Goal: Task Accomplishment & Management: Manage account settings

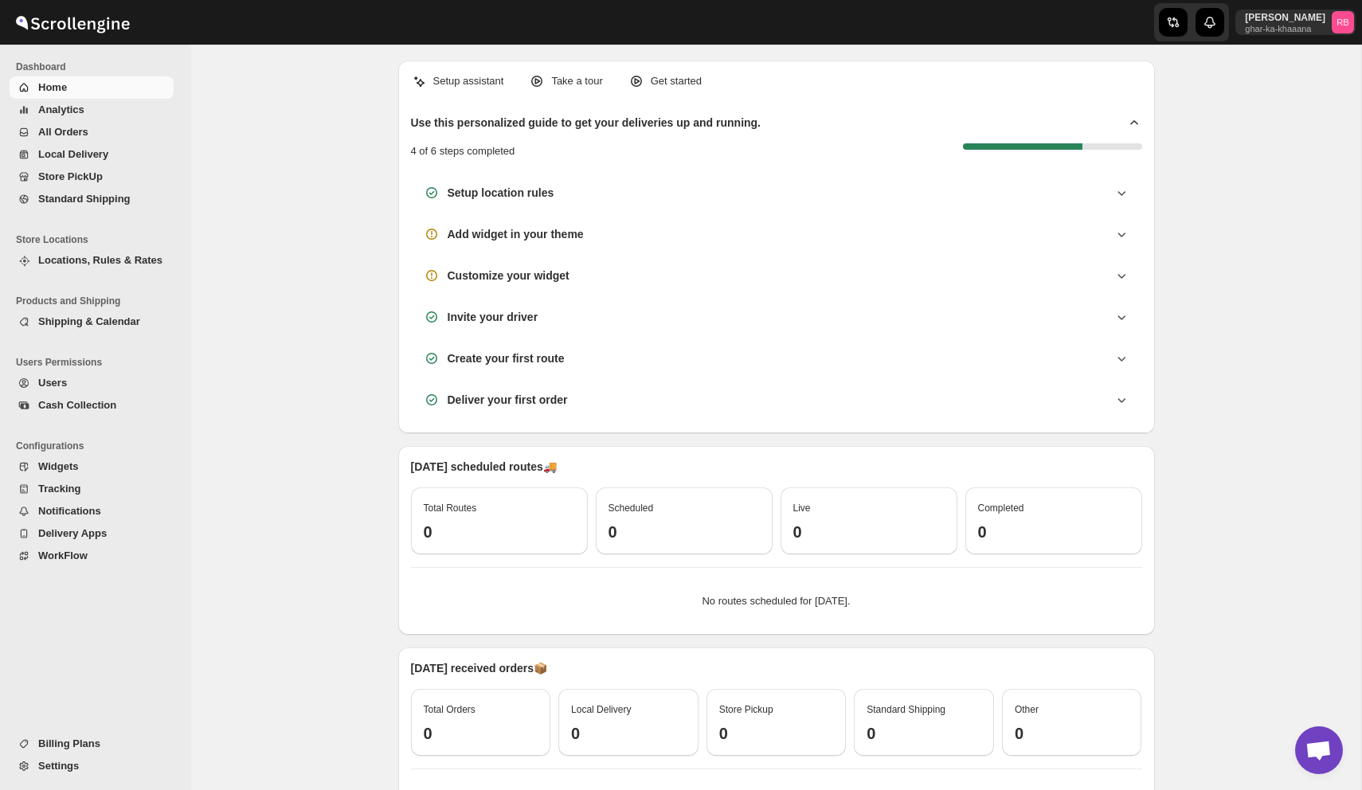
click at [62, 108] on span "Analytics" at bounding box center [61, 110] width 46 height 12
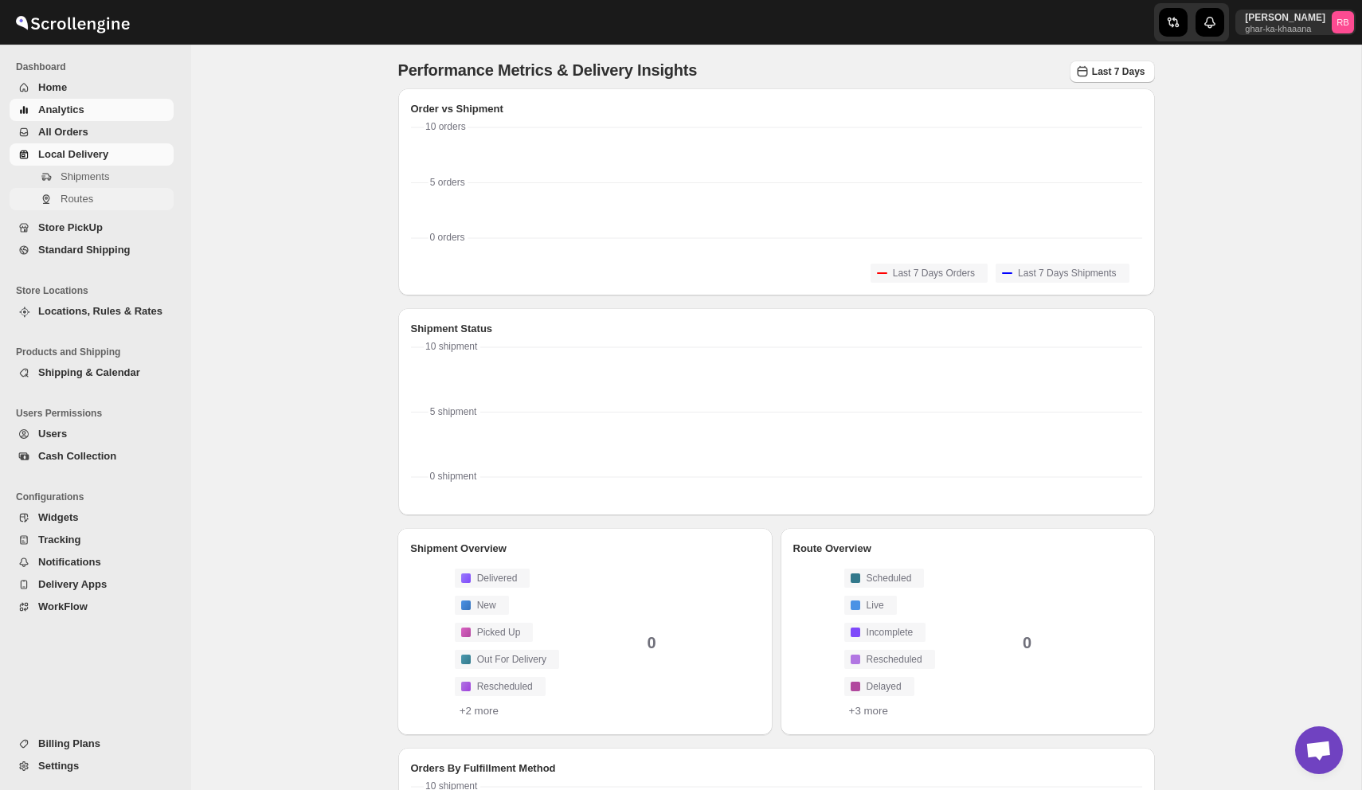
click at [82, 197] on span "Routes" at bounding box center [77, 199] width 33 height 12
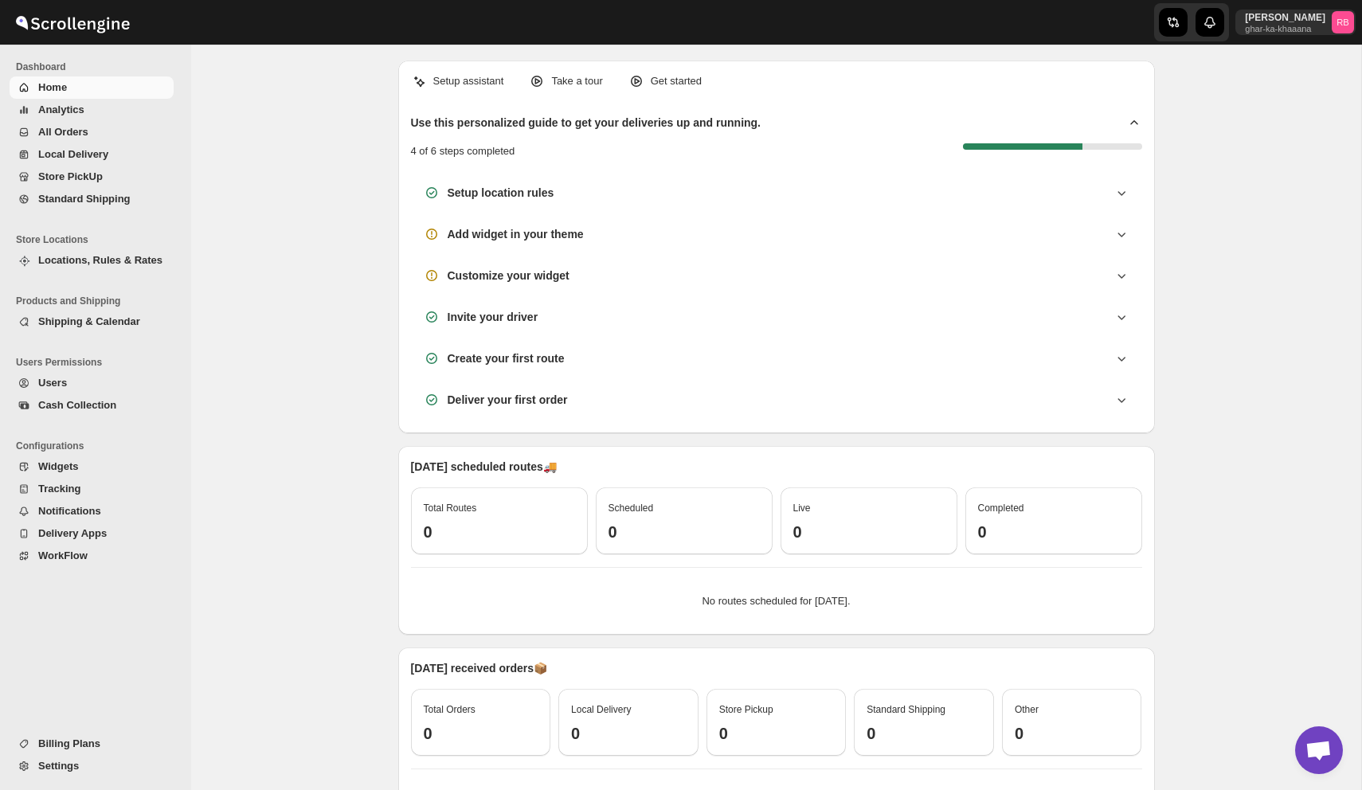
click at [91, 132] on span "All Orders" at bounding box center [104, 132] width 132 height 16
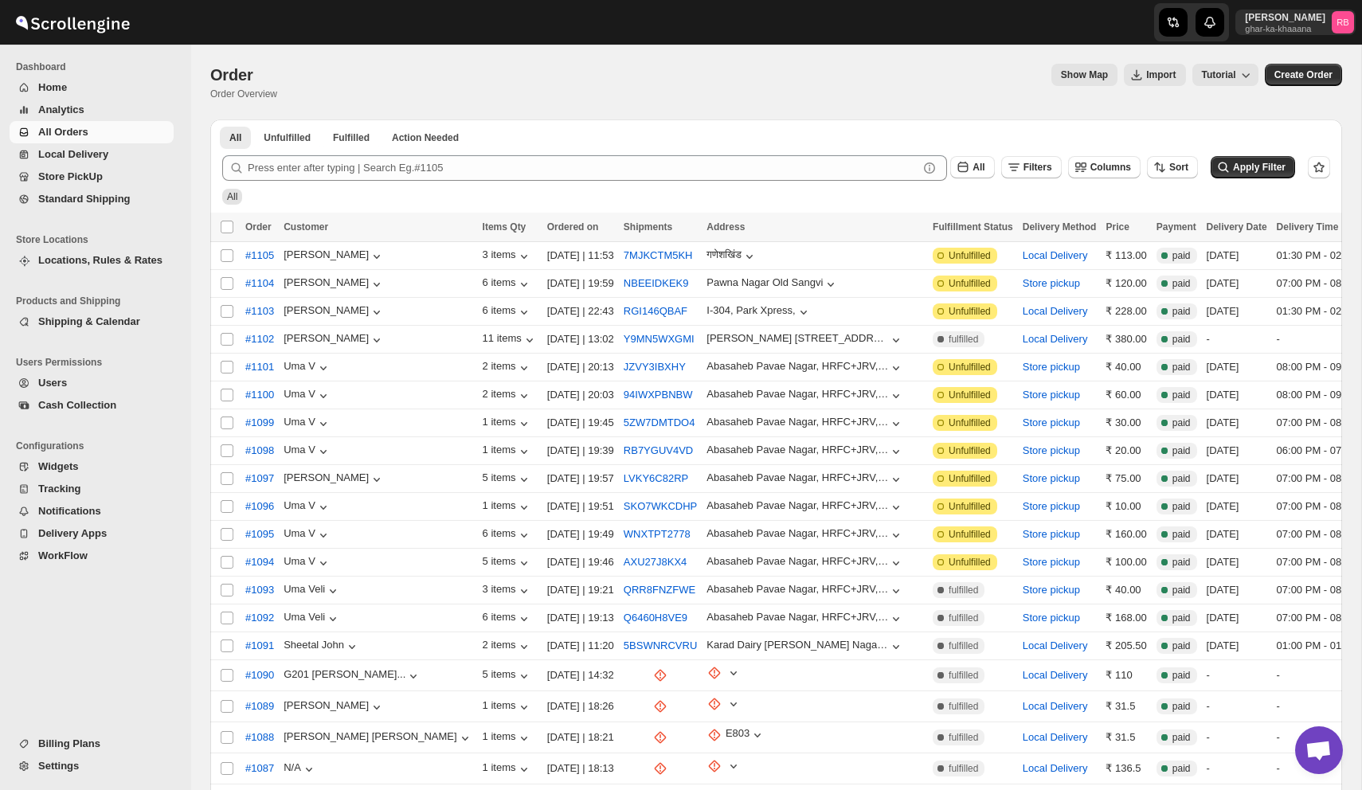
click at [67, 387] on span "Users" at bounding box center [52, 383] width 29 height 12
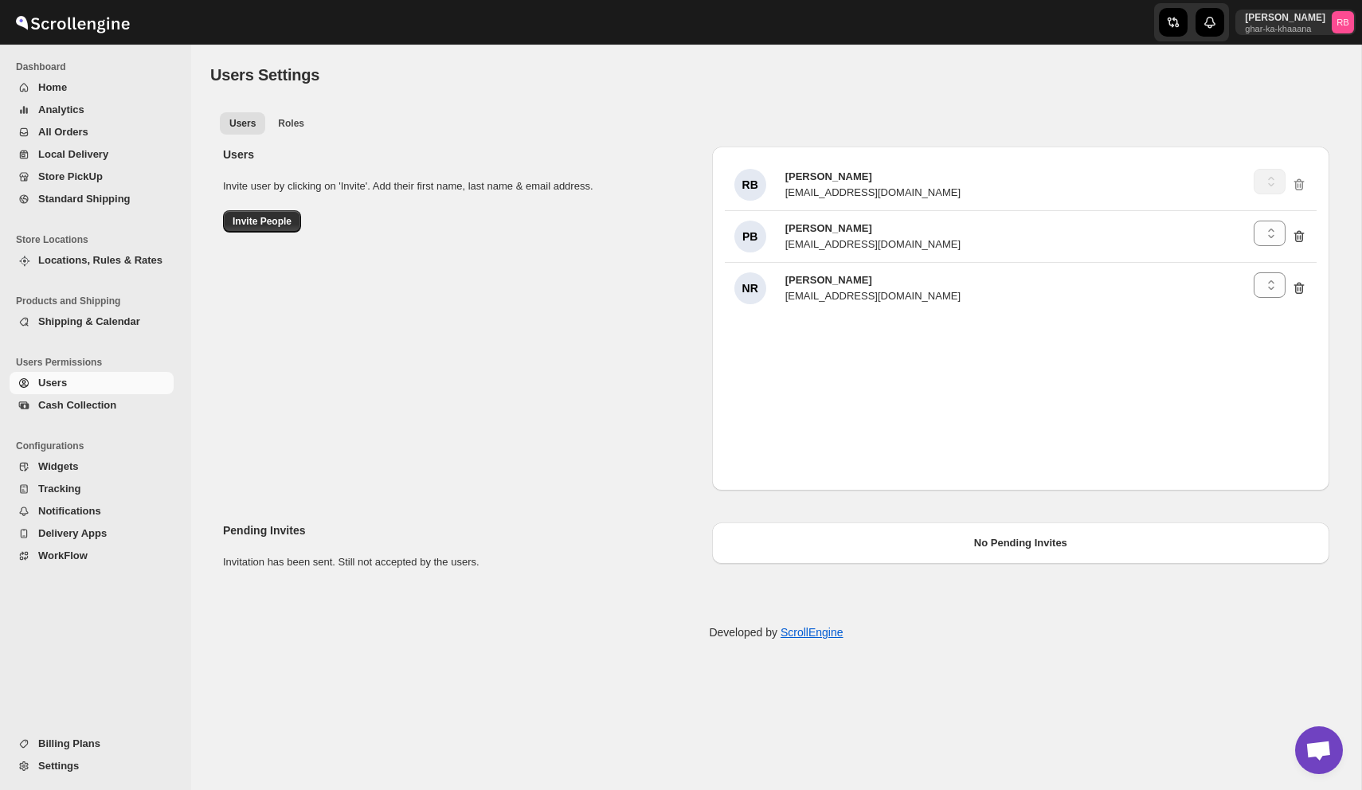
select select "637b767fbaab0276b10c91d5"
select select "646b842961bf8c60132592b8"
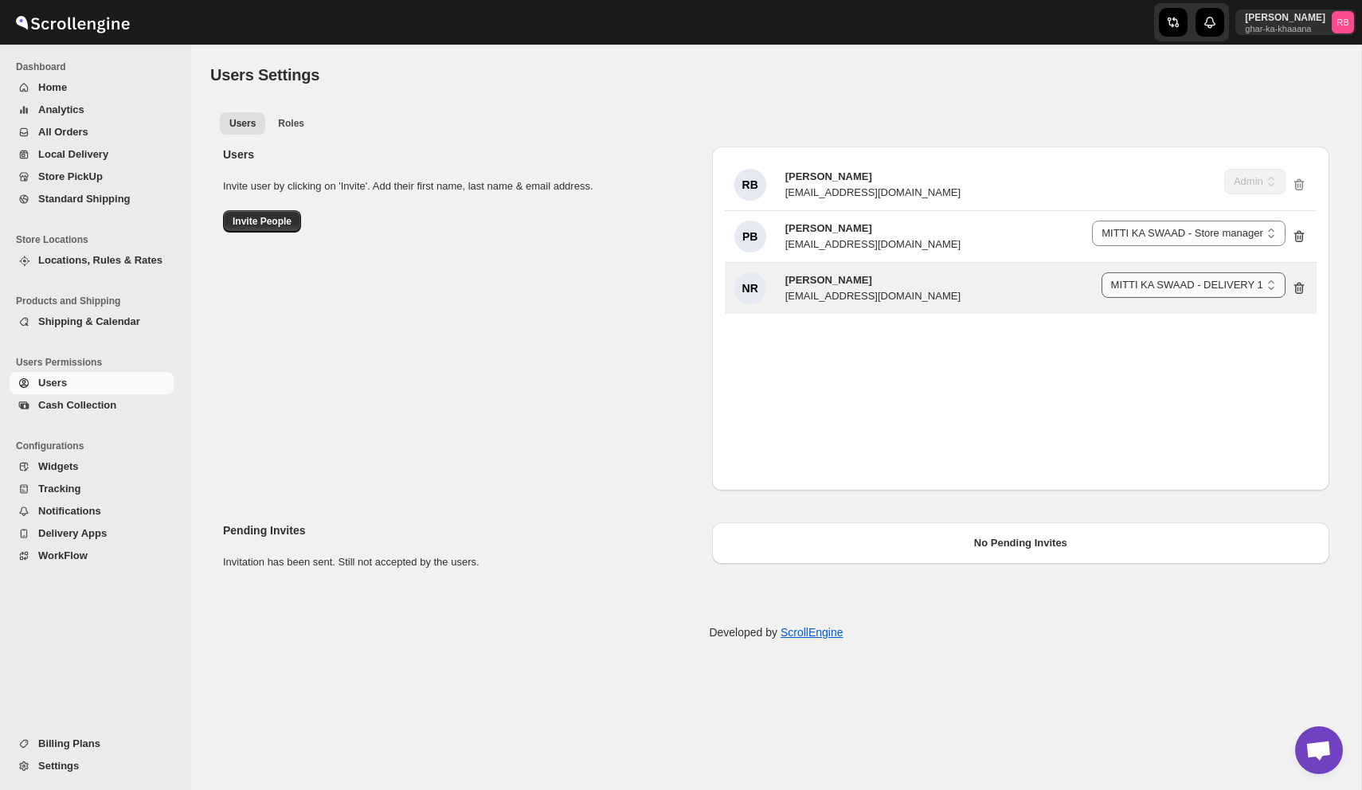
click at [1160, 291] on select "MITTI KA SWAAD - Store manager MITTI KA SWAAD - DELIVERY 1 Delivery Executive M…" at bounding box center [1194, 284] width 184 height 25
click at [1157, 285] on select "MITTI KA SWAAD - Store manager MITTI KA SWAAD - DELIVERY 1 Delivery Executive M…" at bounding box center [1194, 284] width 184 height 25
click at [1102, 272] on select "MITTI KA SWAAD - Store manager MITTI KA SWAAD - DELIVERY 1 Delivery Executive M…" at bounding box center [1194, 284] width 184 height 25
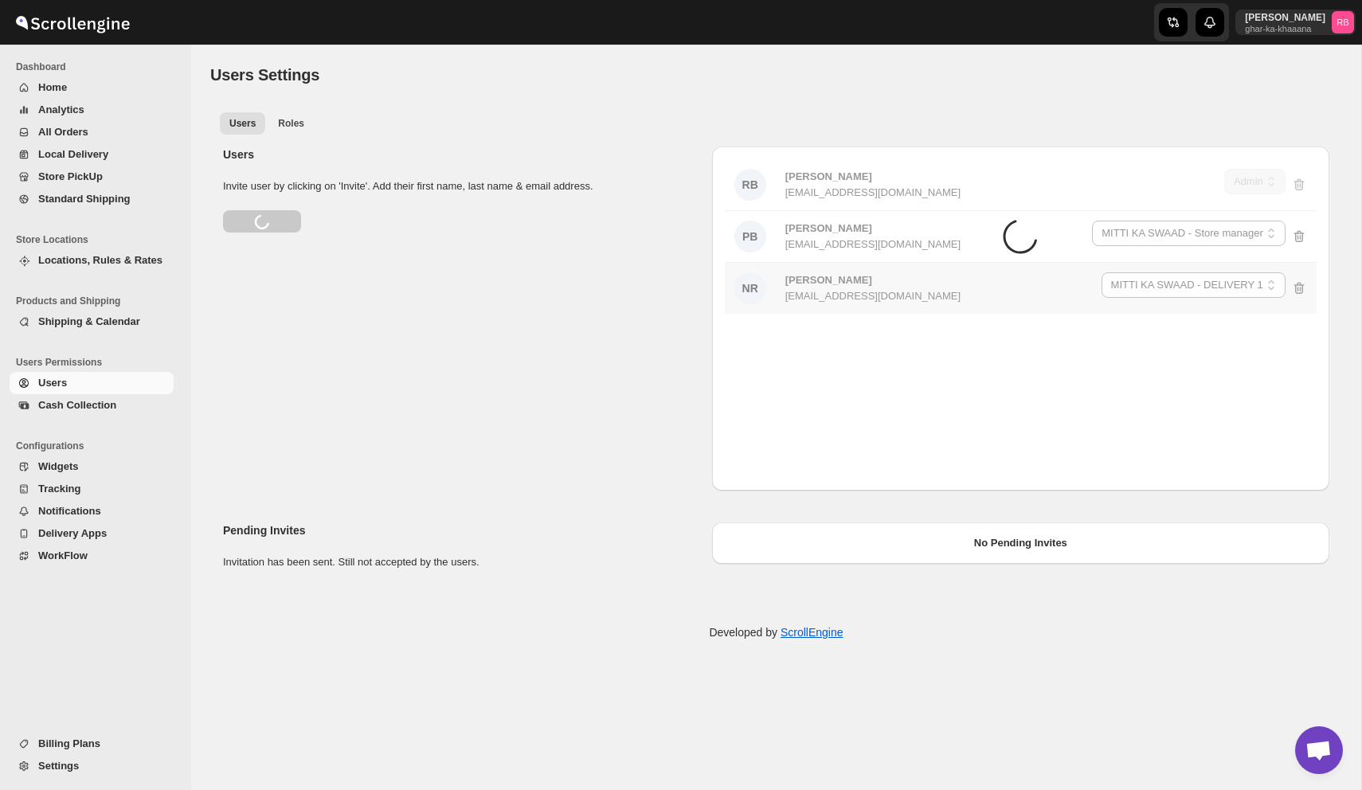
select select "637b767fbaab0276b10c91d8"
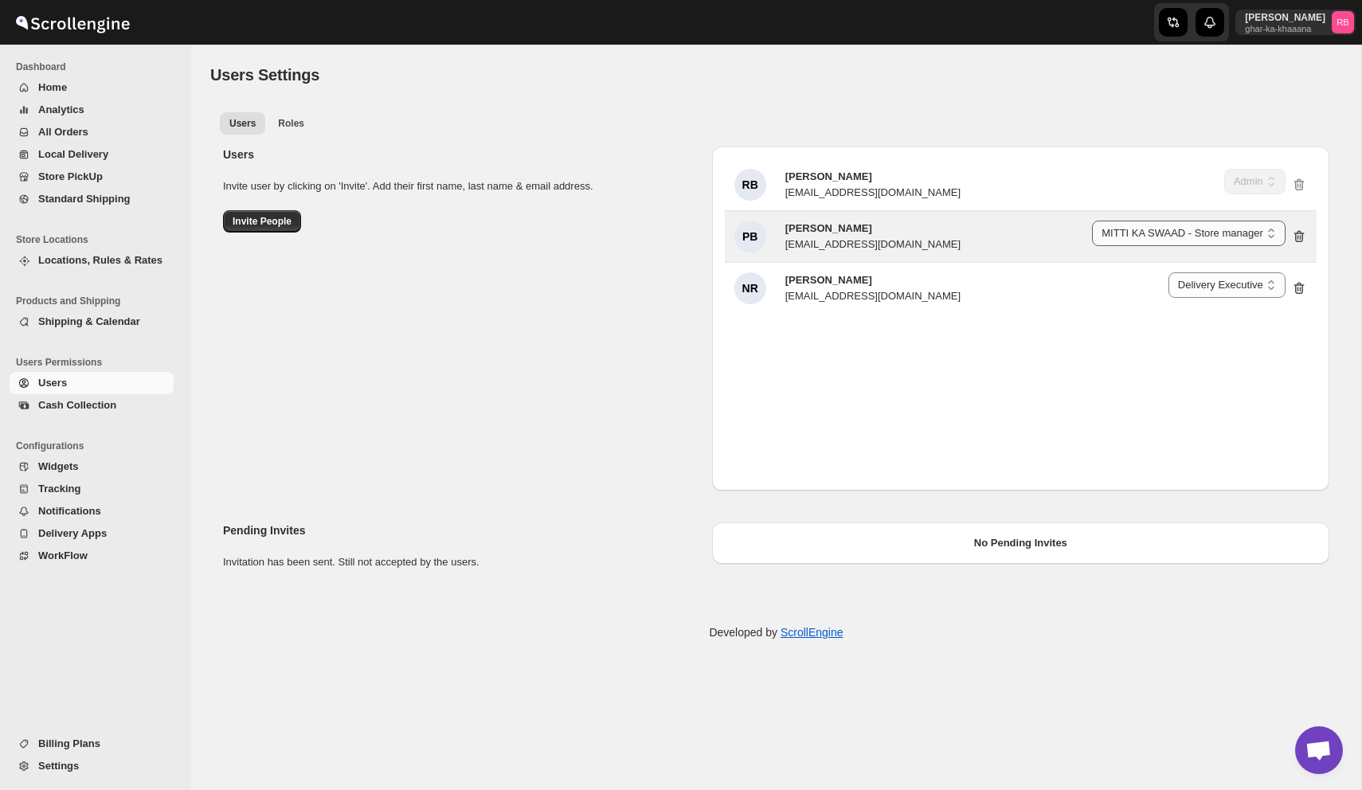
click at [1138, 229] on select "MITTI KA SWAAD - Store manager MITTI KA SWAAD - DELIVERY 1 Delivery Executive M…" at bounding box center [1189, 233] width 194 height 25
click at [1092, 221] on select "MITTI KA SWAAD - Store manager MITTI KA SWAAD - DELIVERY 1 Delivery Executive M…" at bounding box center [1189, 233] width 194 height 25
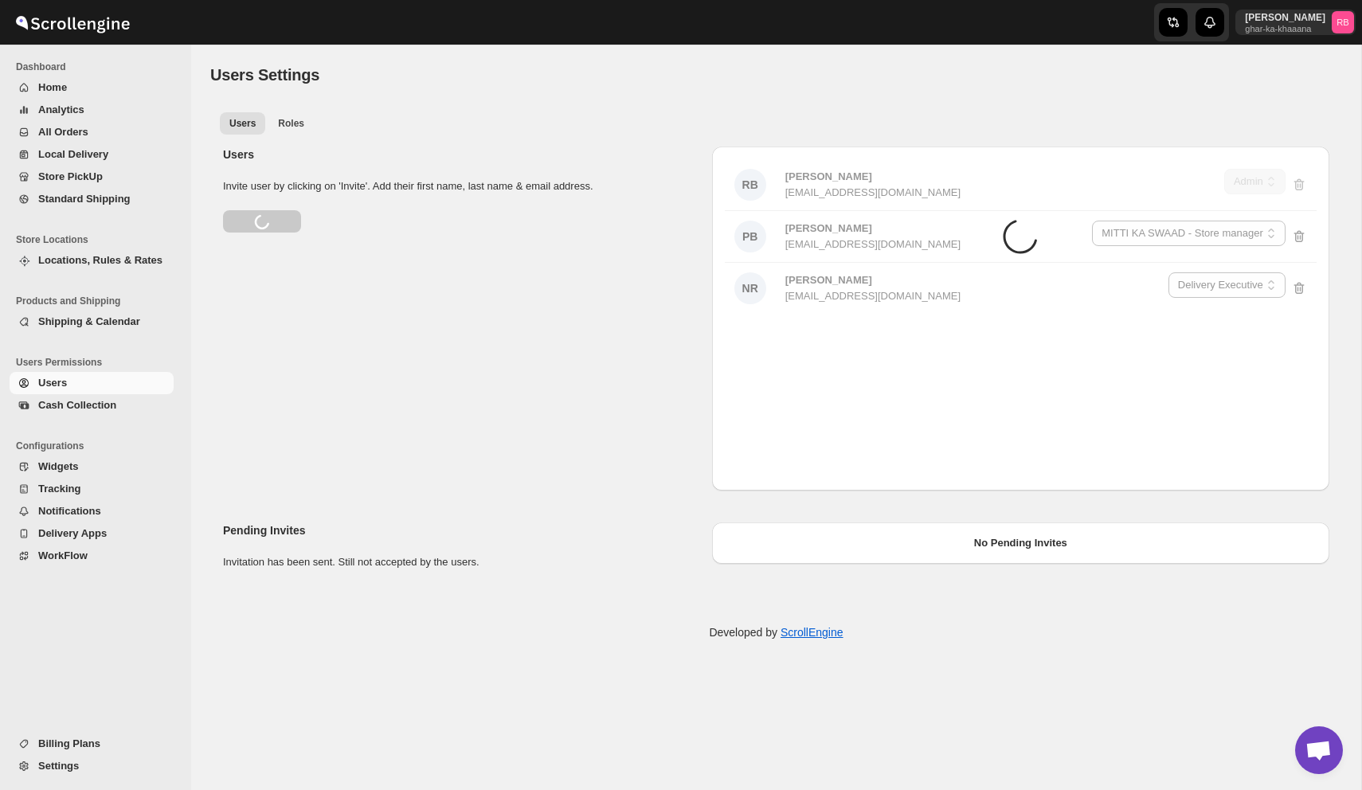
select select "637b767fbaab0276b10c91d7"
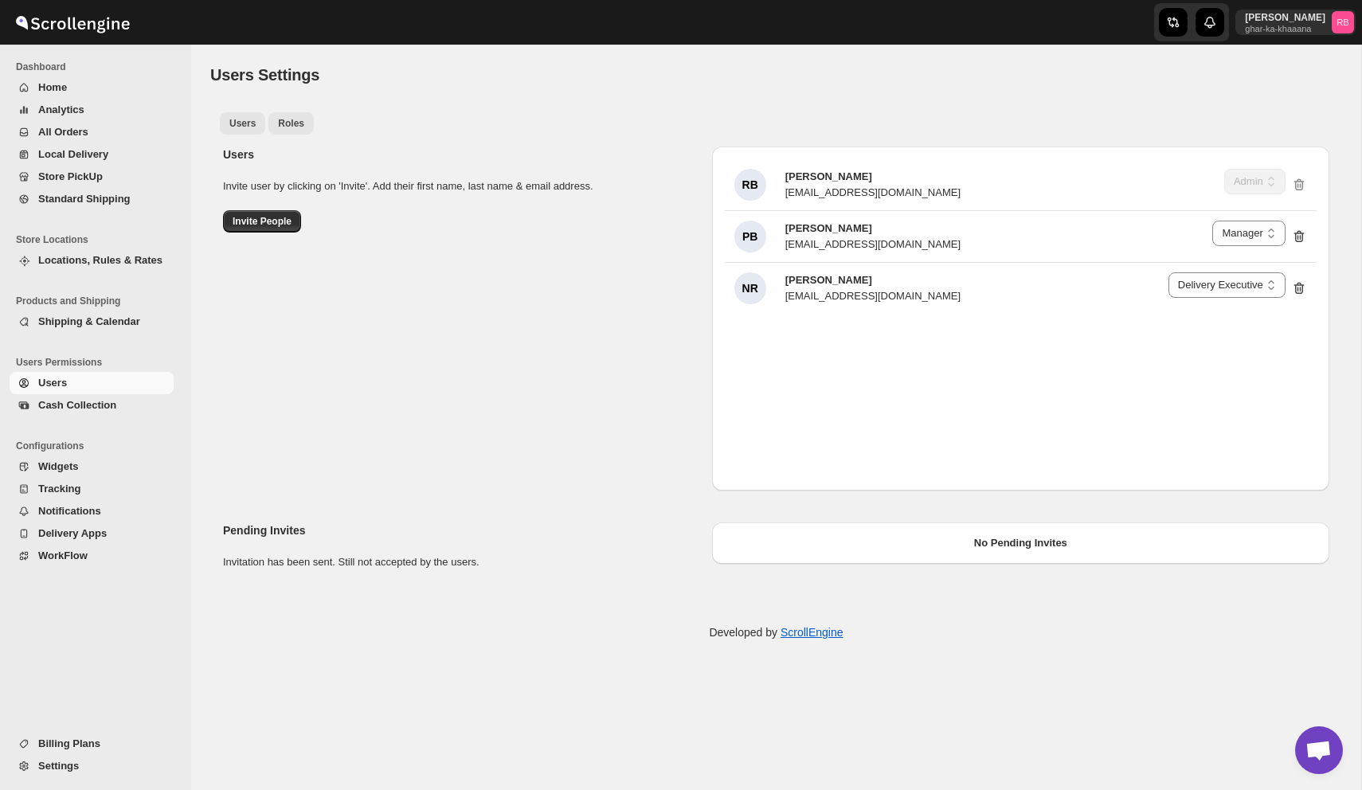
click at [293, 128] on span "Roles" at bounding box center [291, 123] width 26 height 13
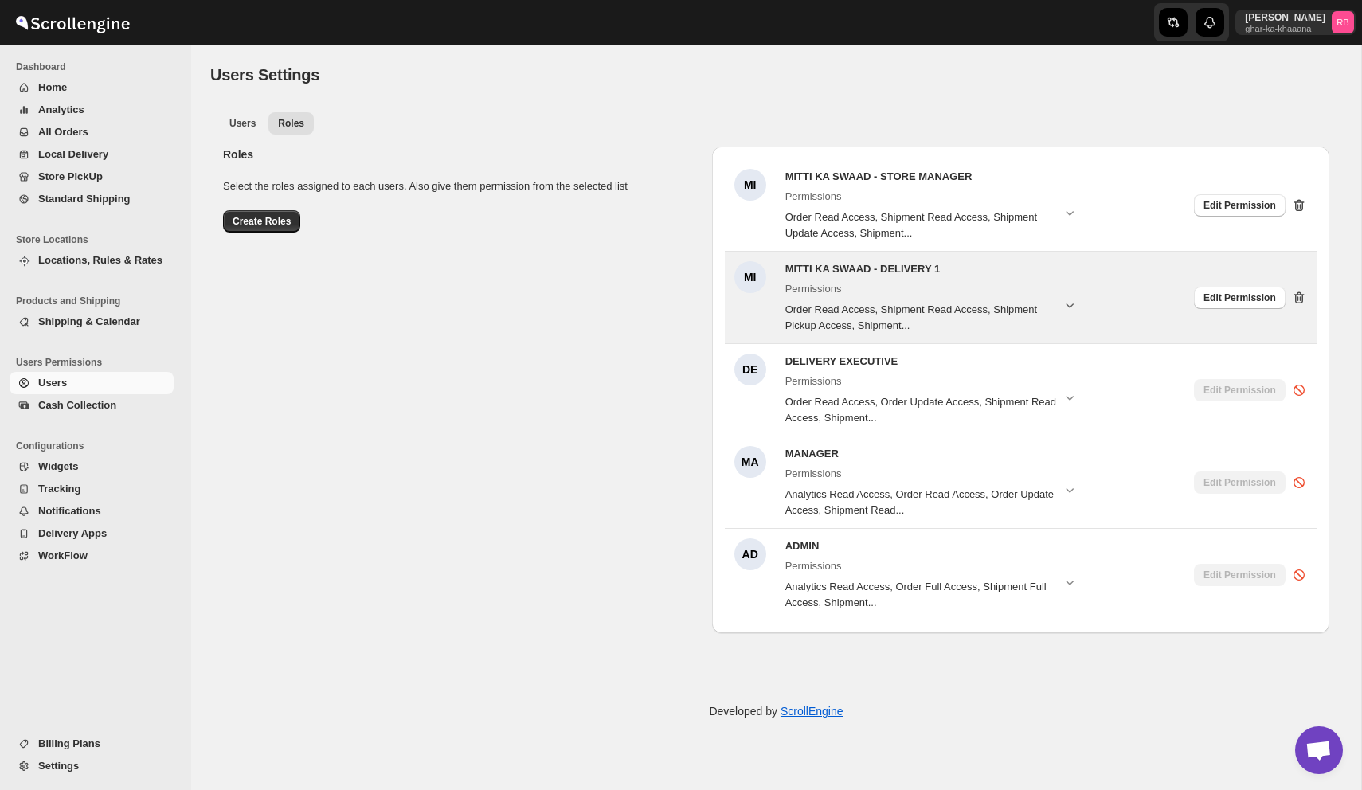
click at [1073, 305] on icon "button" at bounding box center [1070, 305] width 16 height 16
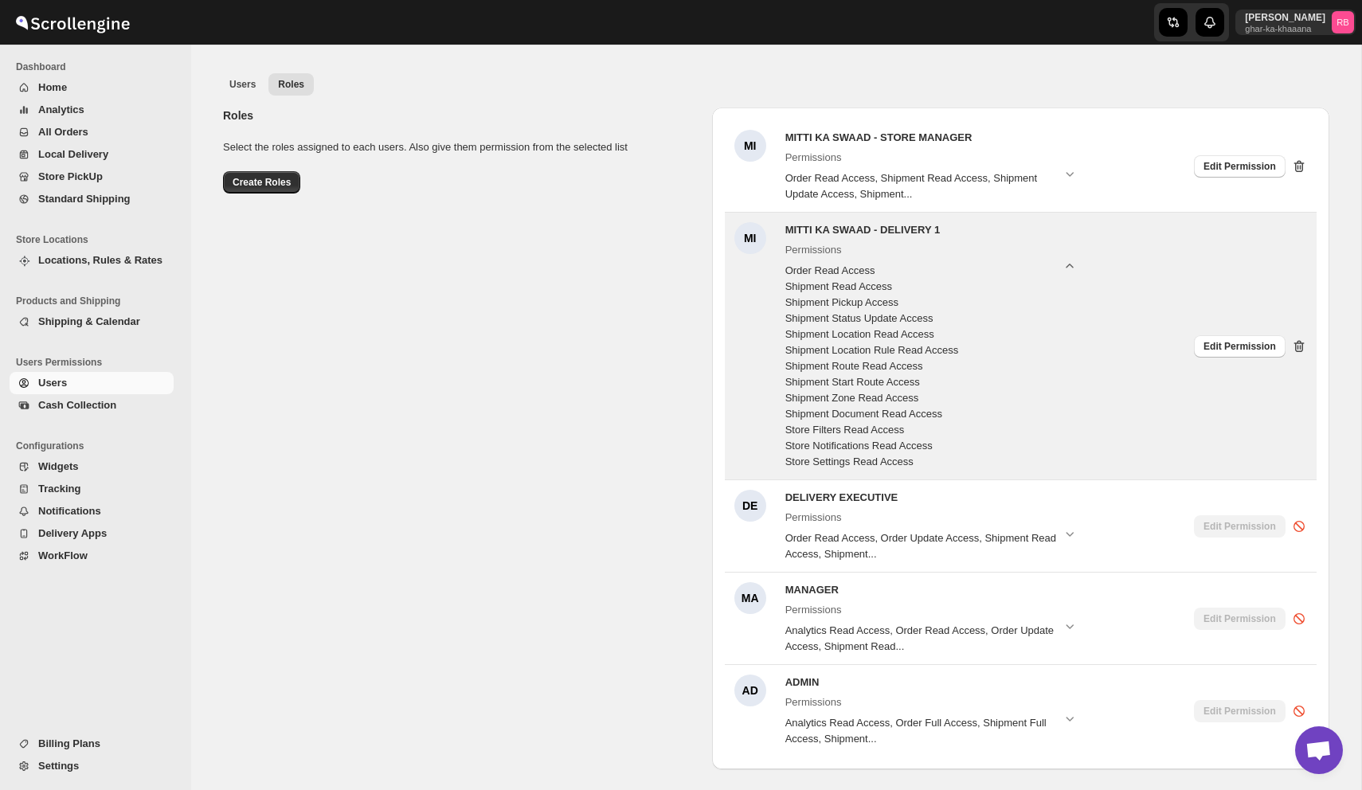
scroll to position [44, 0]
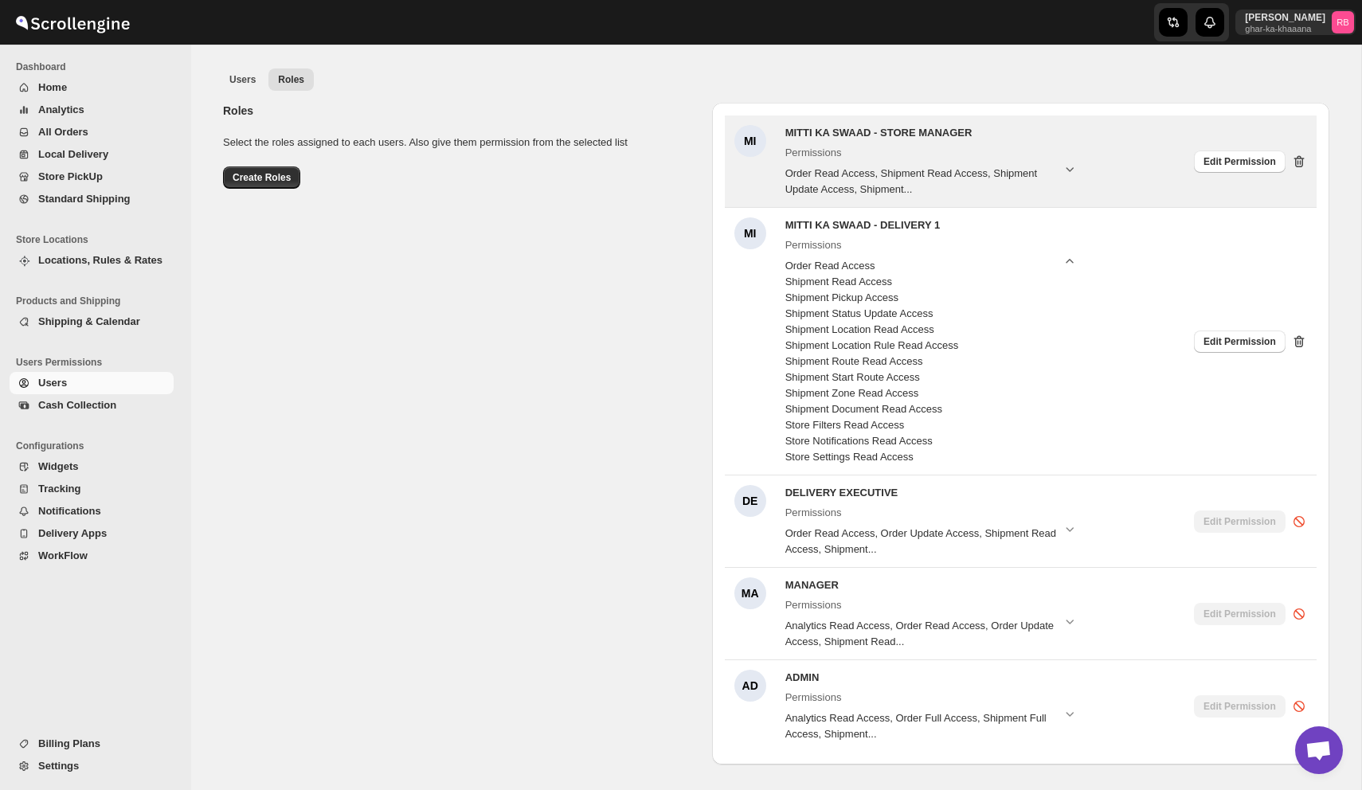
click at [1068, 168] on icon "button" at bounding box center [1070, 169] width 16 height 16
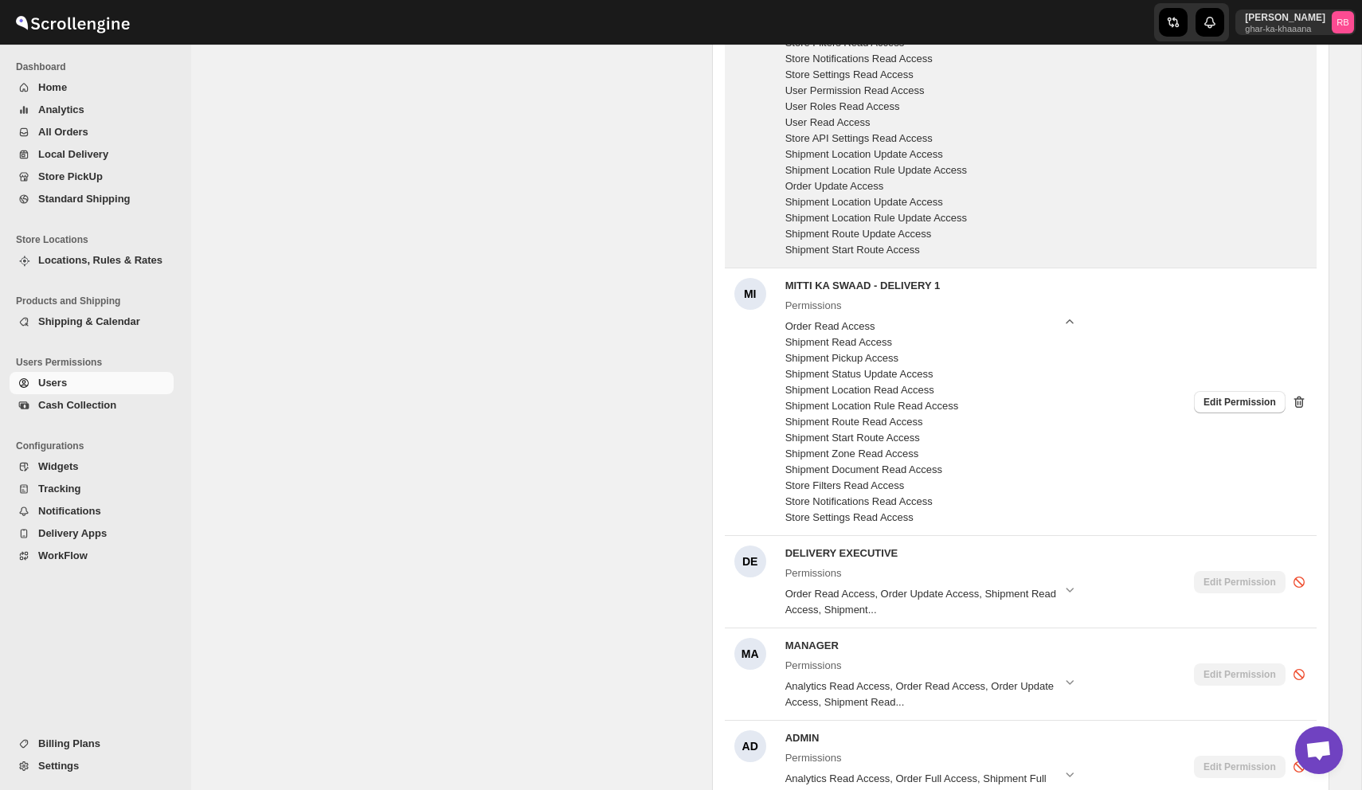
scroll to position [379, 0]
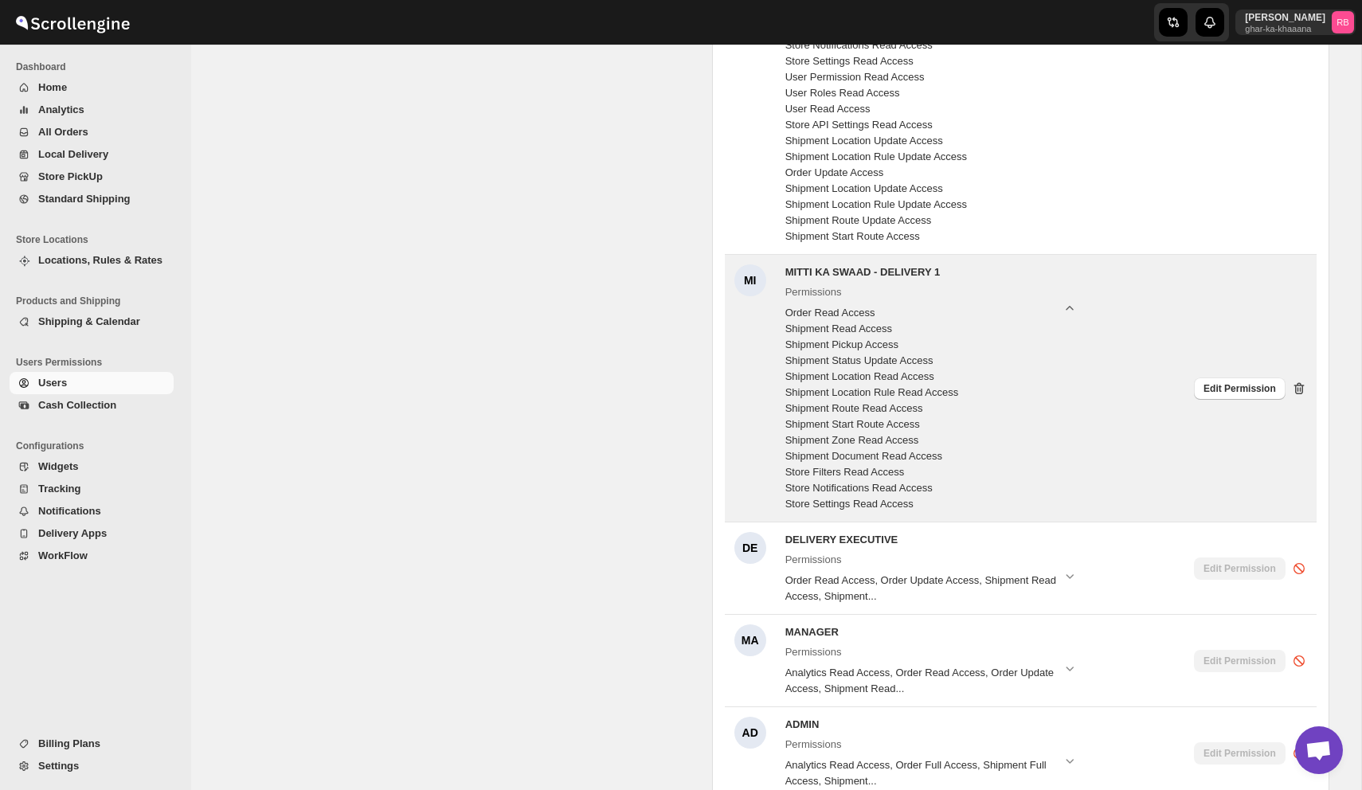
click at [1300, 386] on icon at bounding box center [1299, 389] width 16 height 16
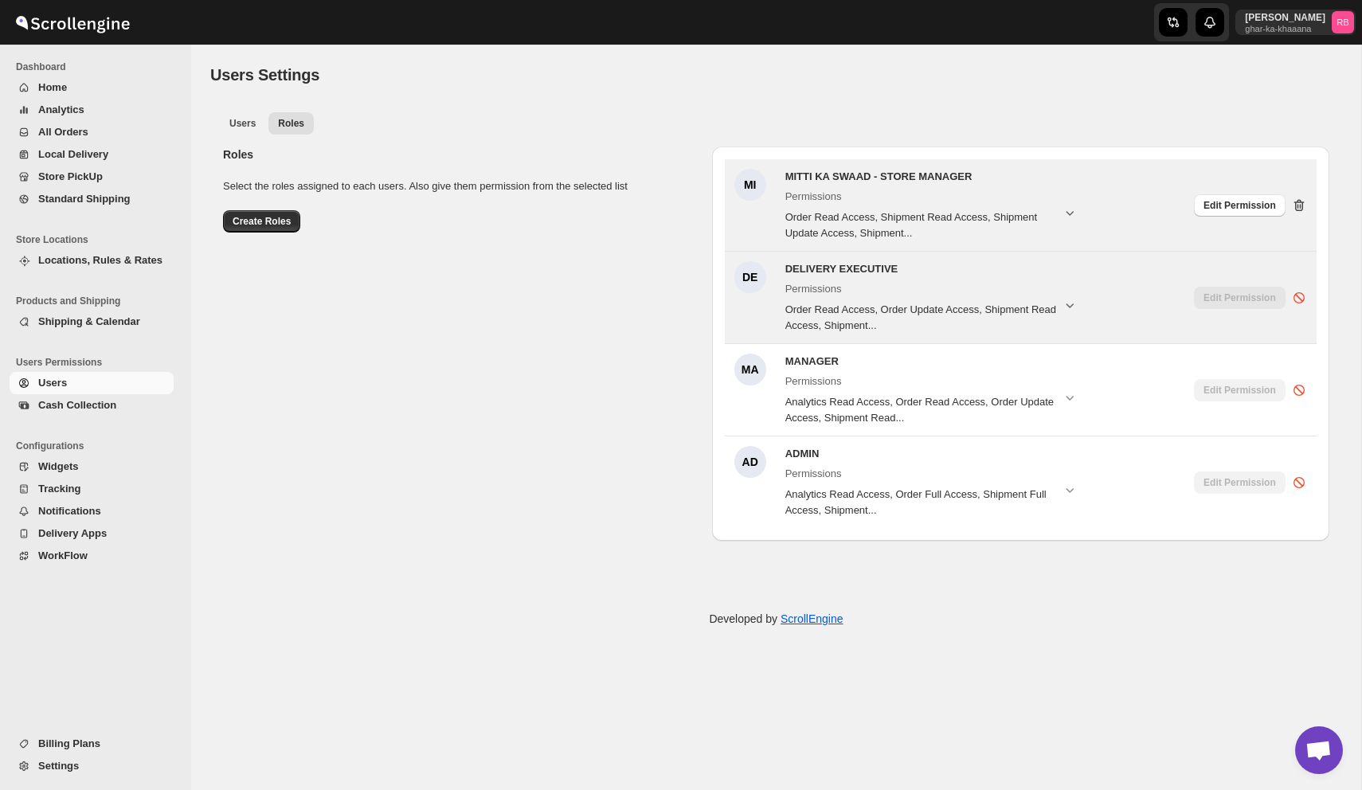
click at [1300, 202] on icon at bounding box center [1299, 206] width 16 height 16
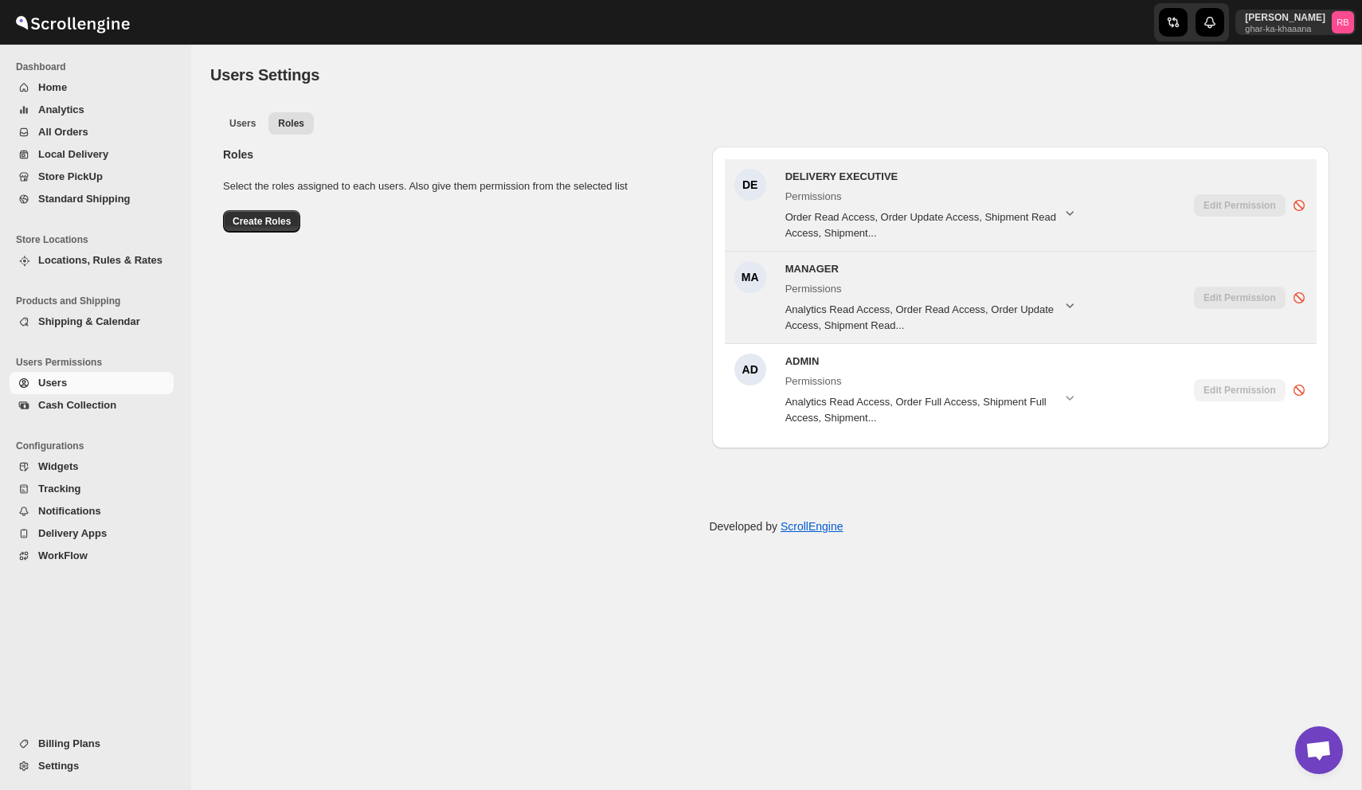
click at [1005, 108] on div "Users Roles More views Users Roles More views" at bounding box center [776, 122] width 1132 height 35
click at [242, 118] on span "Users" at bounding box center [242, 123] width 26 height 13
select select "637b767fbaab0276b10c91d5"
select select "637b767fbaab0276b10c91d7"
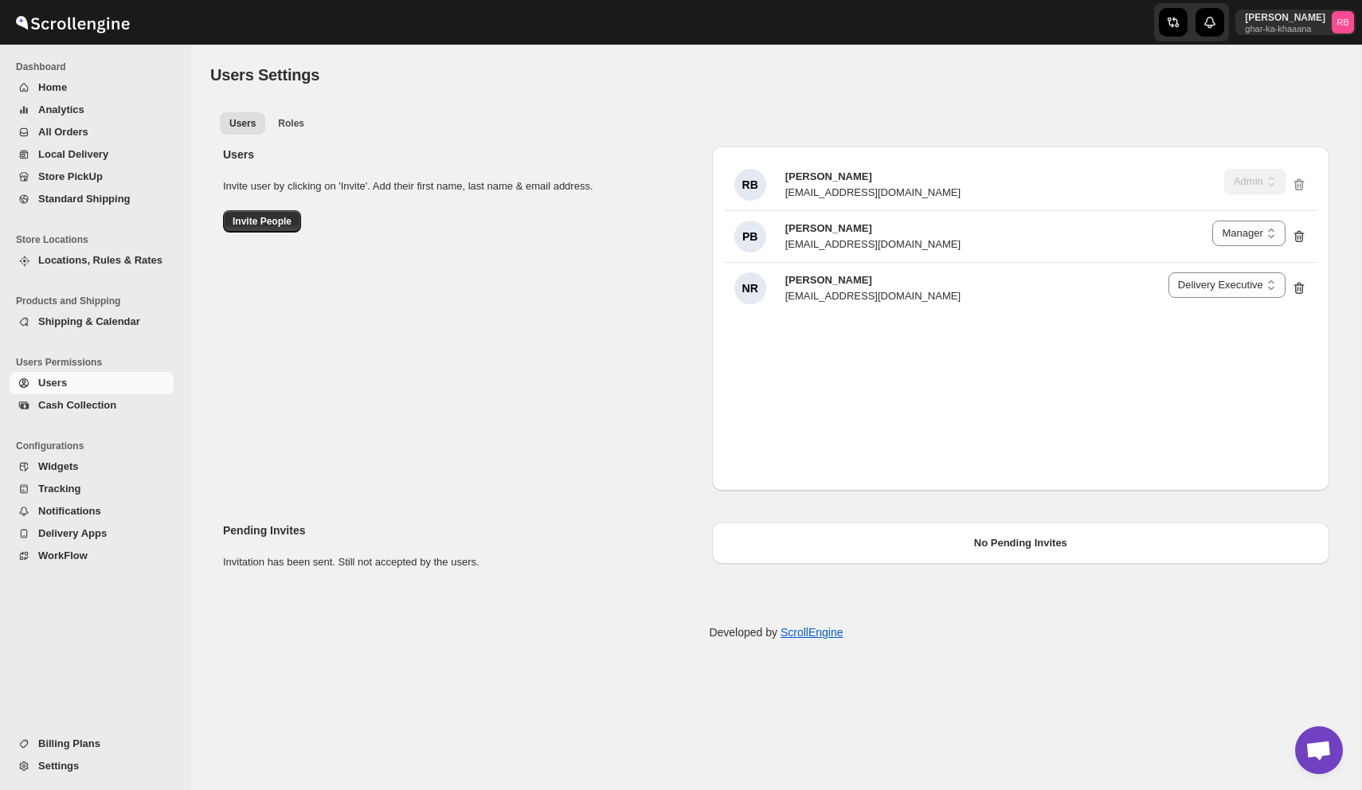
click at [961, 84] on div "Users Settings" at bounding box center [776, 75] width 1132 height 22
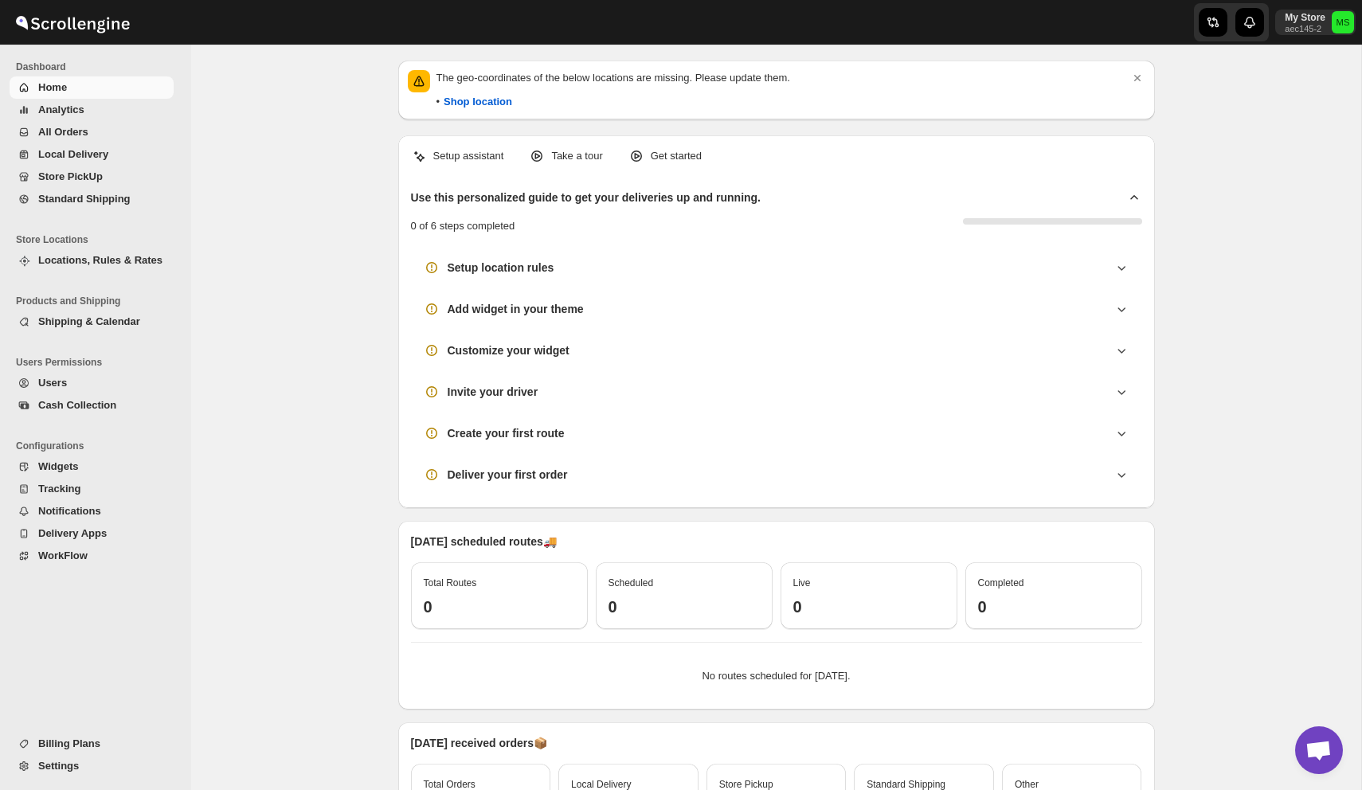
click at [98, 387] on span "Users" at bounding box center [104, 383] width 132 height 16
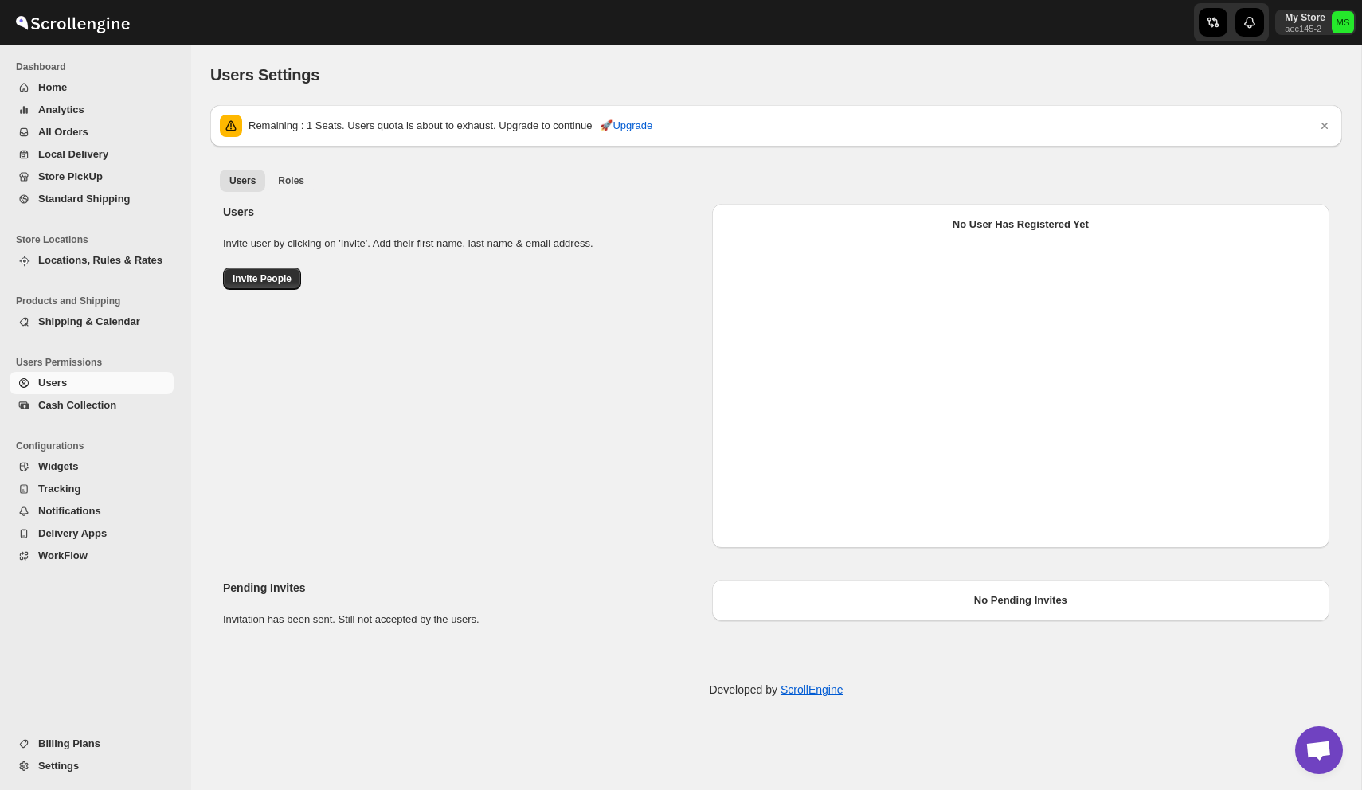
select select "637b767fbaab0276b10c91d5"
click at [287, 177] on span "Roles" at bounding box center [291, 180] width 26 height 13
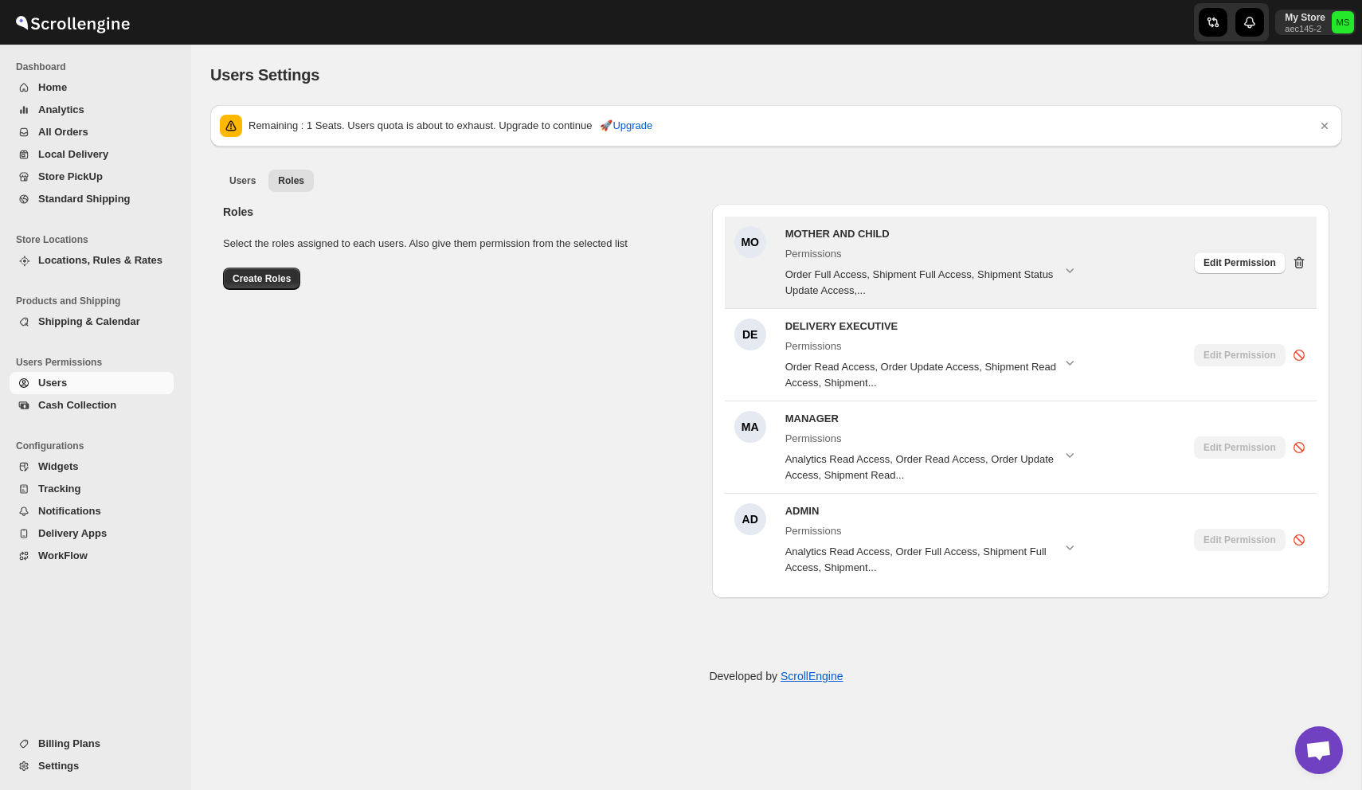
click at [1298, 261] on icon at bounding box center [1299, 263] width 2 height 5
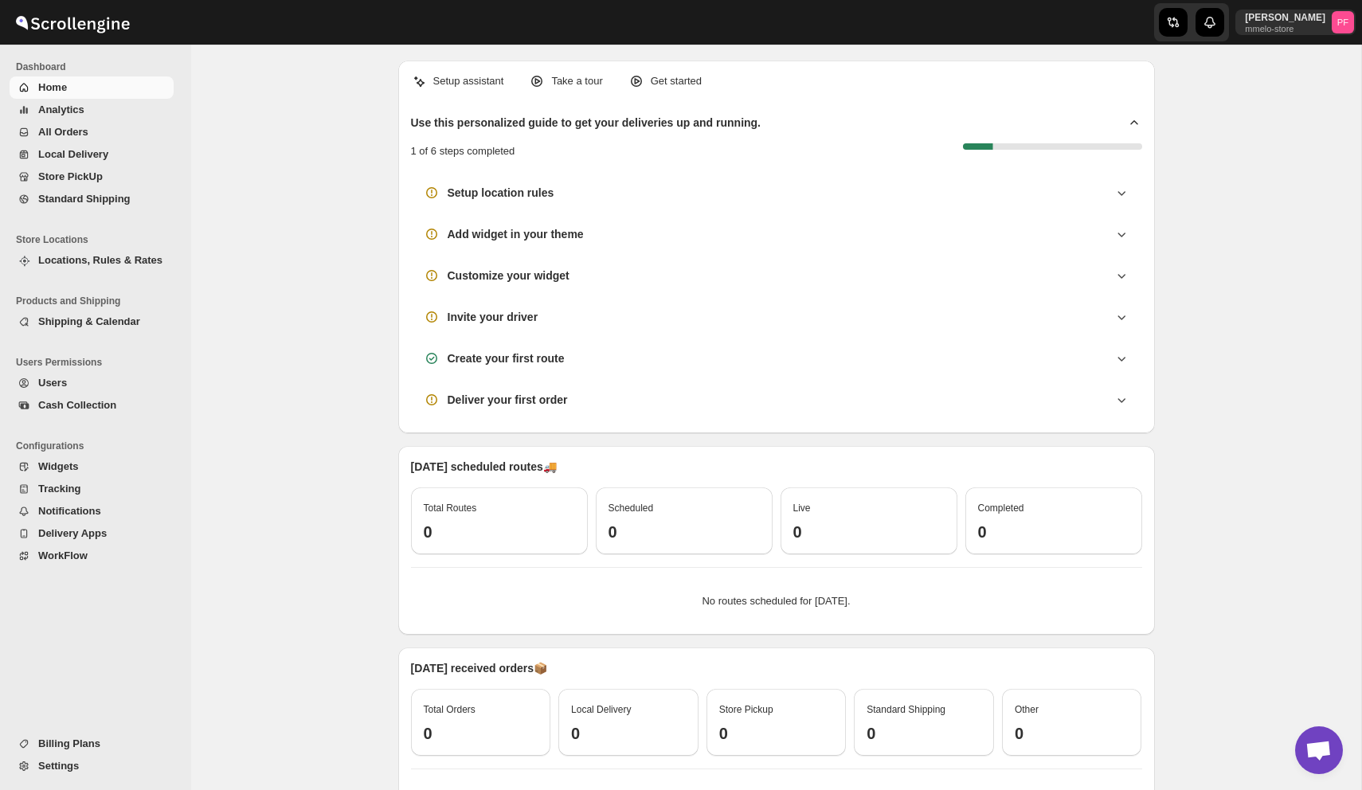
click at [74, 376] on span "Users" at bounding box center [104, 383] width 132 height 16
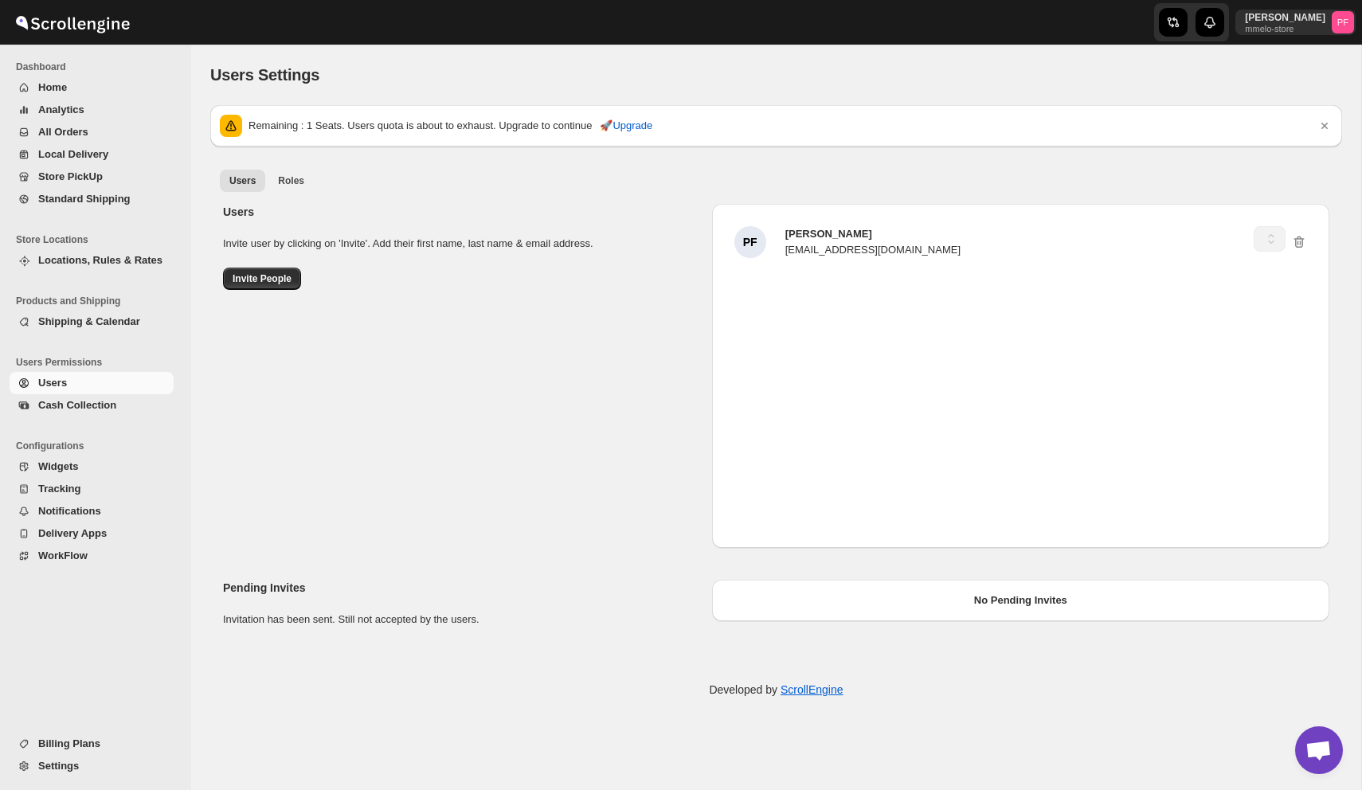
select select "637b767fbaab0276b10c91d5"
click at [291, 174] on button "Roles" at bounding box center [290, 181] width 45 height 22
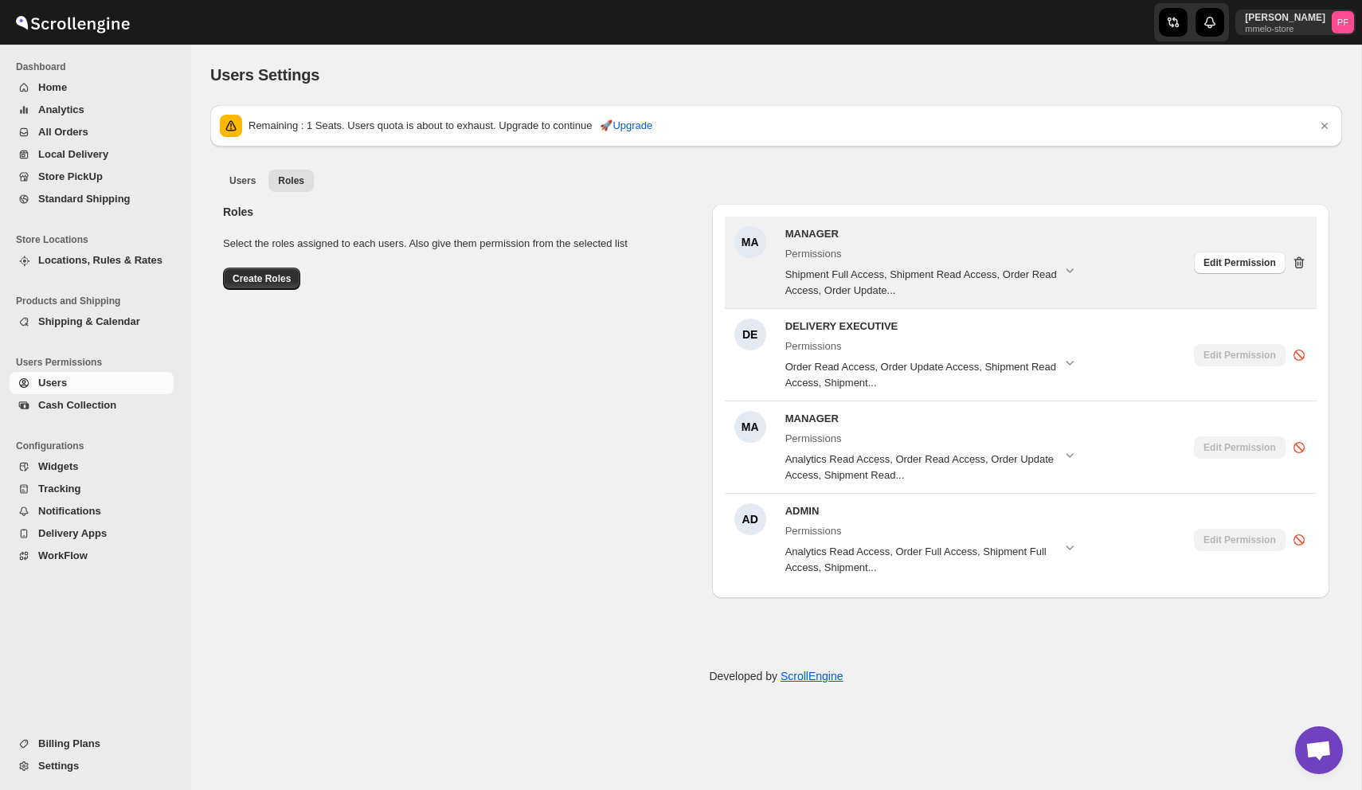
click at [1298, 260] on icon at bounding box center [1299, 263] width 16 height 16
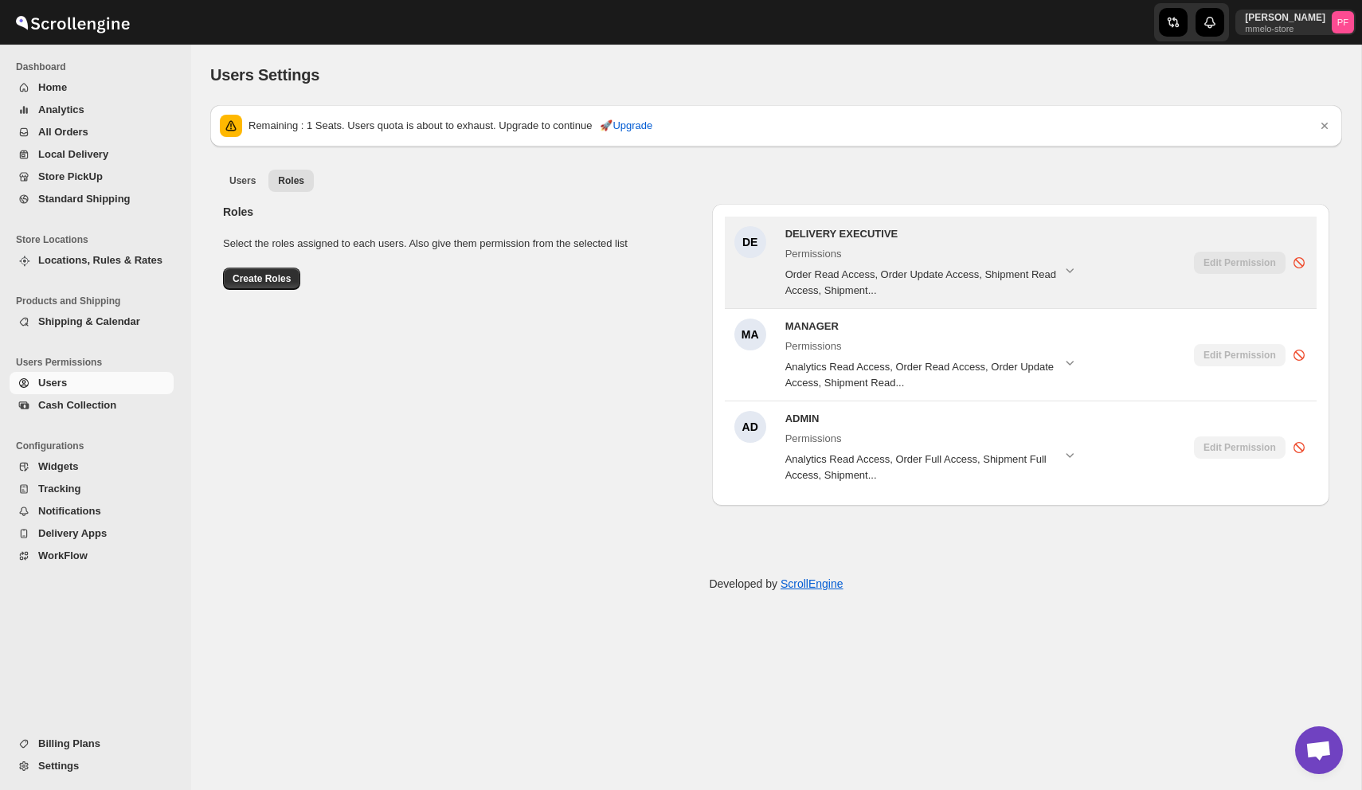
click at [69, 86] on span "Home" at bounding box center [104, 88] width 132 height 16
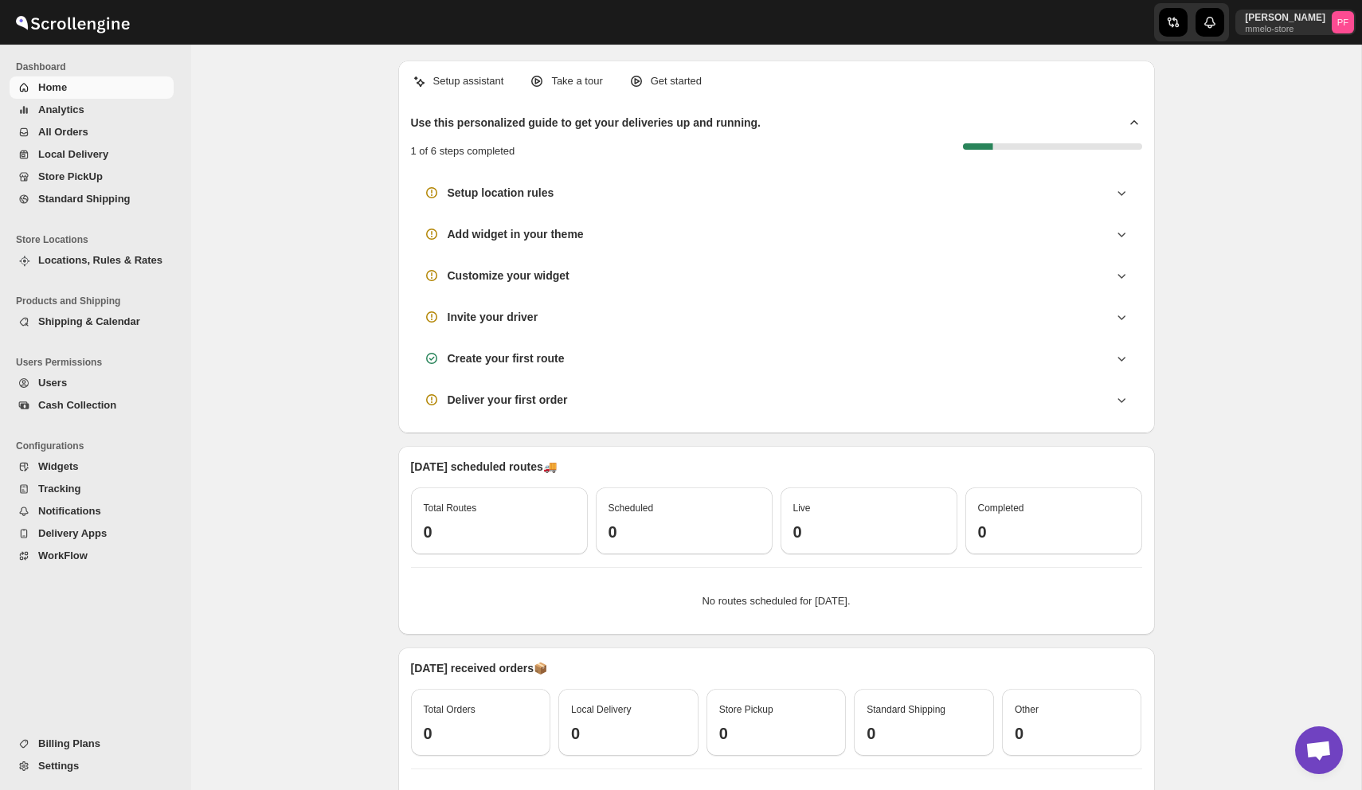
click at [105, 113] on span "Analytics" at bounding box center [104, 110] width 132 height 16
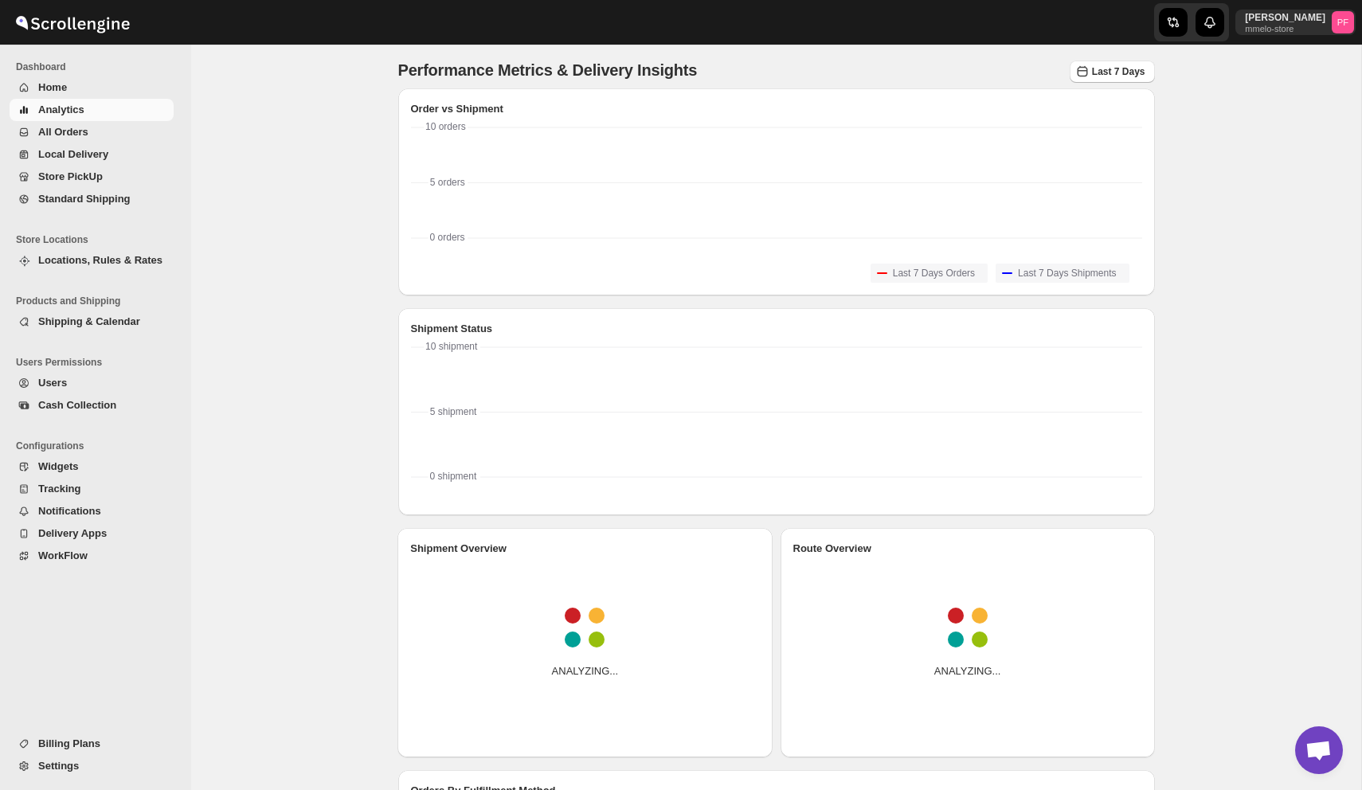
click at [92, 126] on span "All Orders" at bounding box center [104, 132] width 132 height 16
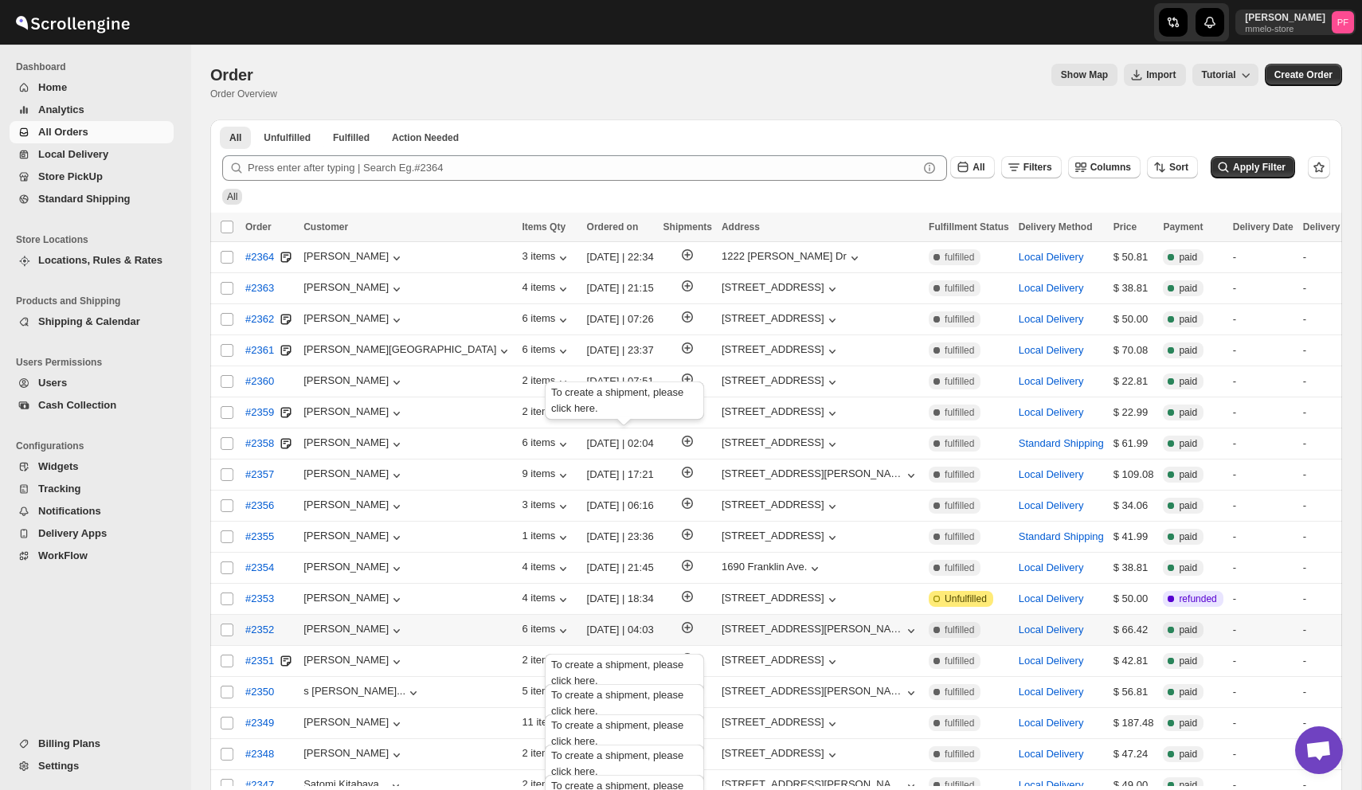
scroll to position [188, 0]
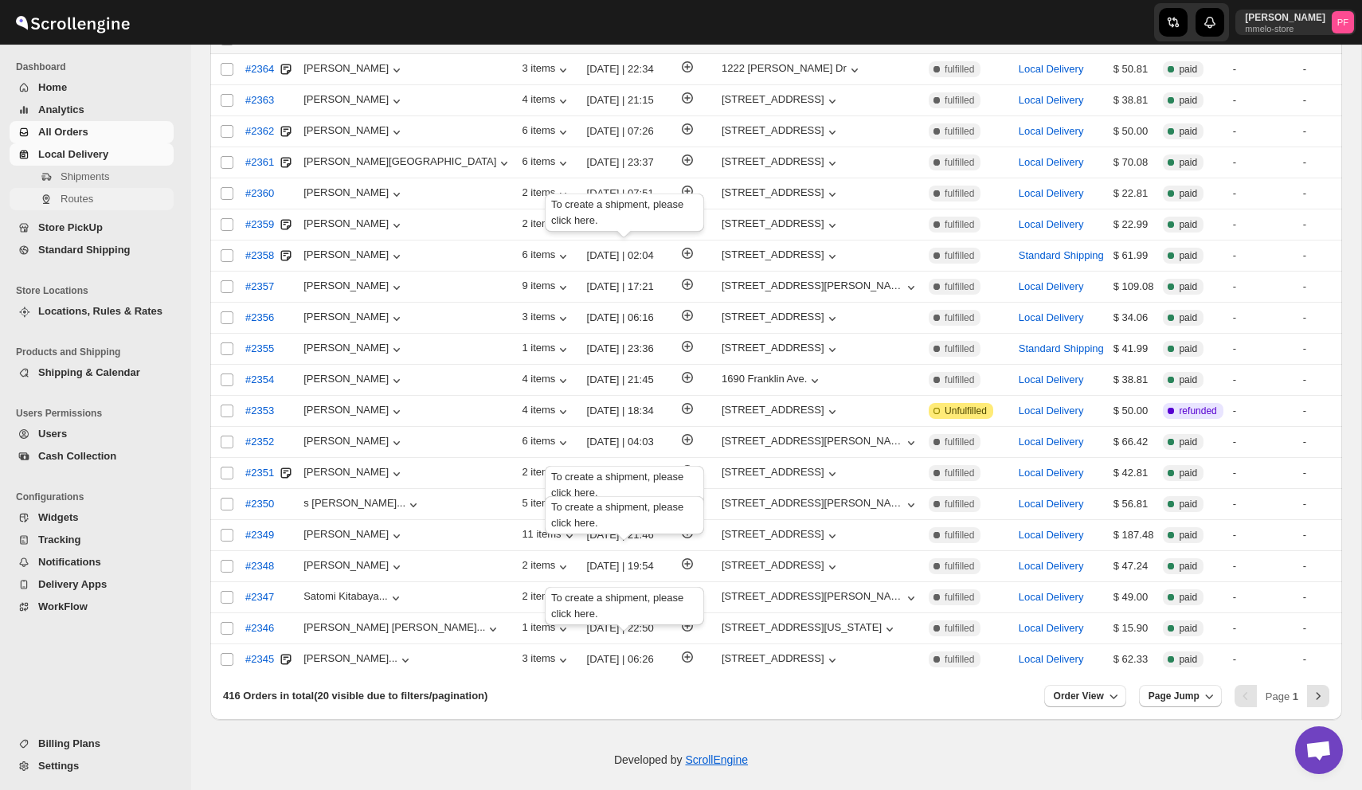
click at [90, 195] on span "Routes" at bounding box center [77, 199] width 33 height 12
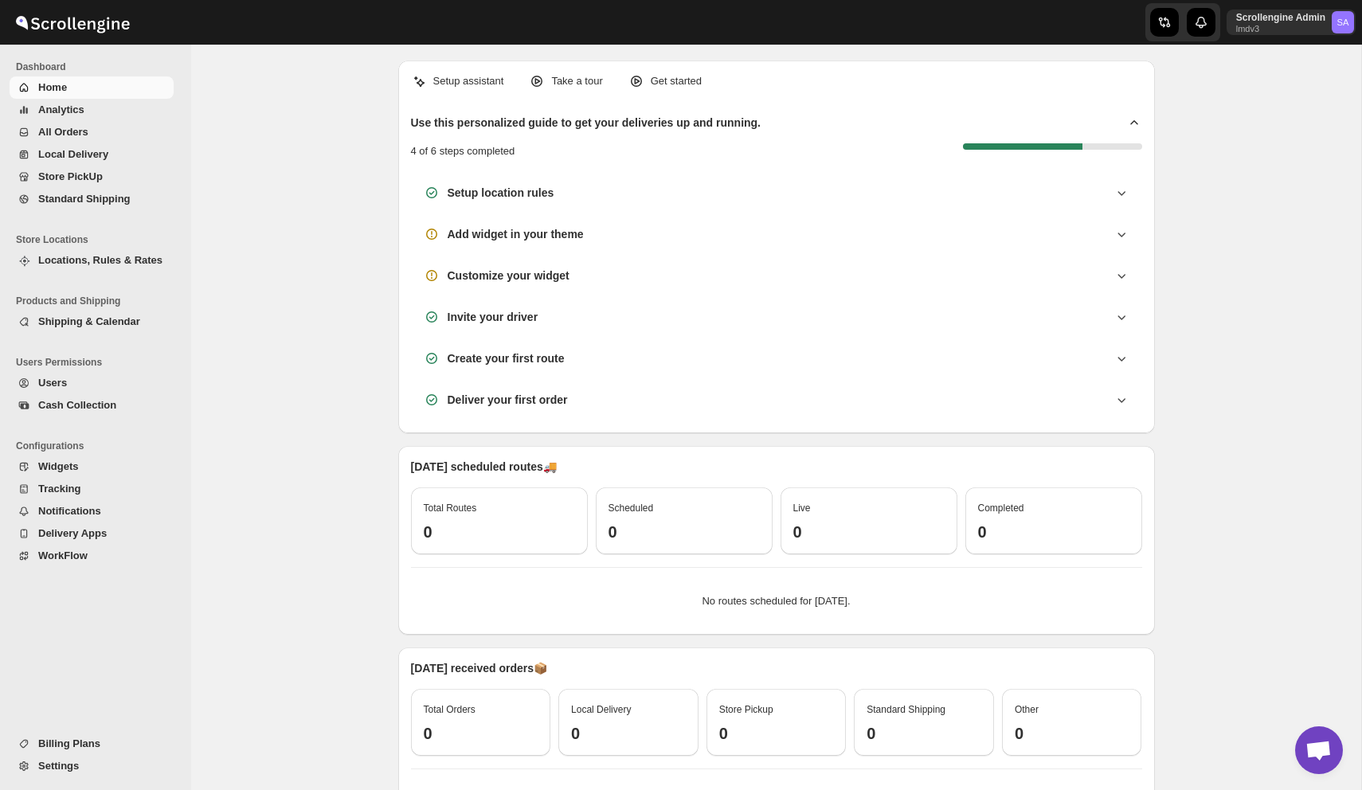
click at [70, 378] on span "Users" at bounding box center [104, 383] width 132 height 16
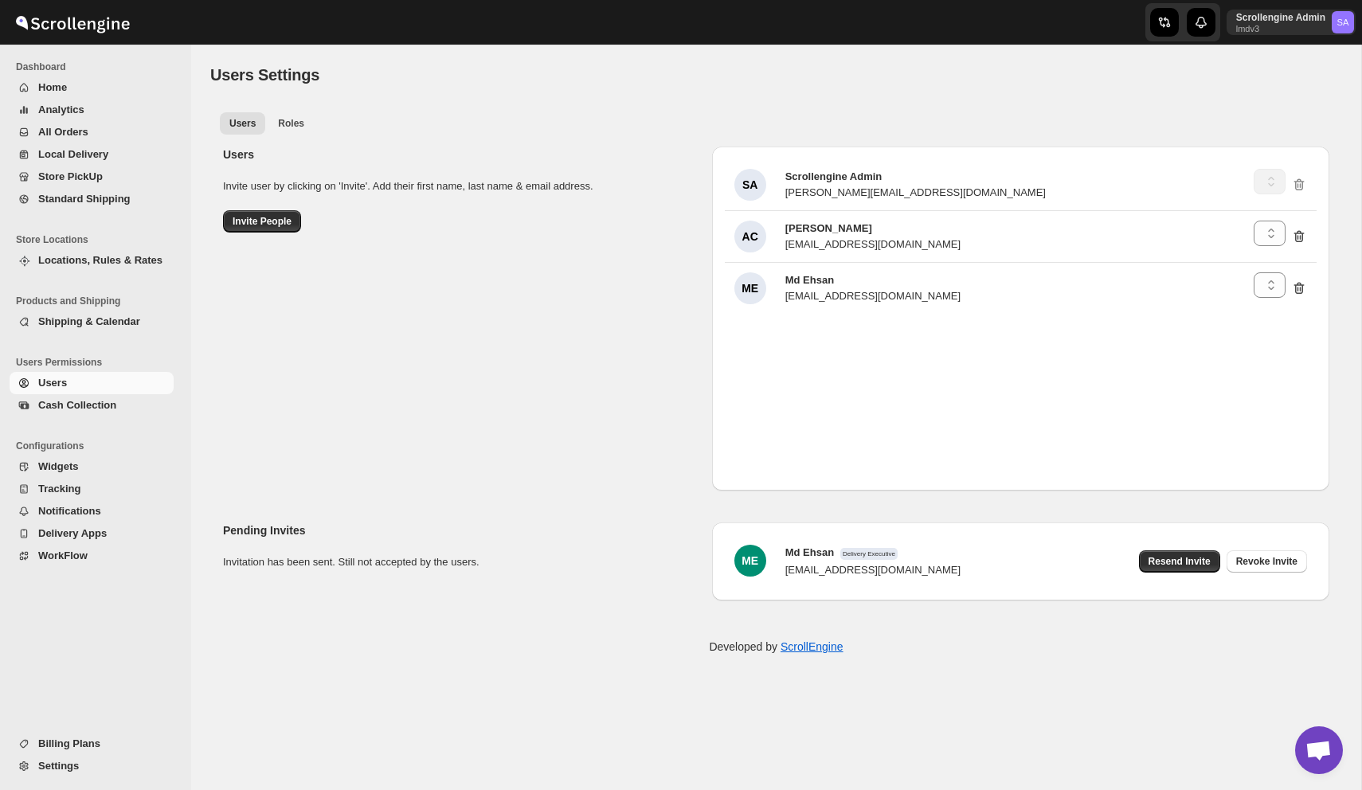
select select "637b767fbaab0276b10c91d5"
select select "637b767fbaab0276b10c91d8"
click at [292, 123] on span "Roles" at bounding box center [291, 123] width 26 height 13
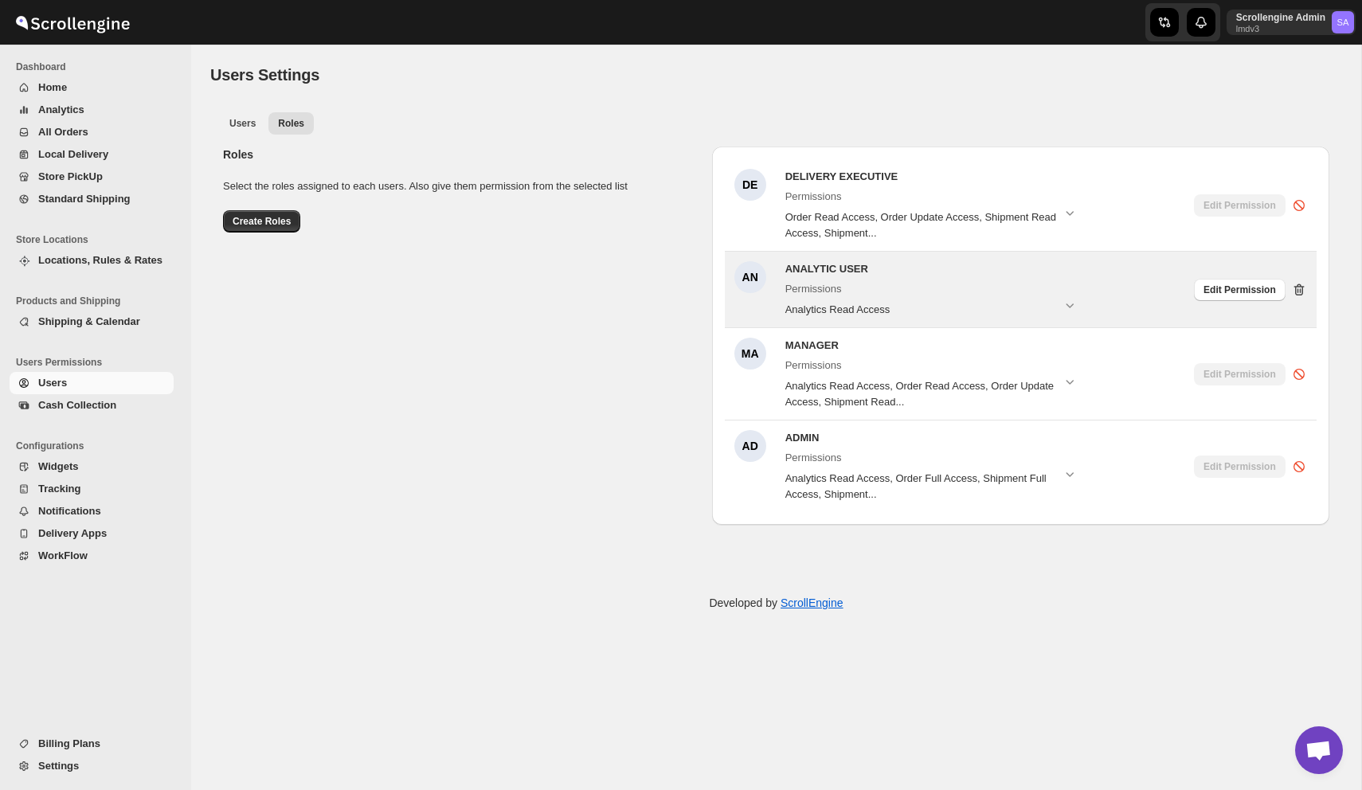
click at [1301, 286] on icon at bounding box center [1299, 290] width 16 height 16
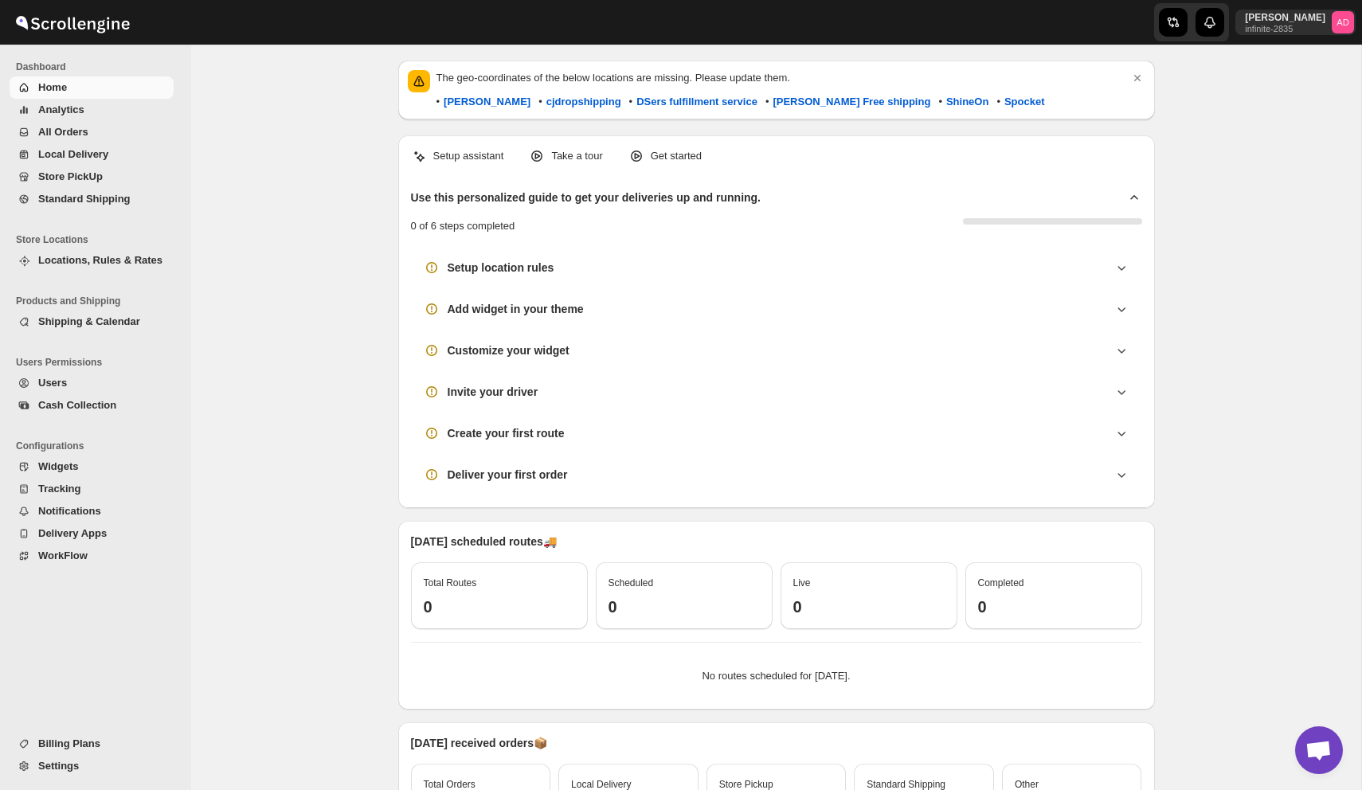
click at [56, 136] on span "All Orders" at bounding box center [63, 132] width 50 height 12
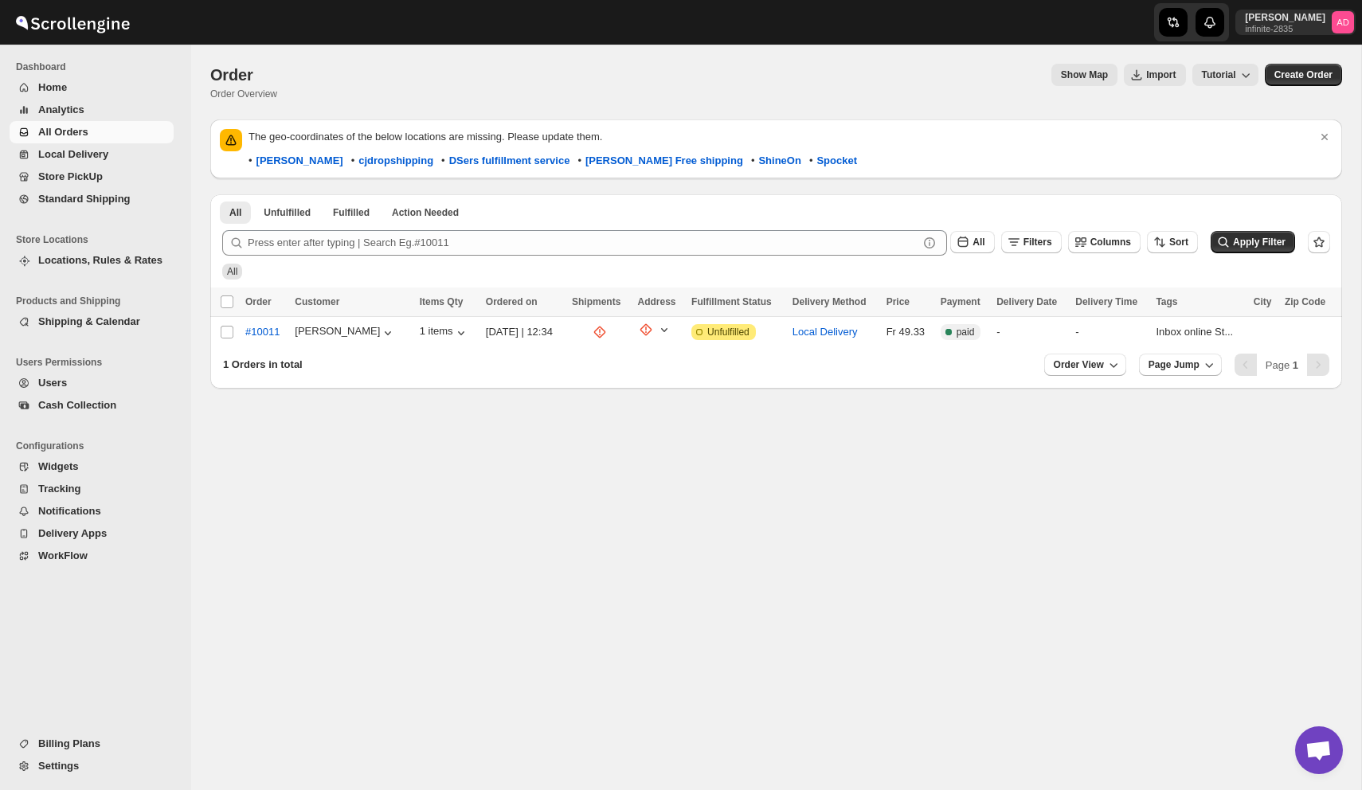
click at [84, 387] on span "Users" at bounding box center [104, 383] width 132 height 16
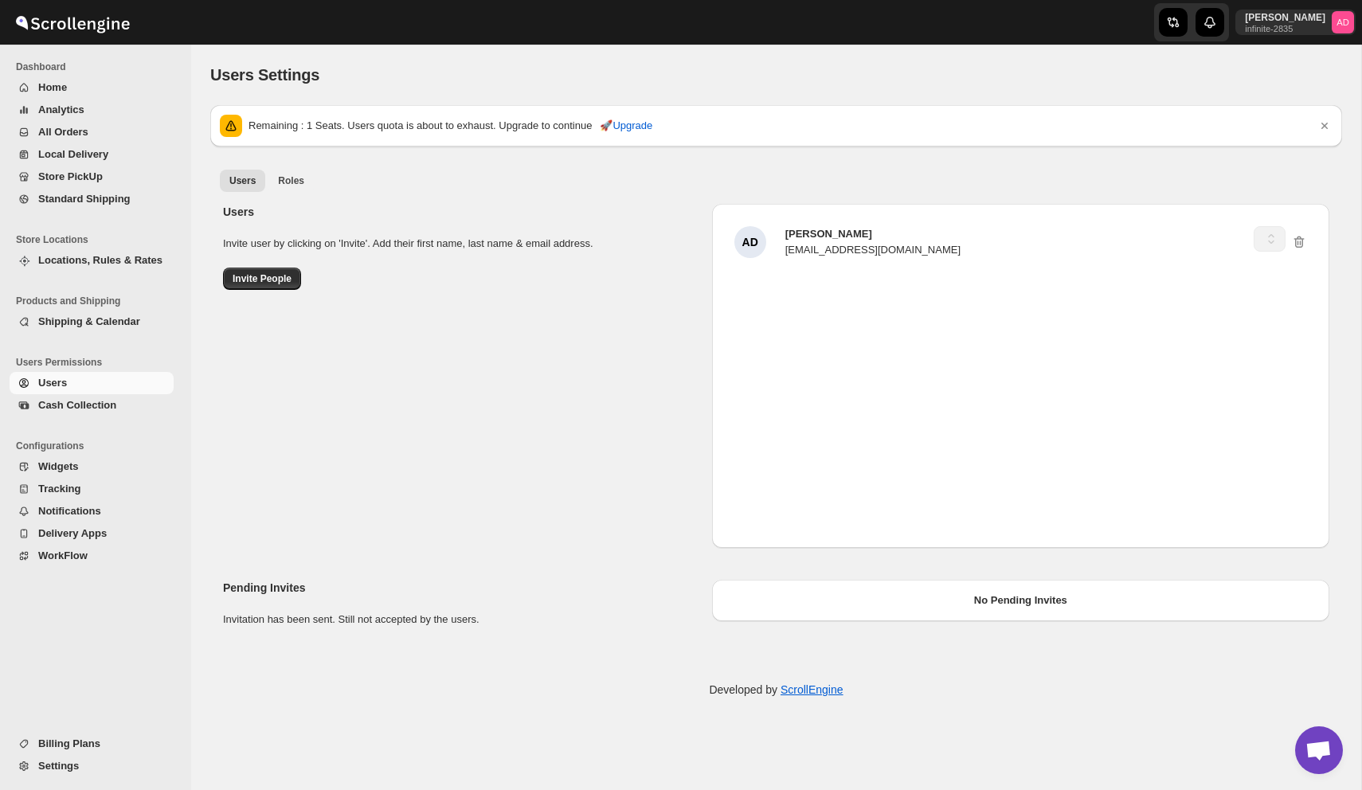
select select "637b767fbaab0276b10c91d5"
click at [295, 178] on span "Roles" at bounding box center [291, 180] width 26 height 13
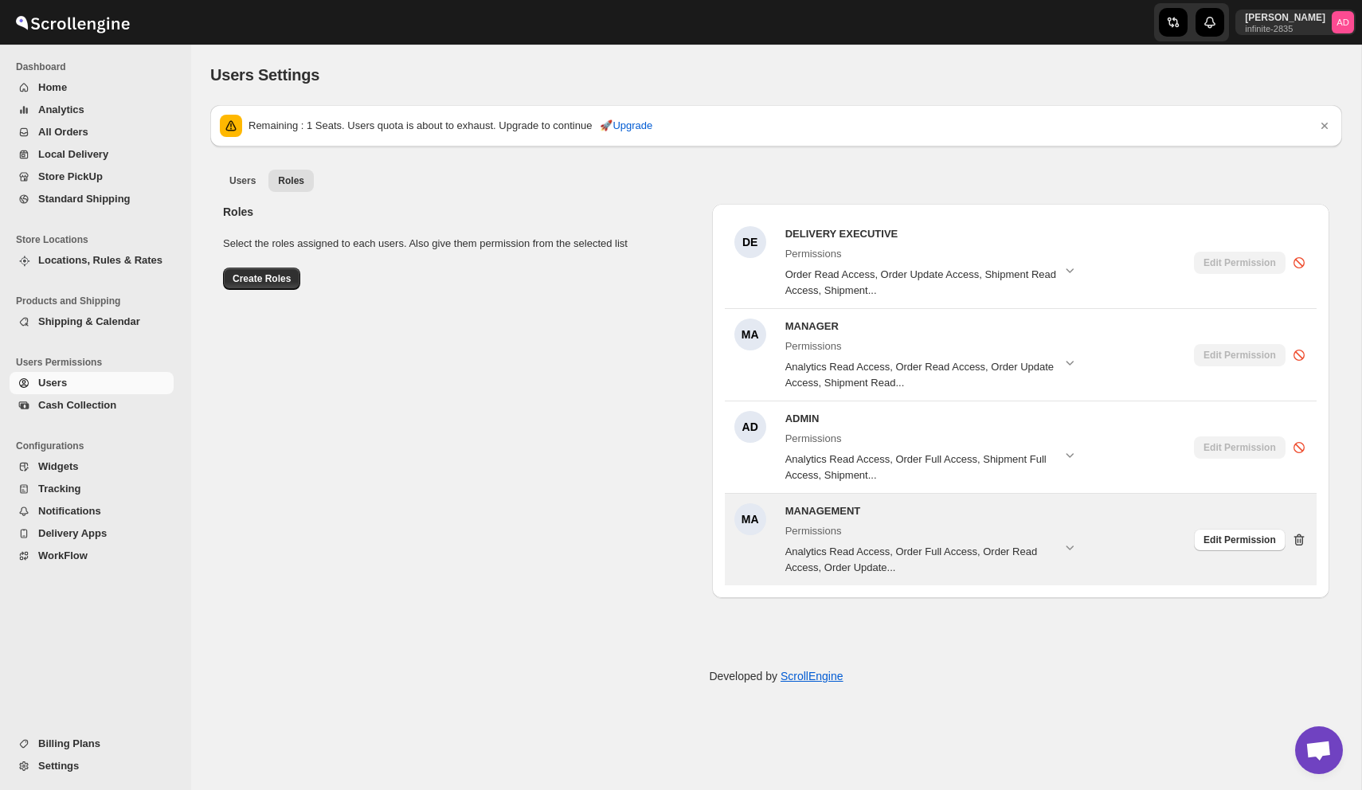
click at [1298, 539] on icon at bounding box center [1299, 541] width 2 height 5
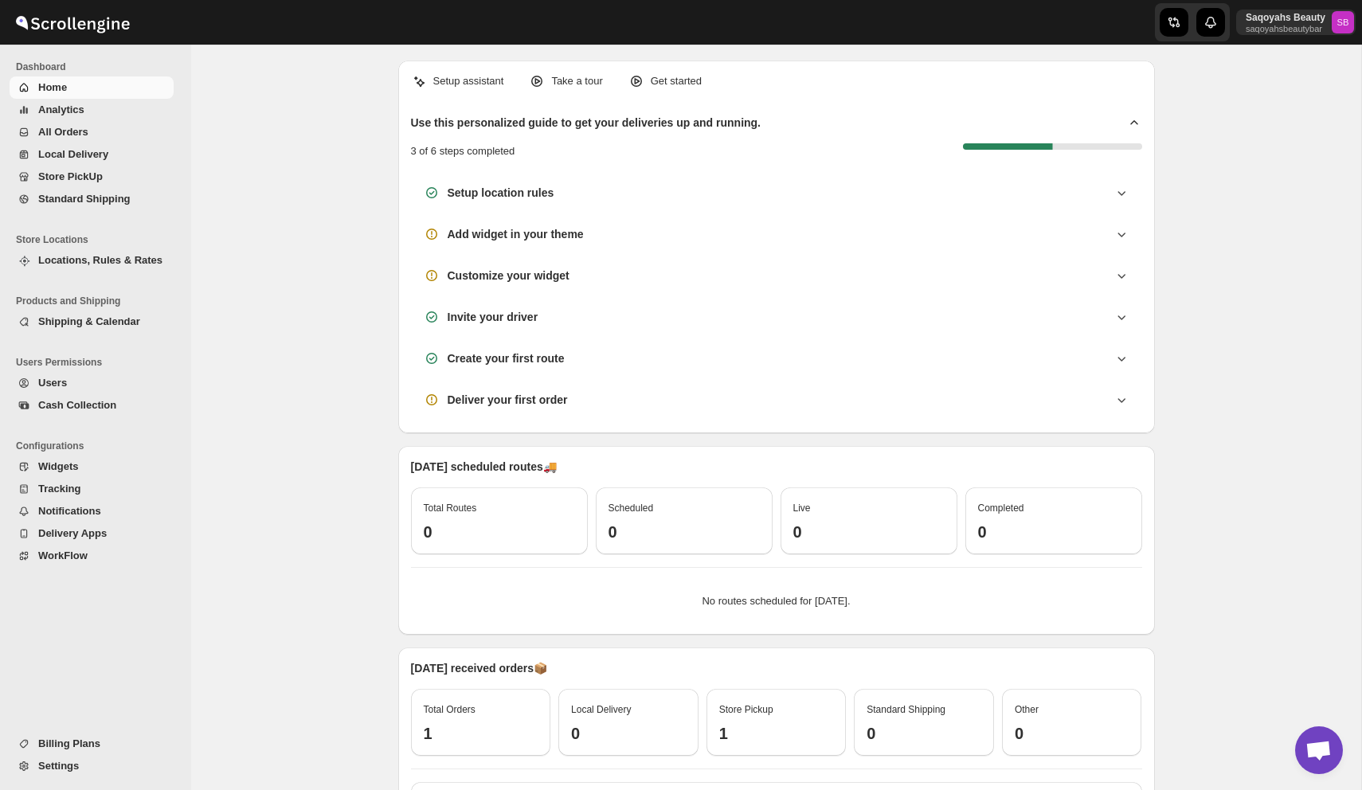
click at [96, 134] on span "All Orders" at bounding box center [104, 132] width 132 height 16
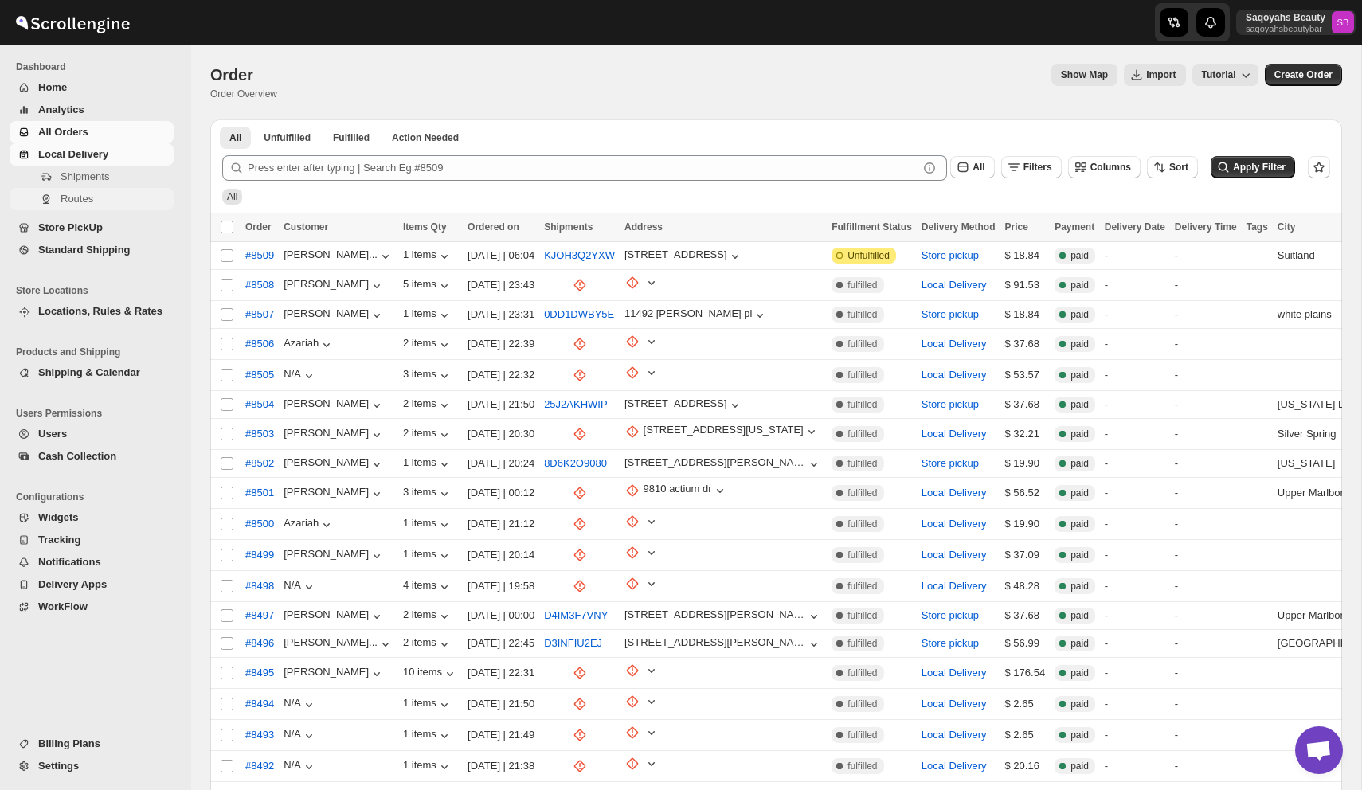
click at [69, 202] on span "Routes" at bounding box center [77, 199] width 33 height 12
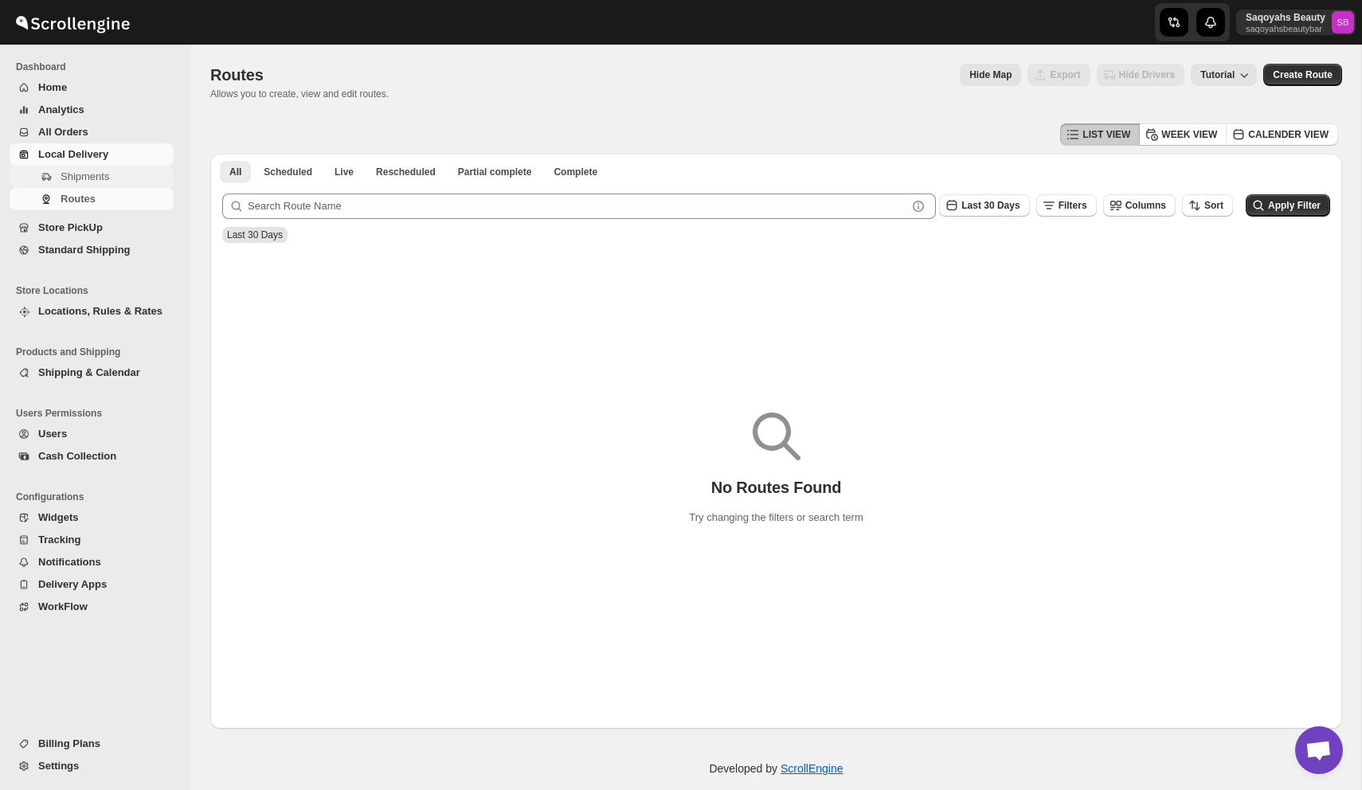
click at [74, 179] on span "Shipments" at bounding box center [85, 176] width 49 height 12
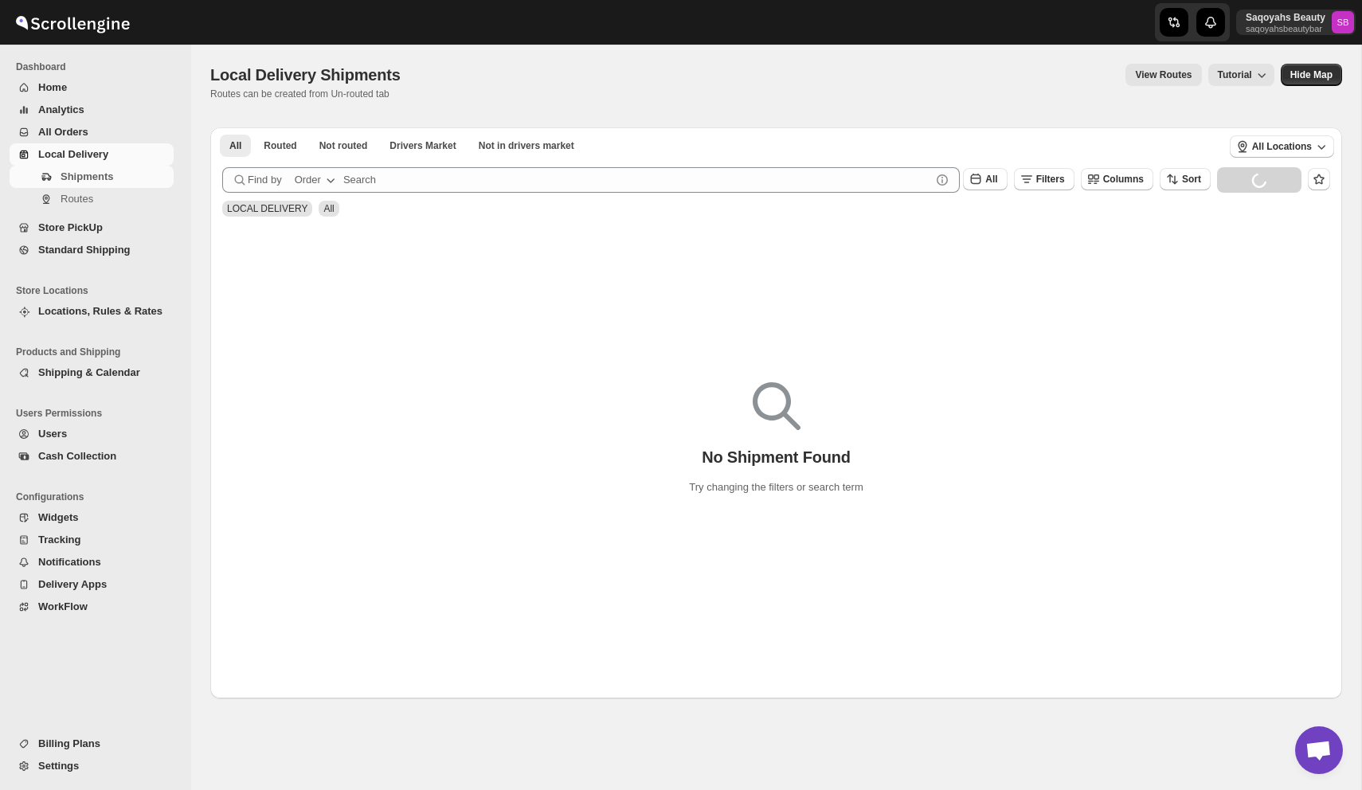
click at [69, 431] on span "Users" at bounding box center [104, 434] width 132 height 16
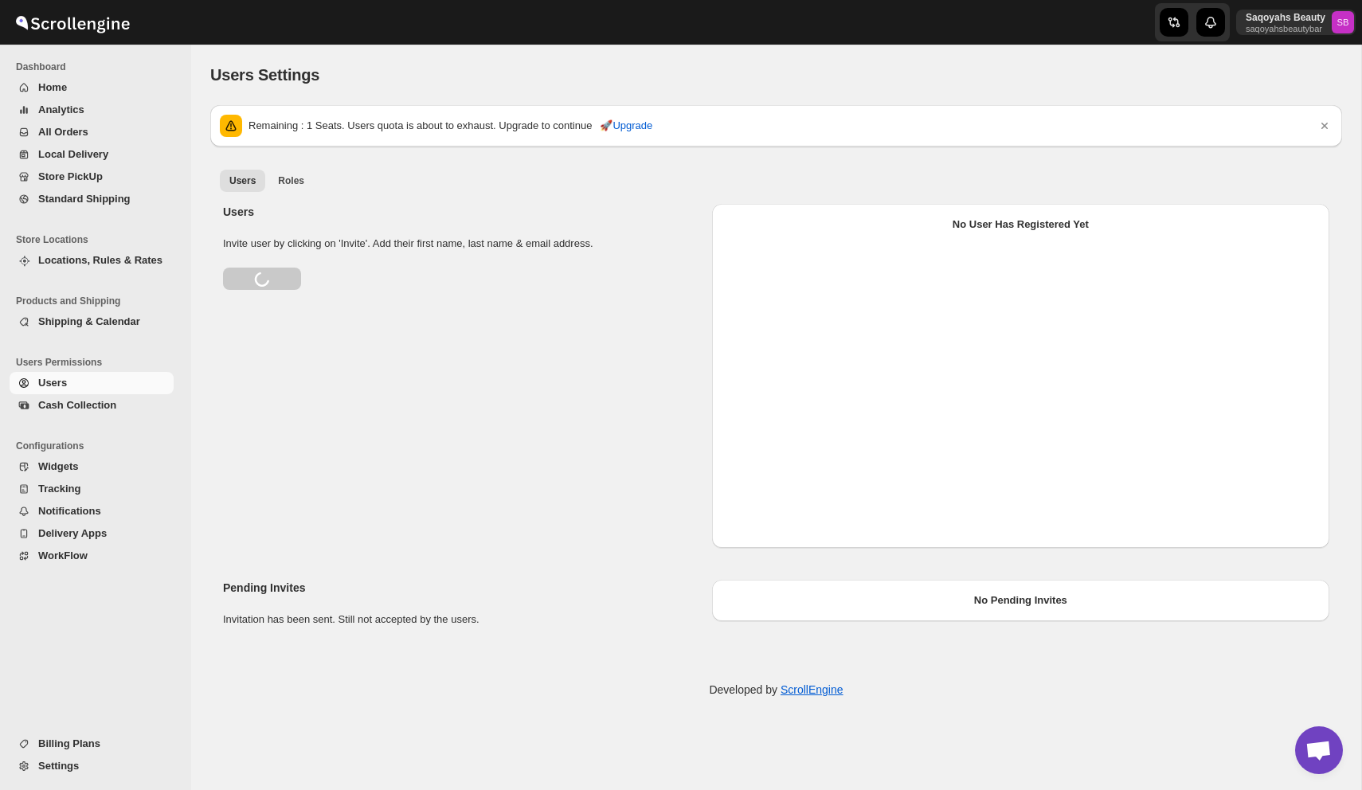
select select "637b767fbaab0276b10c91d5"
select select "637b767fbaab0276b10c91d7"
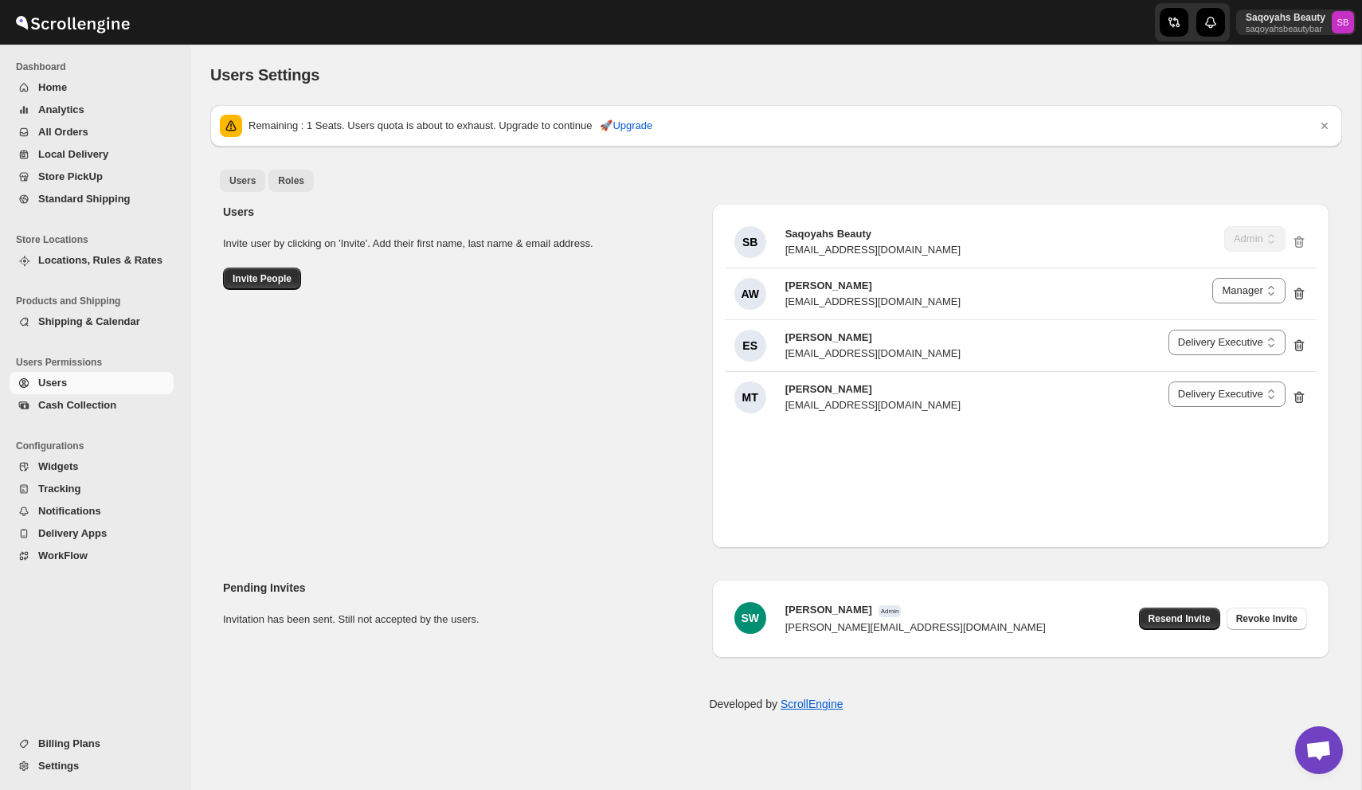
click at [300, 182] on span "Roles" at bounding box center [291, 180] width 26 height 13
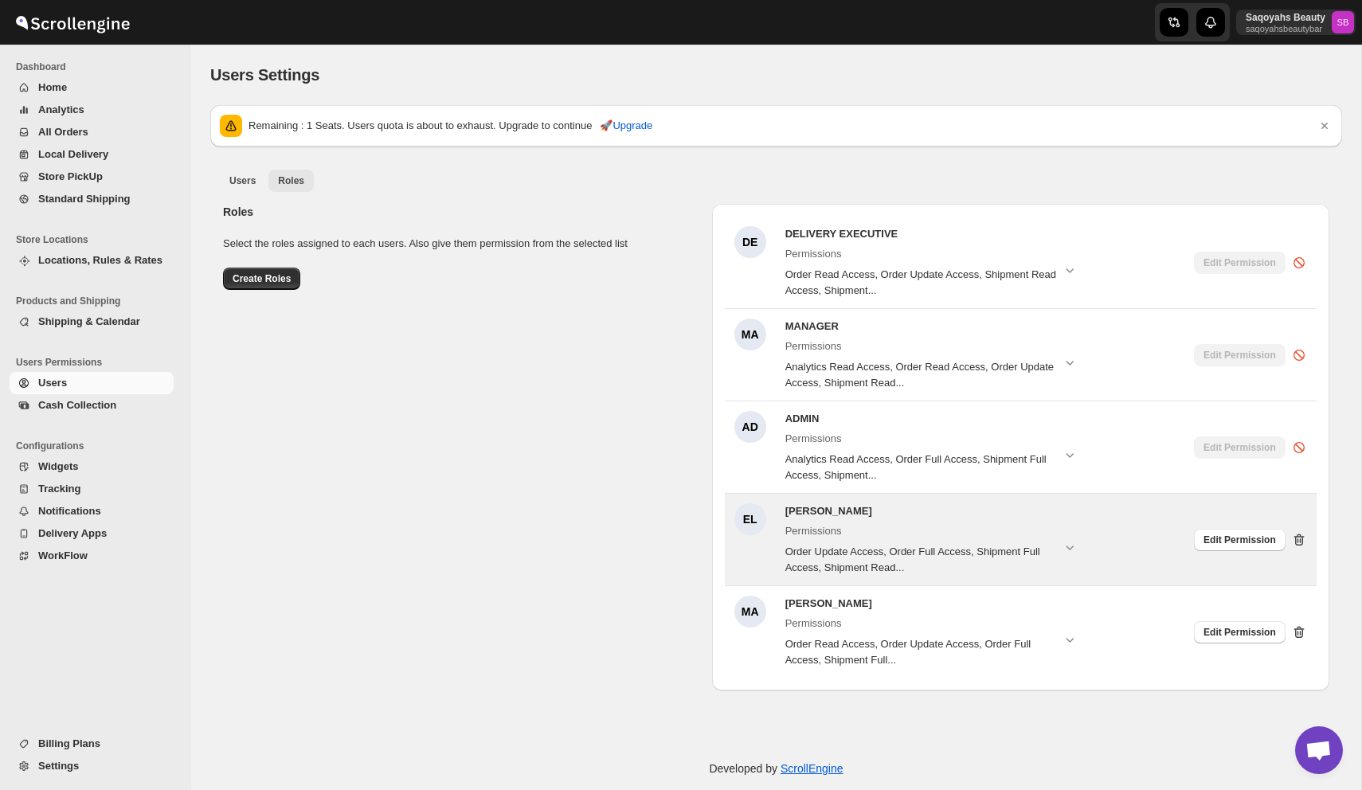
scroll to position [14, 0]
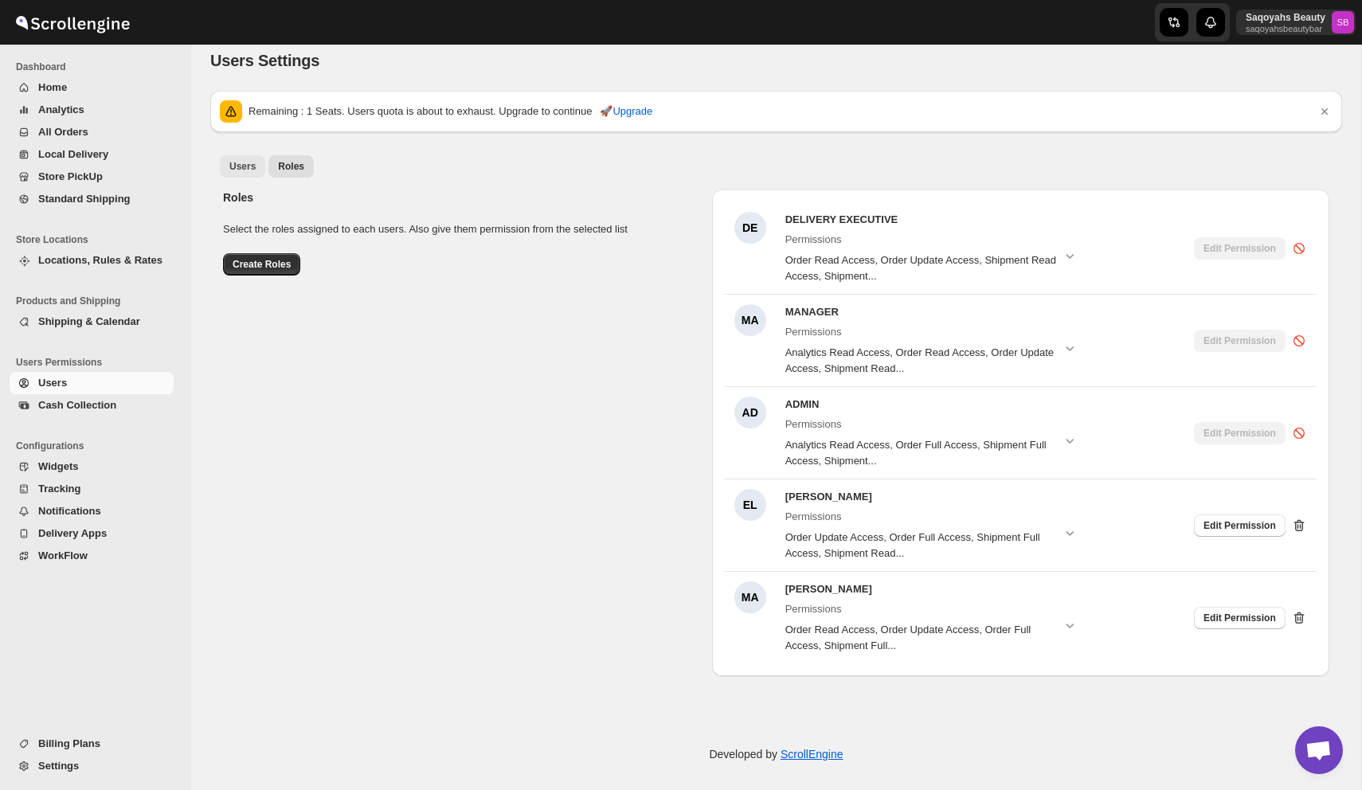
click at [233, 171] on span "Users" at bounding box center [242, 166] width 26 height 13
select select "637b767fbaab0276b10c91d5"
select select "637b767fbaab0276b10c91d7"
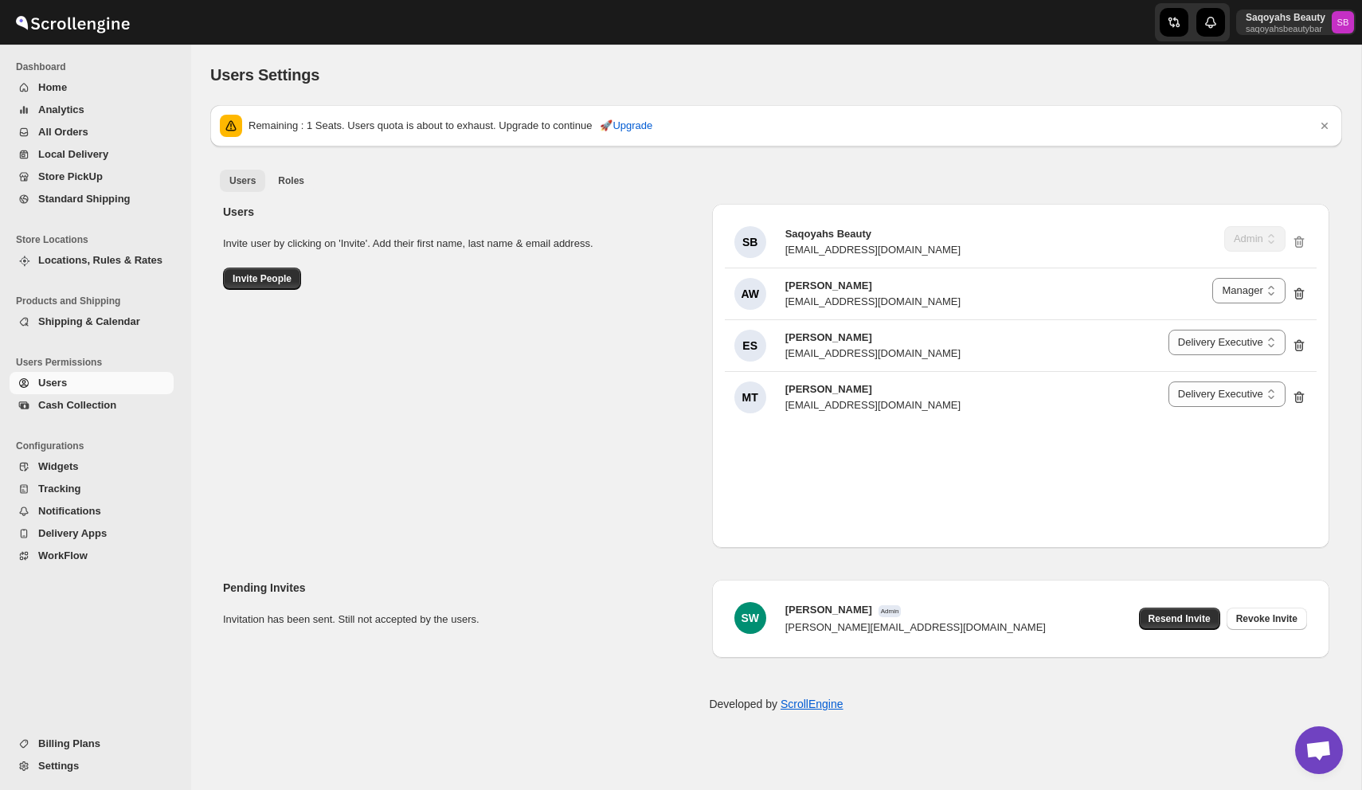
scroll to position [0, 0]
click at [288, 174] on span "Roles" at bounding box center [291, 180] width 26 height 13
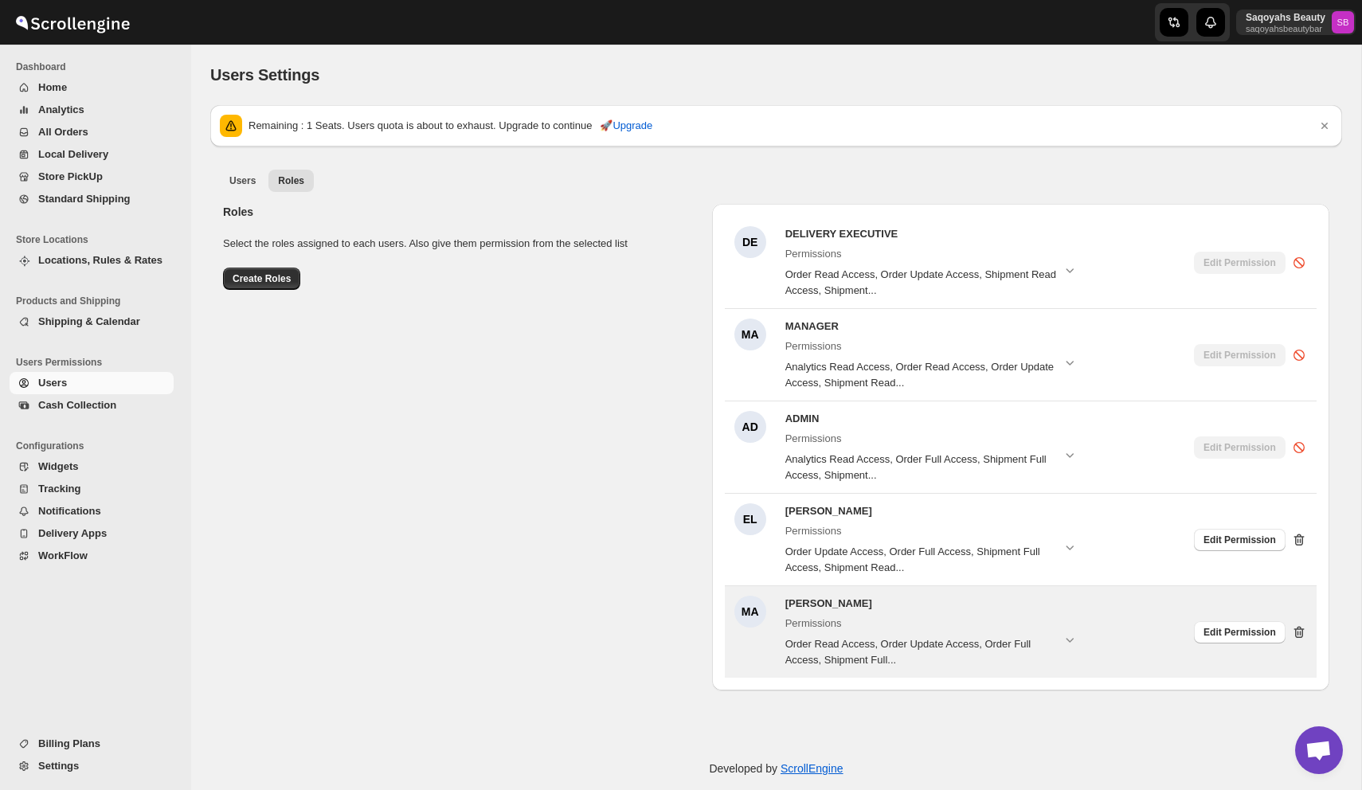
click at [1297, 626] on icon at bounding box center [1299, 632] width 10 height 12
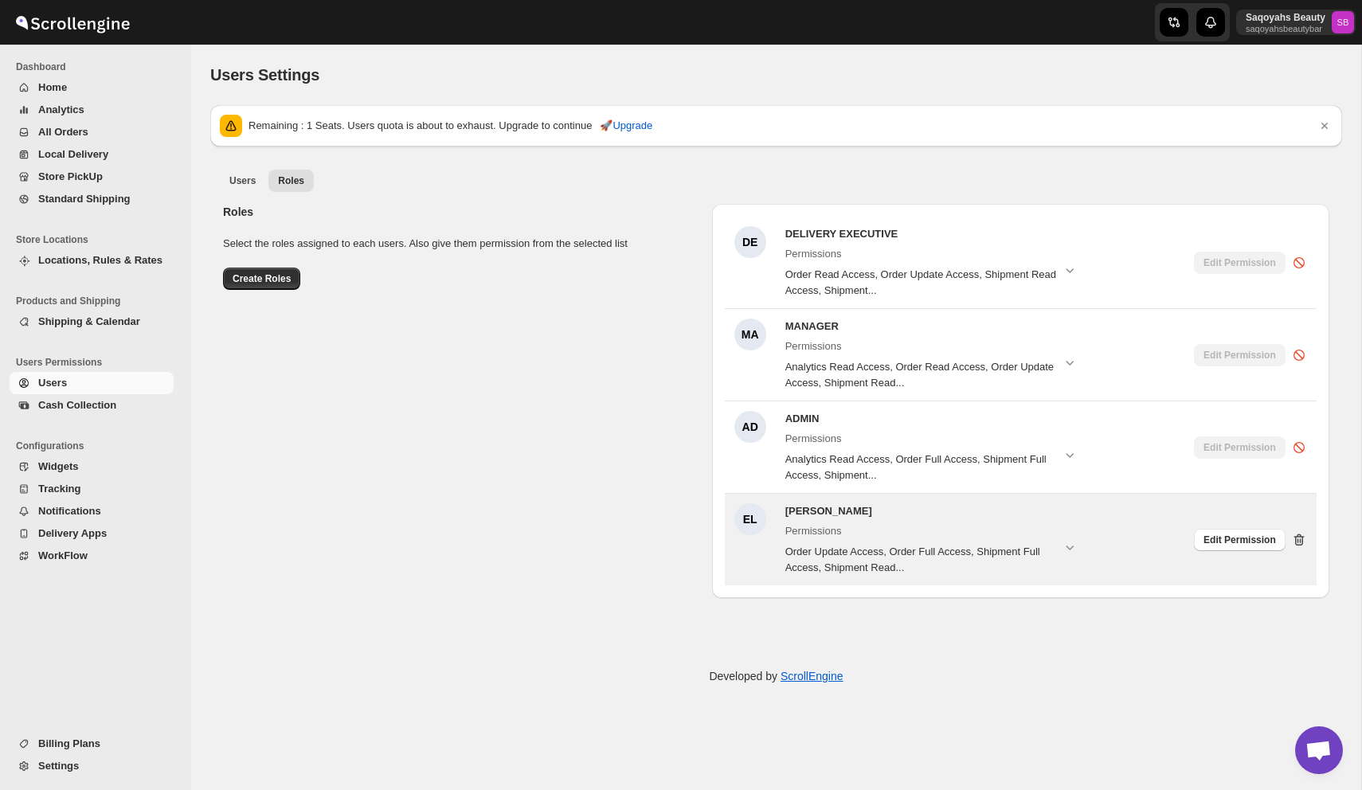
click at [1298, 539] on icon at bounding box center [1299, 541] width 2 height 5
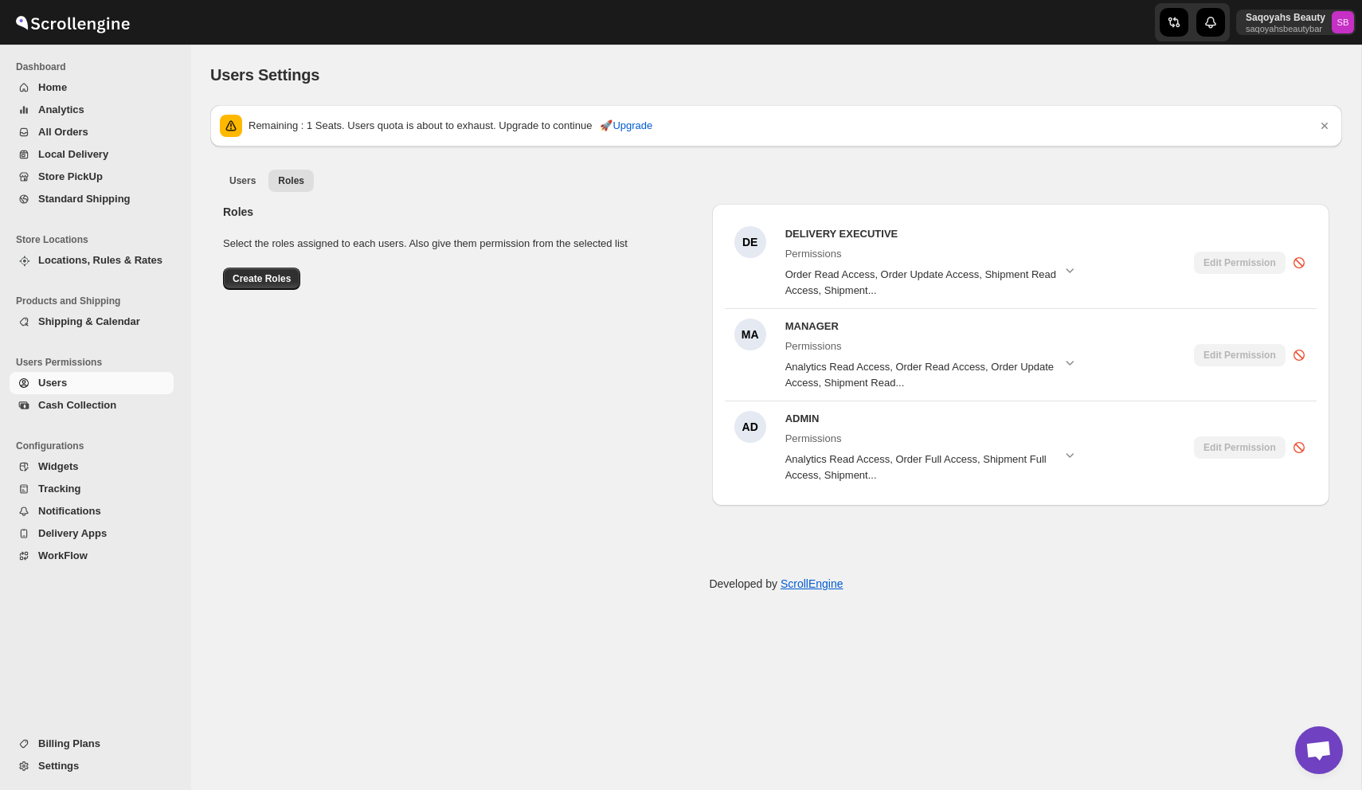
click at [637, 588] on div "Developed by ScrollEngine" at bounding box center [776, 584] width 1170 height 80
click at [242, 180] on span "Users" at bounding box center [242, 180] width 26 height 13
select select "637b767fbaab0276b10c91d5"
select select "637b767fbaab0276b10c91d7"
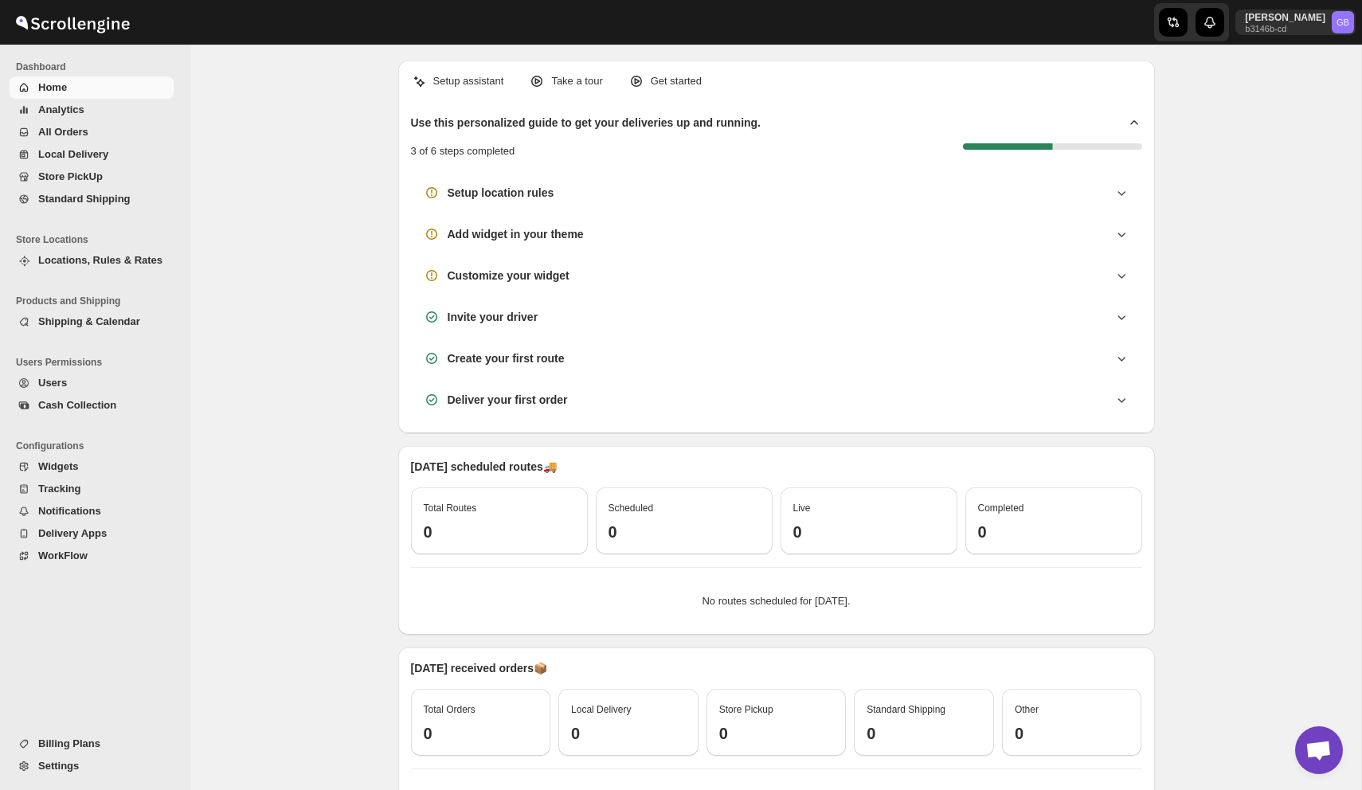
click at [85, 384] on span "Users" at bounding box center [104, 383] width 132 height 16
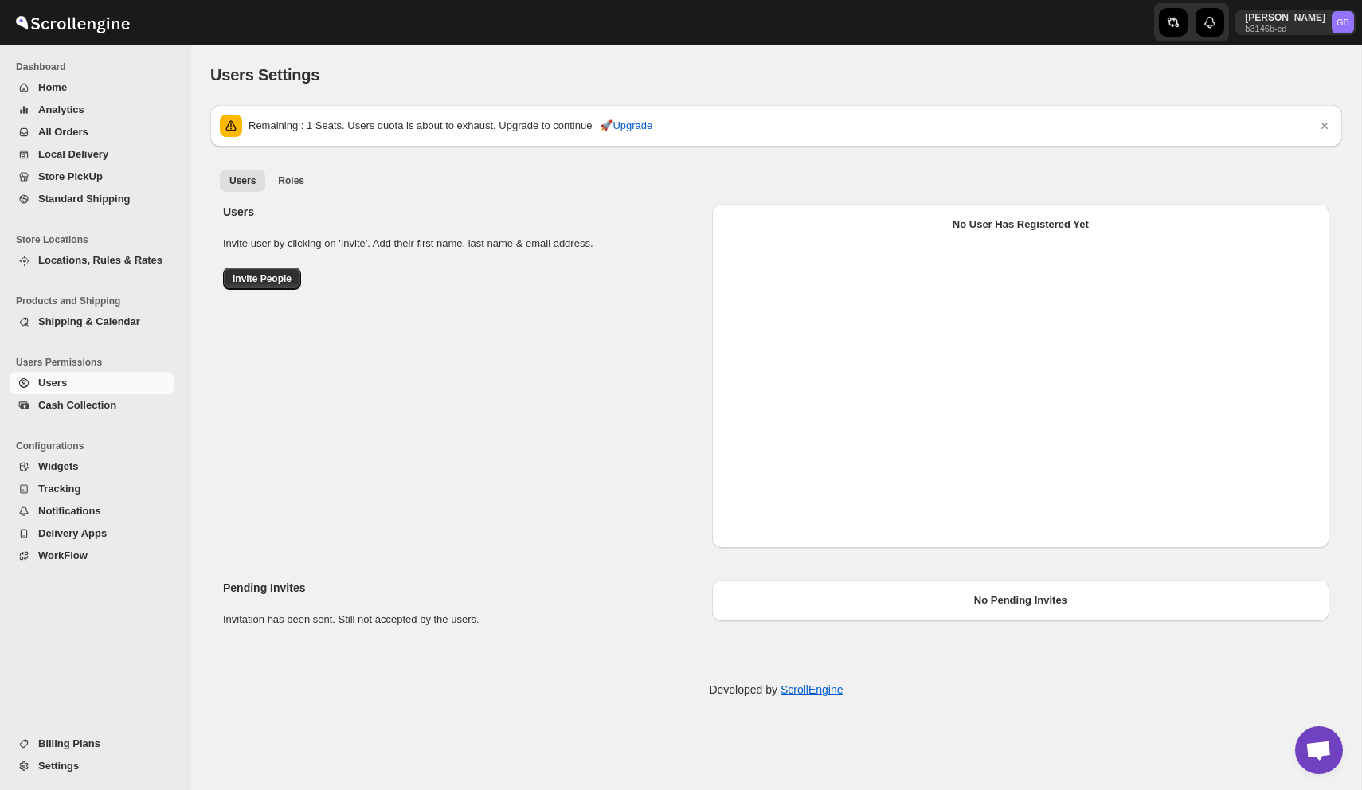
select select "637b767fbaab0276b10c91d5"
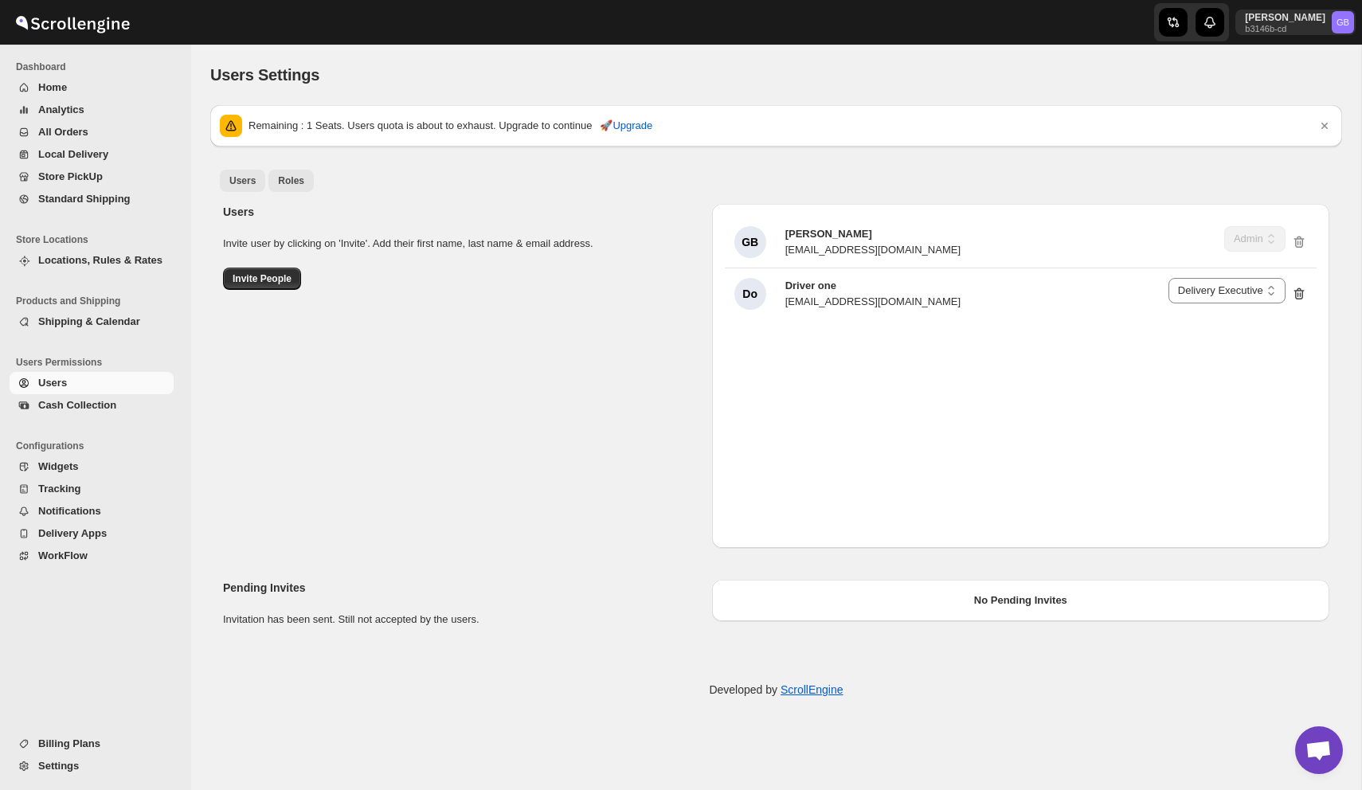
click at [296, 183] on span "Roles" at bounding box center [291, 180] width 26 height 13
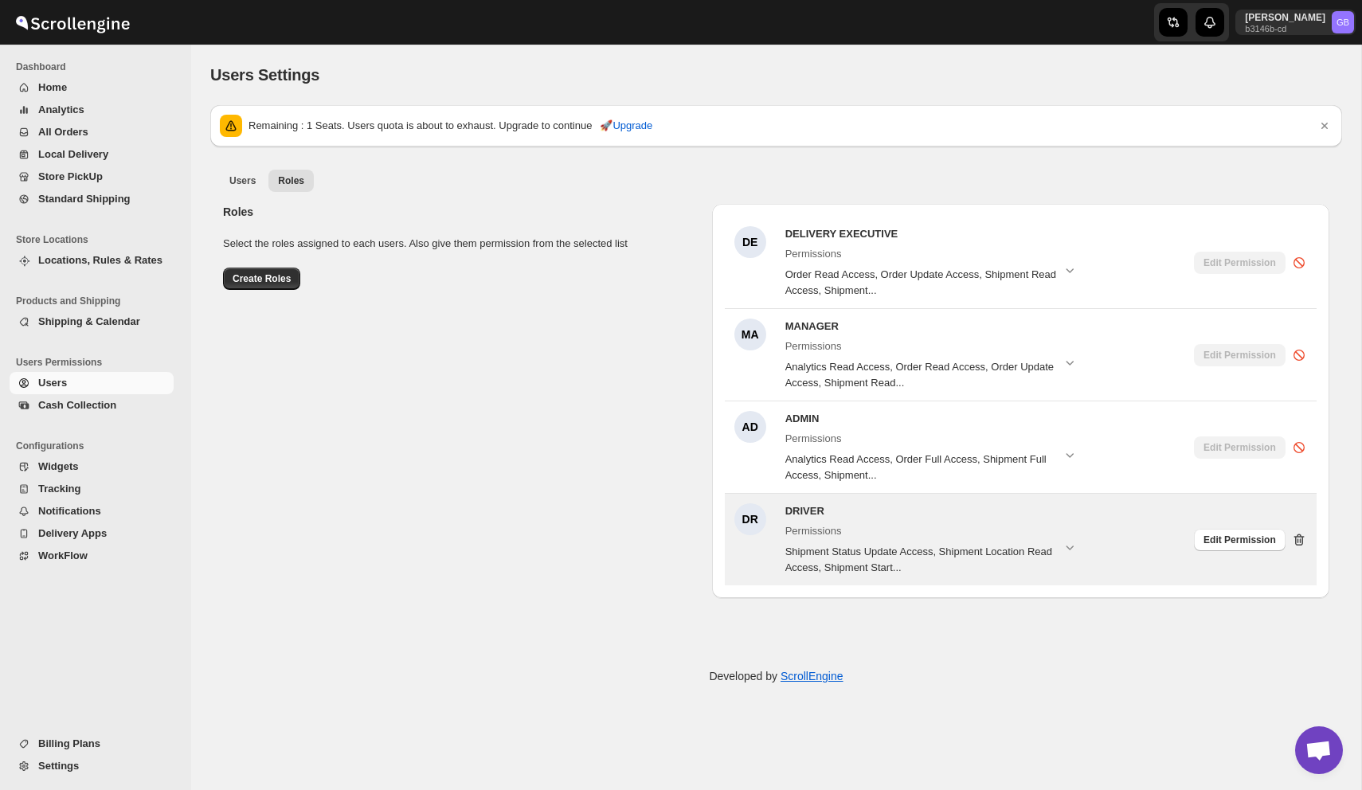
click at [1298, 534] on icon at bounding box center [1299, 540] width 10 height 12
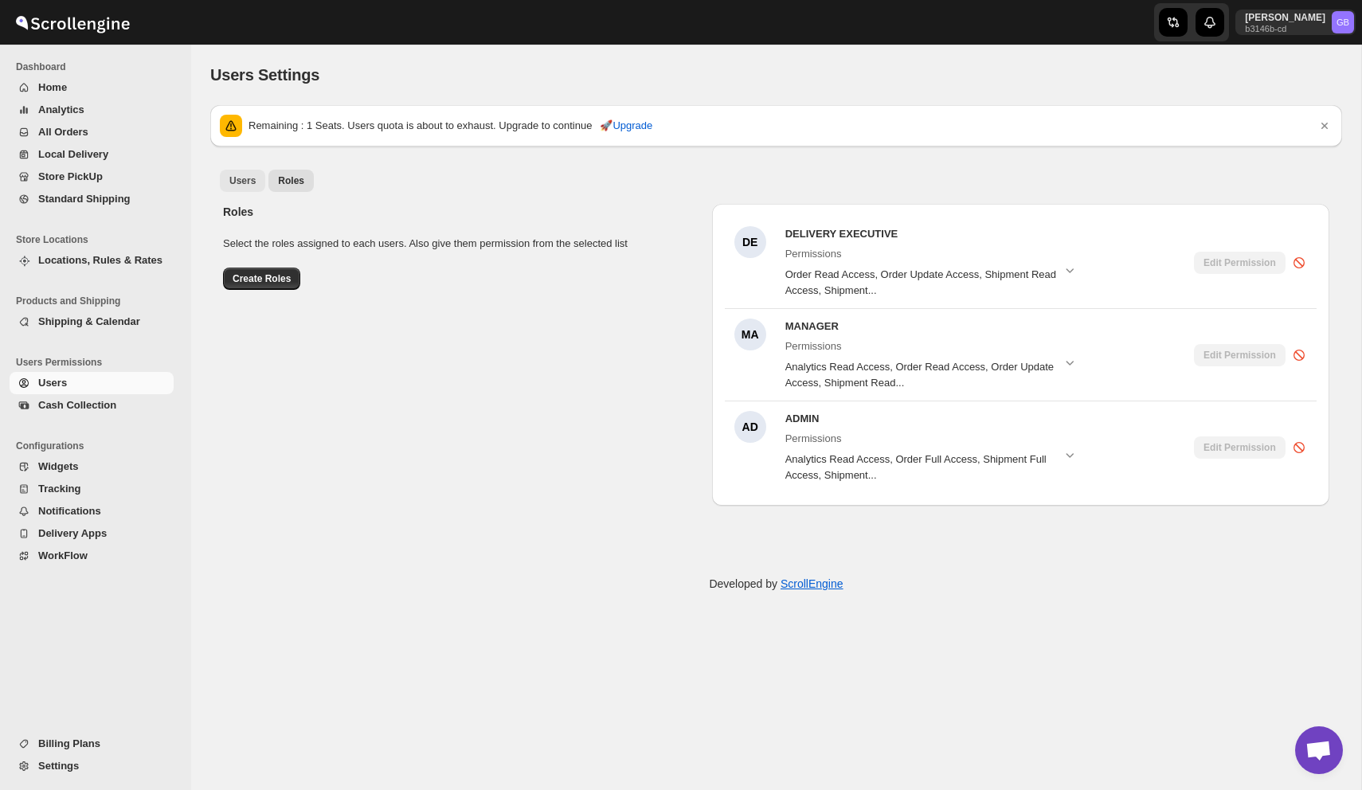
click at [245, 184] on span "Users" at bounding box center [242, 180] width 26 height 13
select select "637b767fbaab0276b10c91d5"
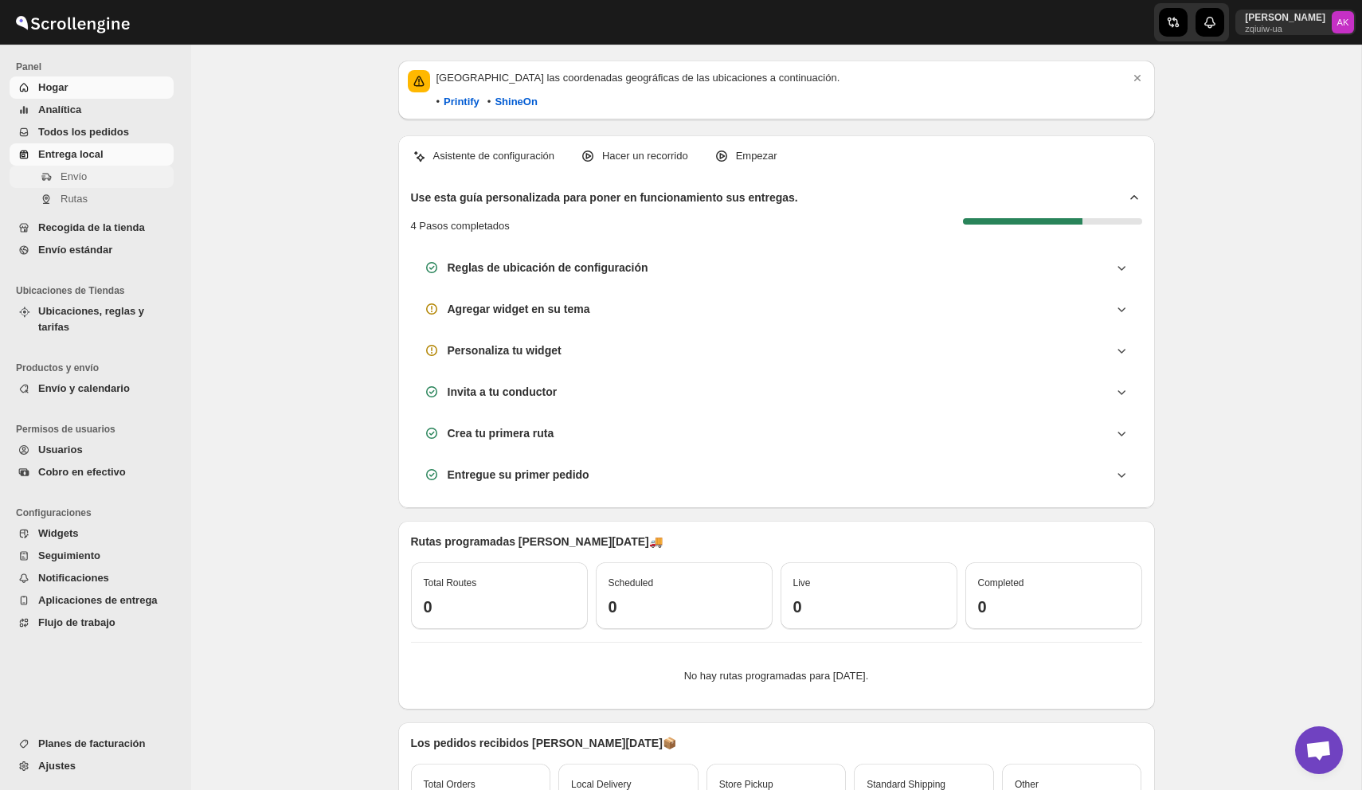
click at [87, 186] on button "Envío" at bounding box center [92, 177] width 164 height 22
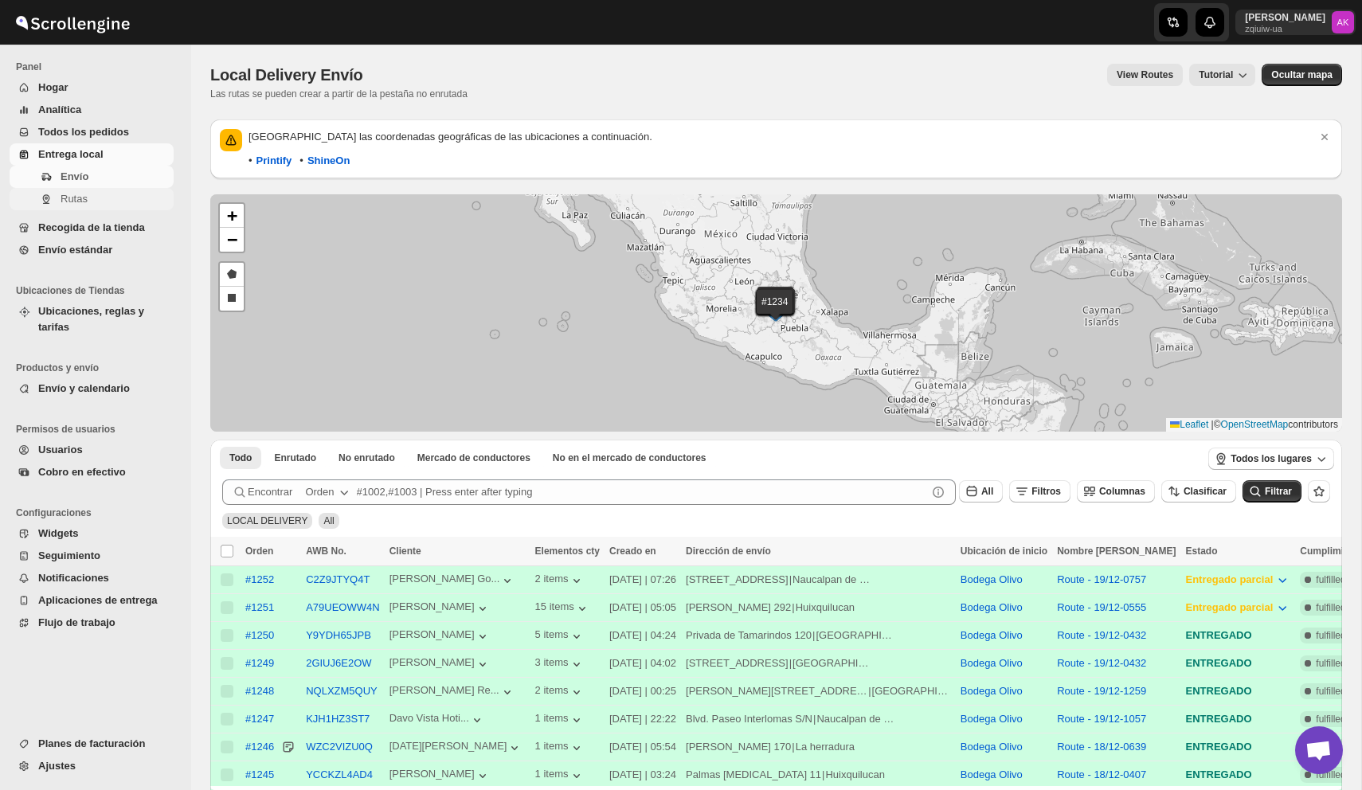
click at [84, 201] on span "Rutas" at bounding box center [74, 199] width 27 height 12
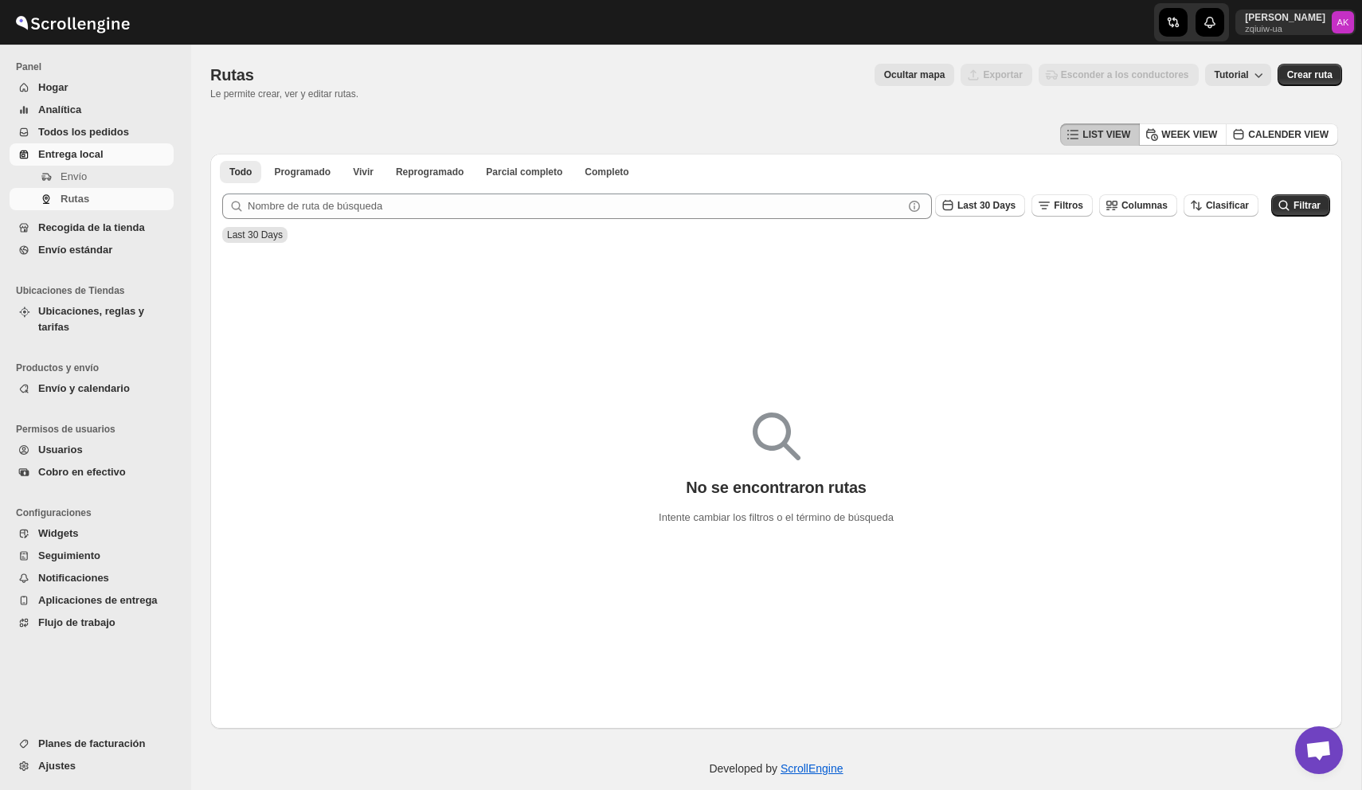
click at [68, 451] on span "Usuarios" at bounding box center [60, 450] width 45 height 12
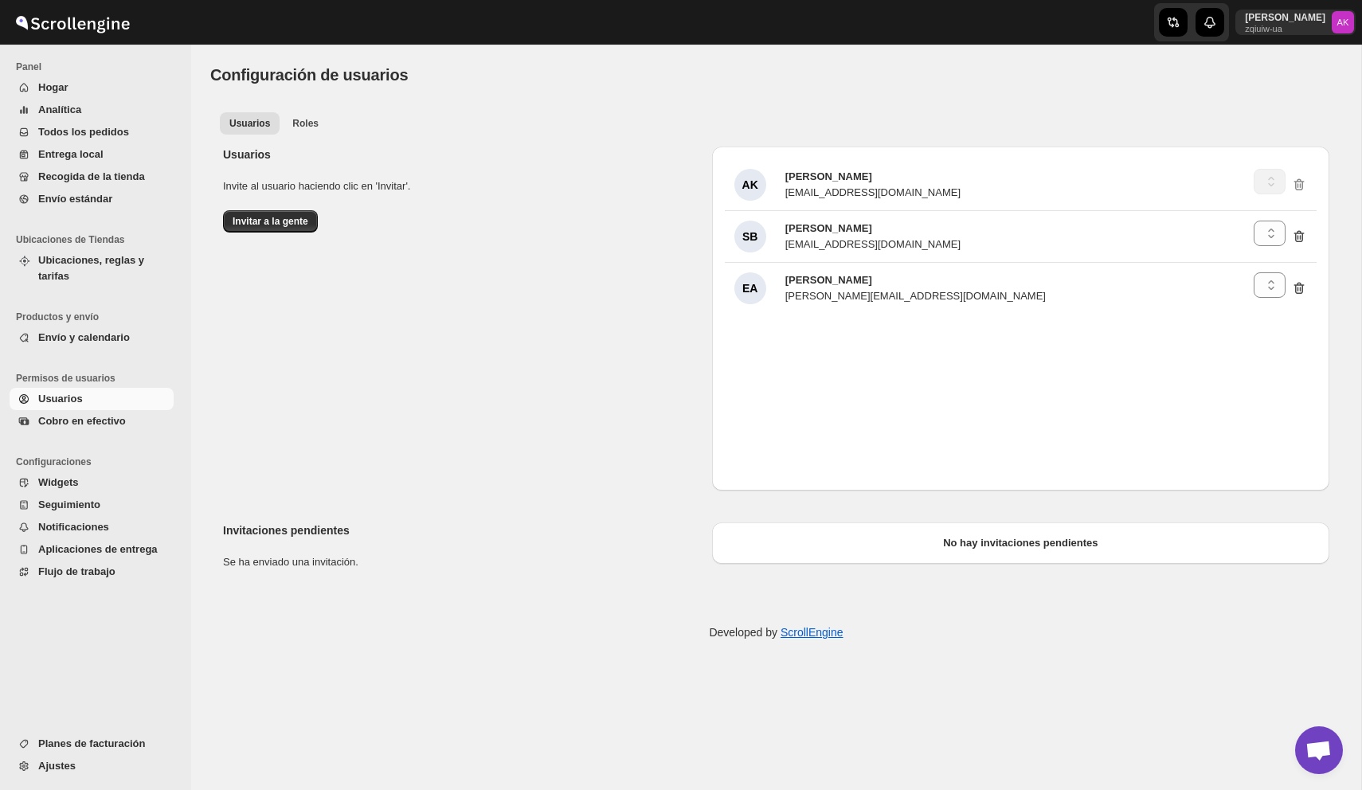
select select "637b767fbaab0276b10c91d5"
select select "637b767fbaab0276b10c91d8"
select select "637b767fbaab0276b10c91d5"
click at [308, 126] on span "Roles" at bounding box center [305, 123] width 26 height 13
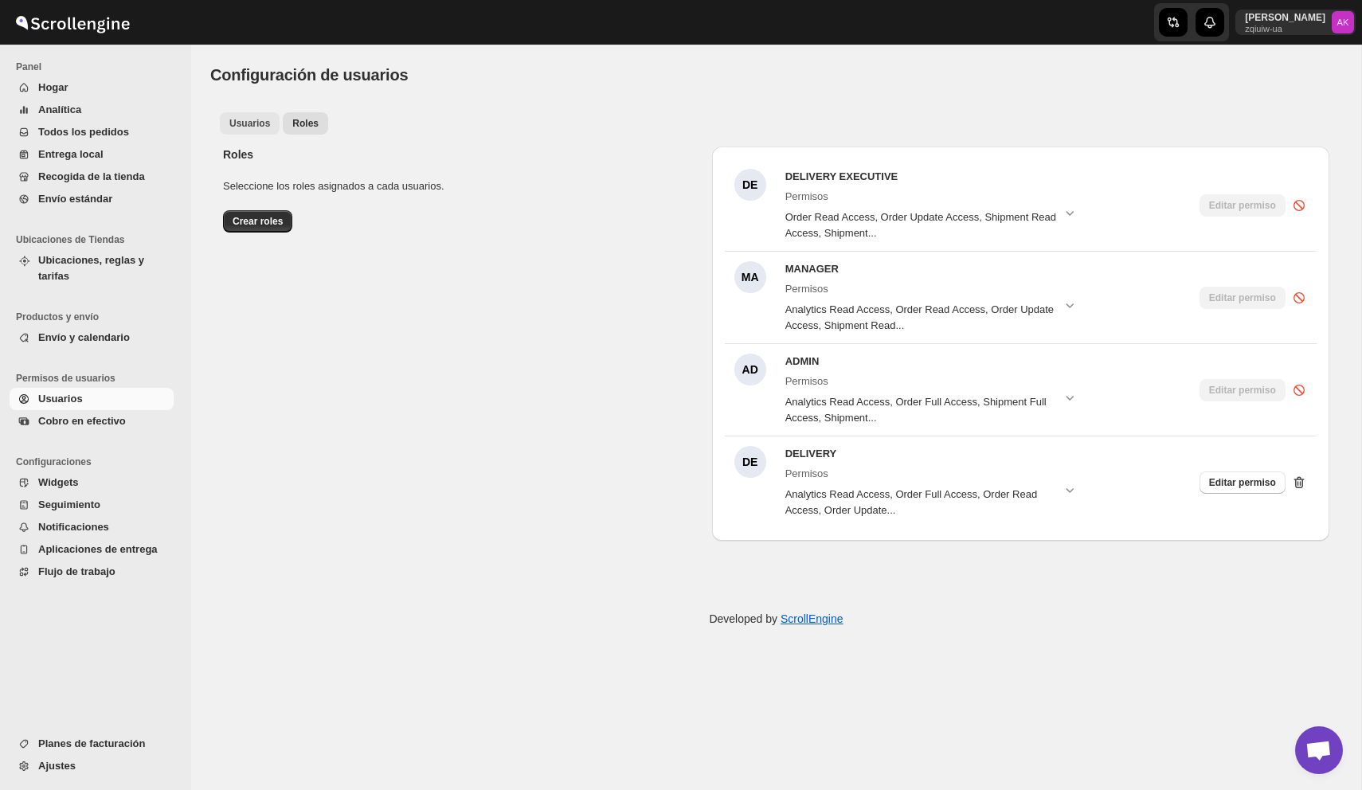
click at [245, 122] on span "Usuarios" at bounding box center [249, 123] width 41 height 13
select select "637b767fbaab0276b10c91d5"
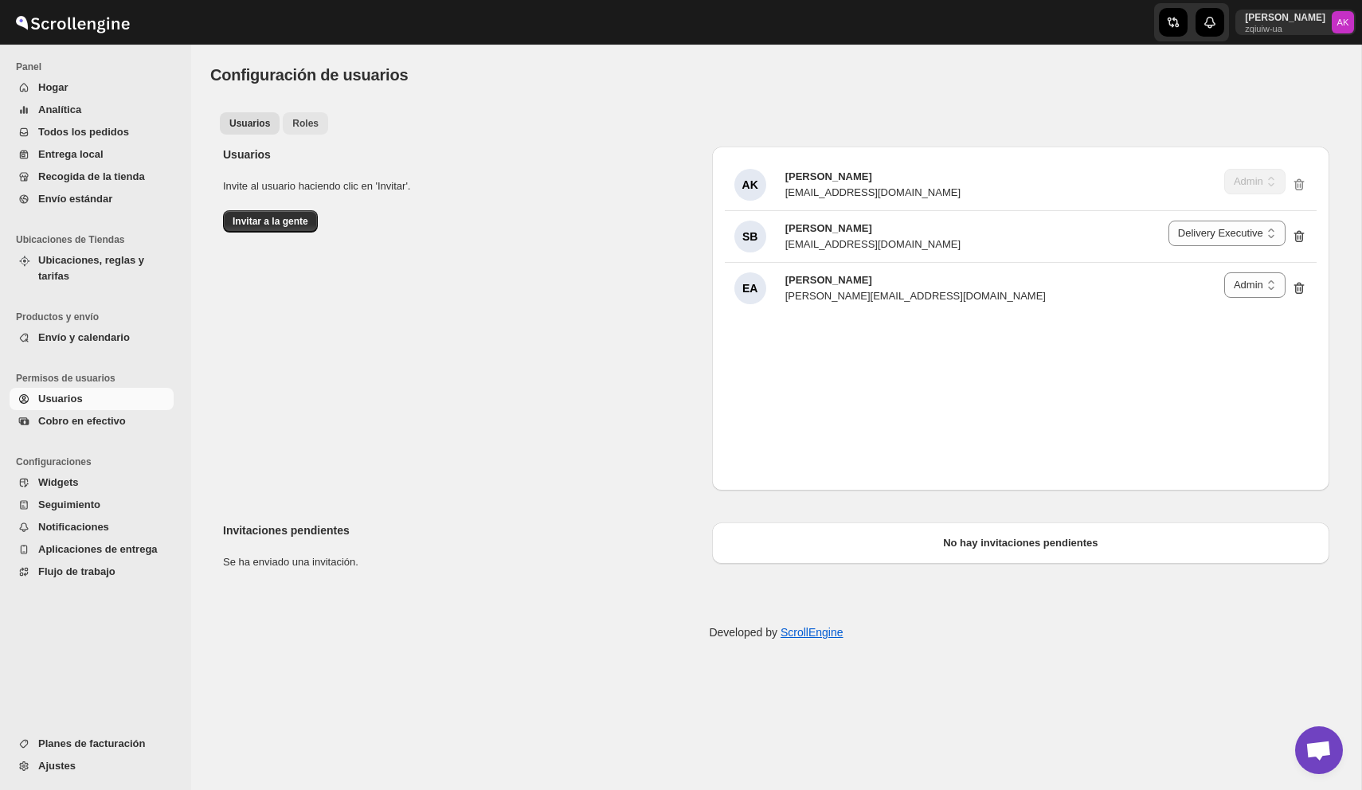
click at [307, 122] on span "Roles" at bounding box center [305, 123] width 26 height 13
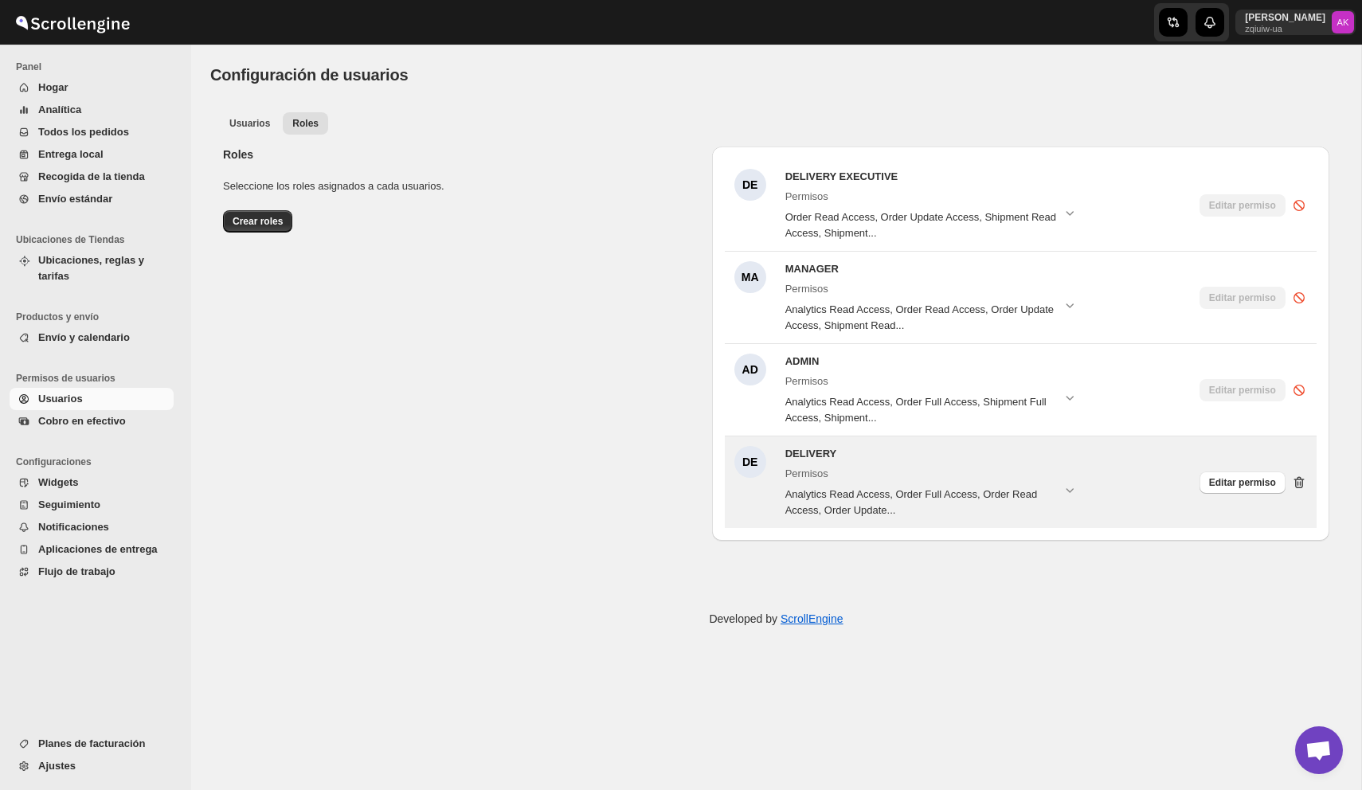
click at [1300, 481] on icon at bounding box center [1301, 483] width 2 height 5
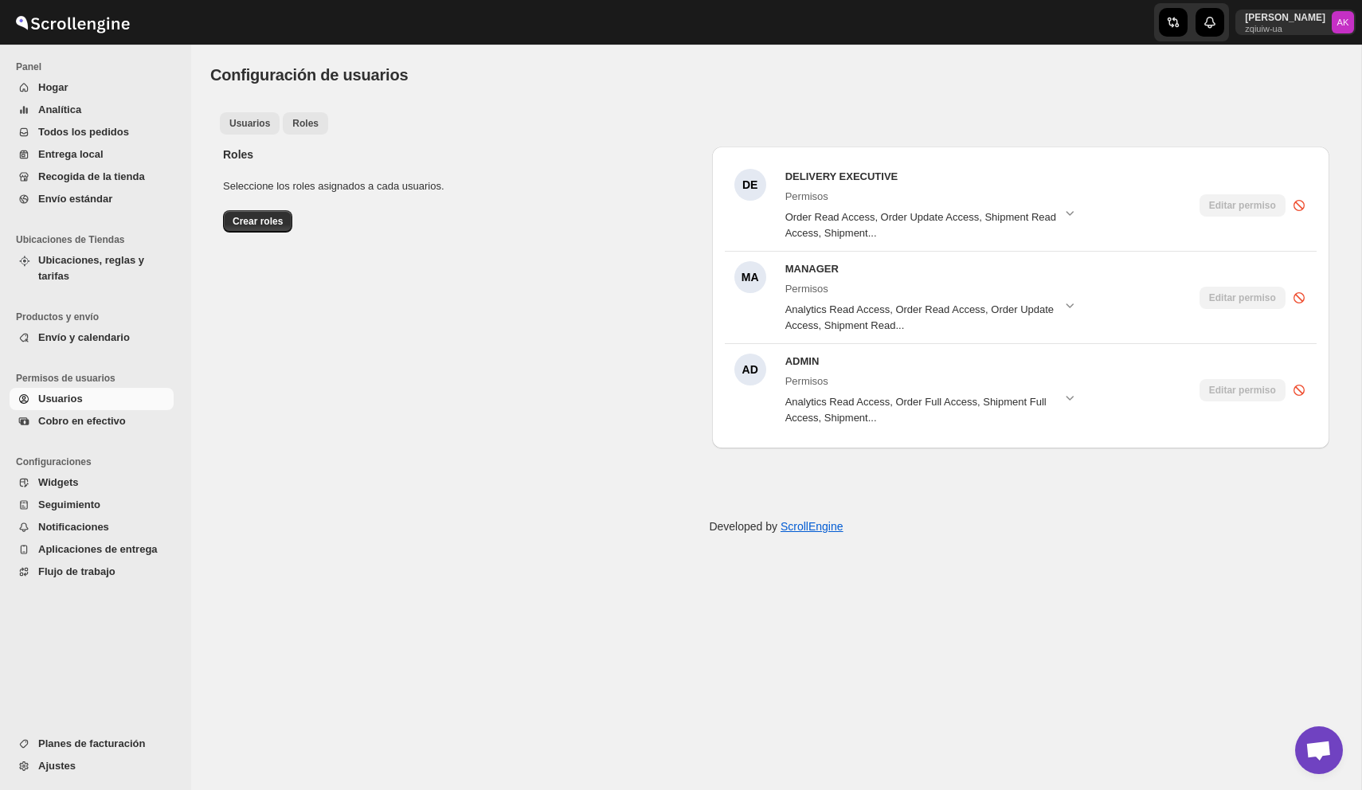
click at [245, 121] on span "Usuarios" at bounding box center [249, 123] width 41 height 13
select select "637b767fbaab0276b10c91d5"
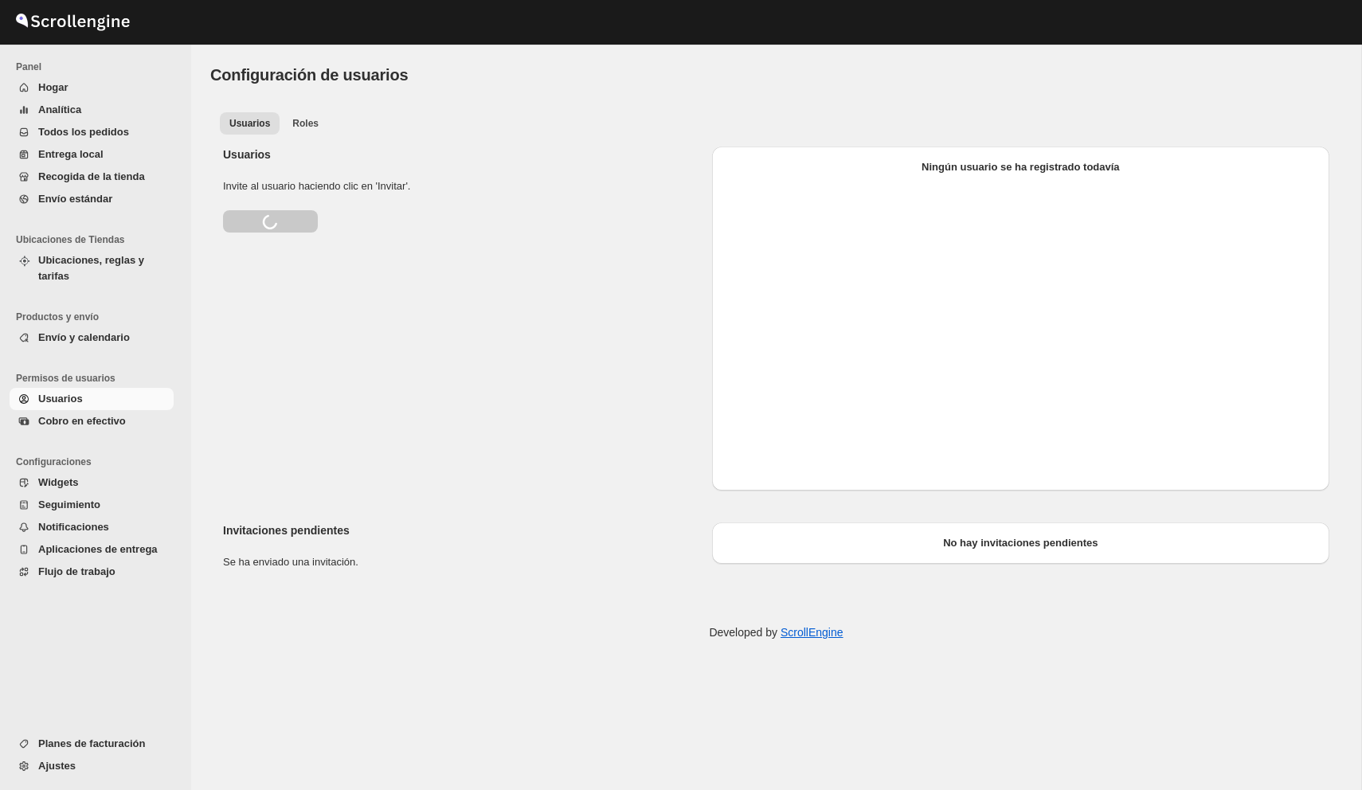
select select "637b767fbaab0276b10c91d5"
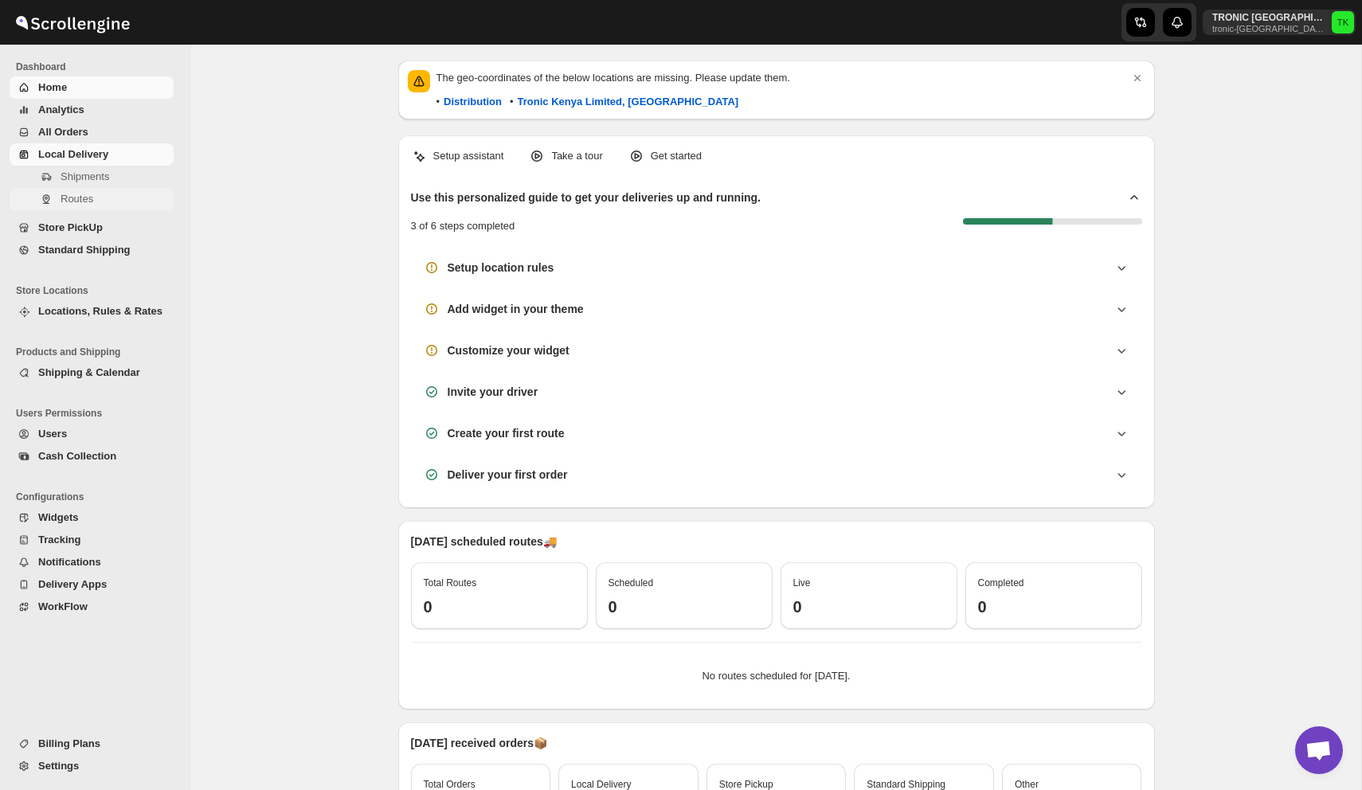
click at [108, 194] on span "Routes" at bounding box center [116, 199] width 110 height 16
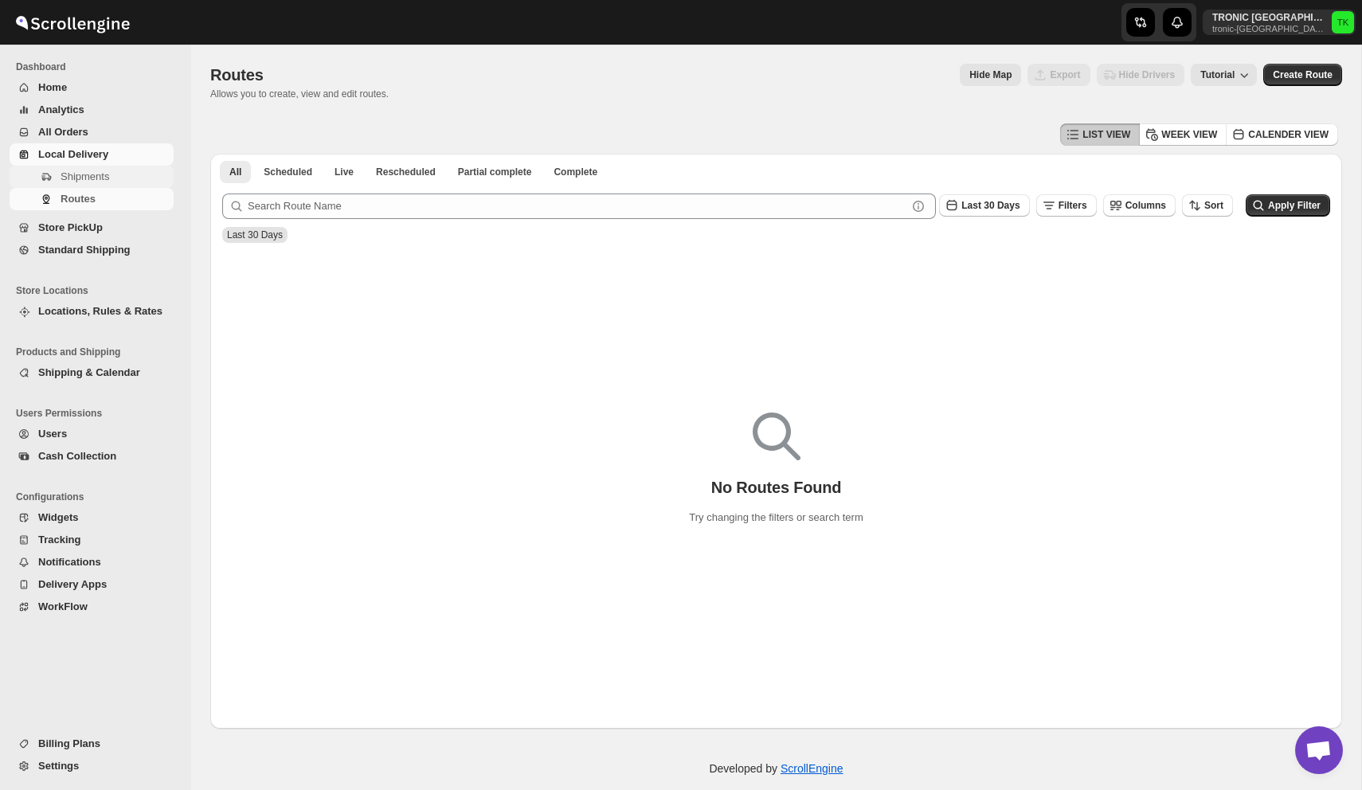
click at [109, 179] on span "Shipments" at bounding box center [85, 176] width 49 height 12
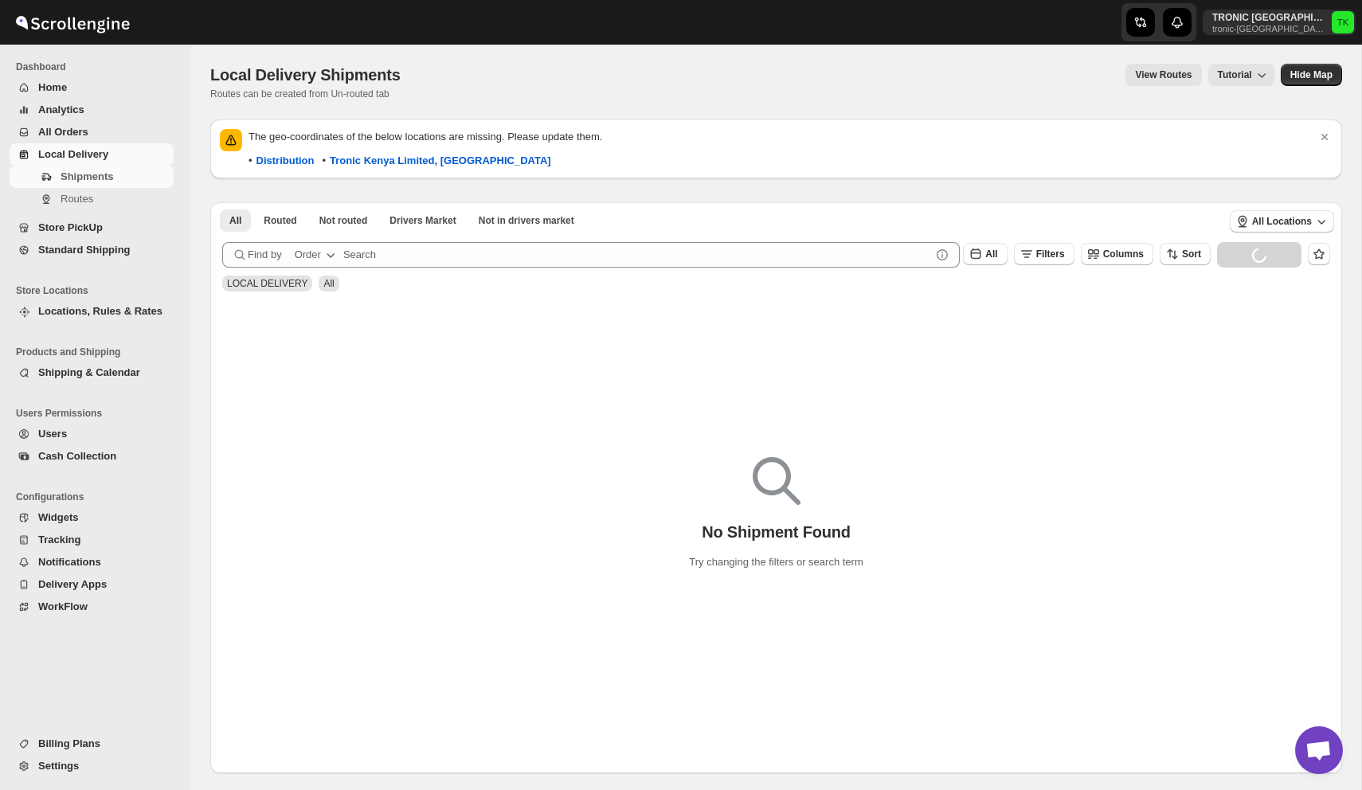
click at [73, 449] on span "Cash Collection" at bounding box center [104, 456] width 132 height 16
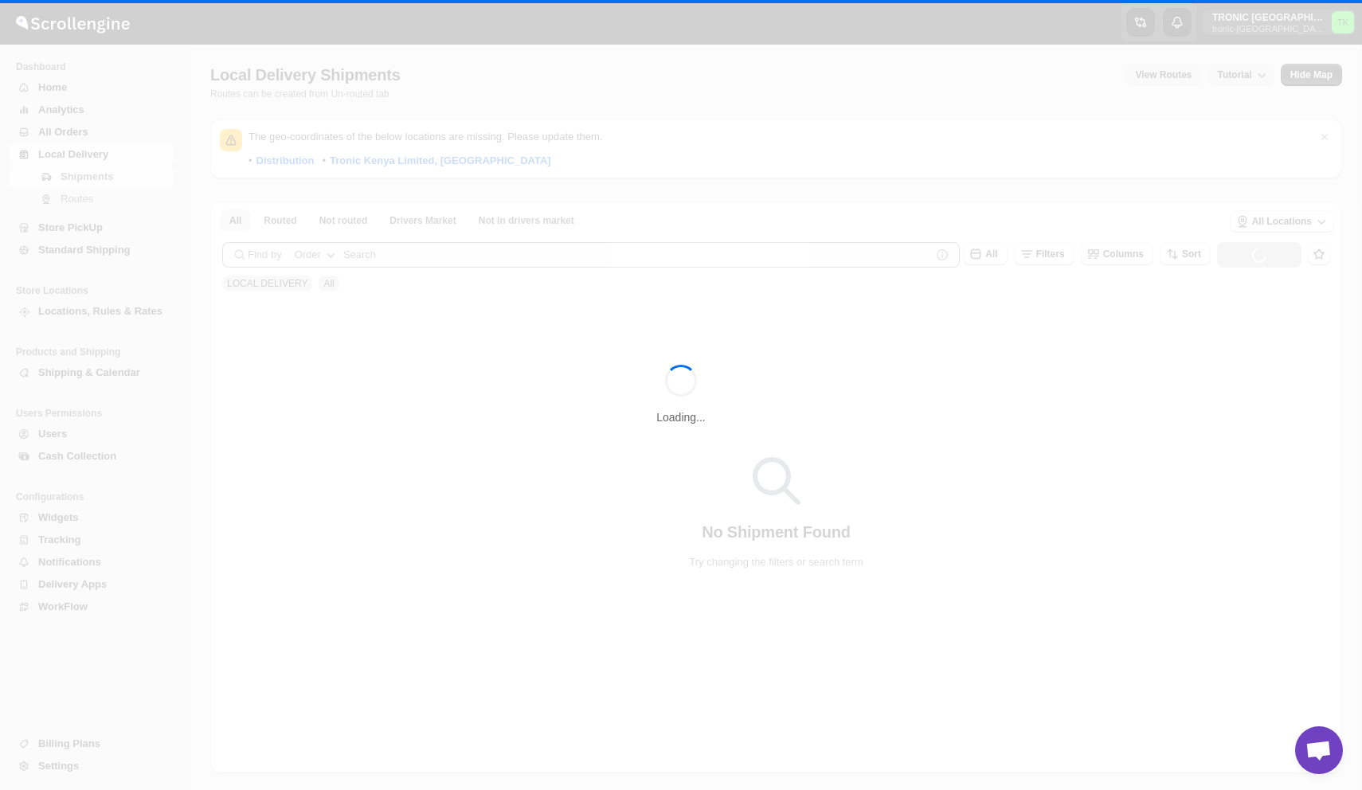
click at [76, 430] on div "Loading..." at bounding box center [681, 395] width 1362 height 790
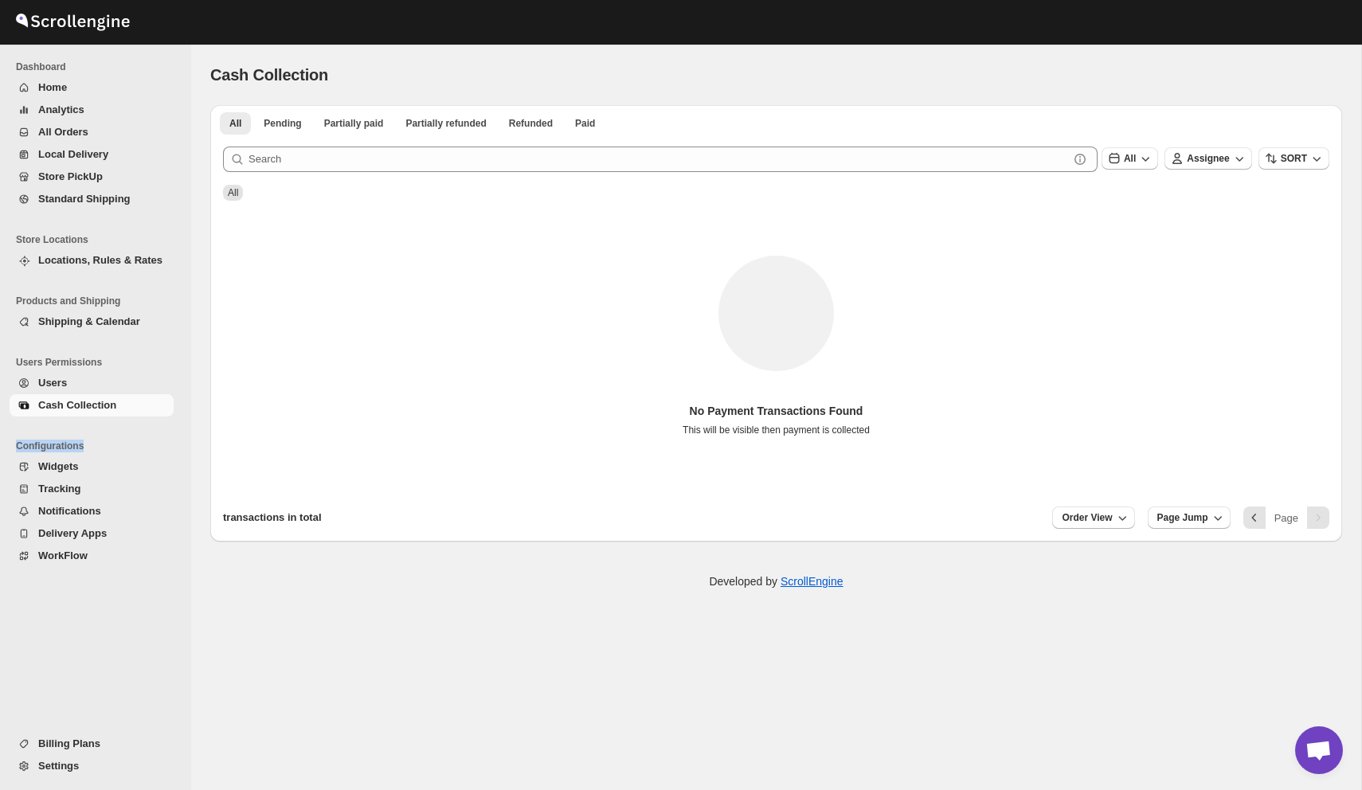
click at [76, 430] on ul "Configurations Widgets Tracking Notifications Delivery Apps WorkFlow" at bounding box center [91, 504] width 183 height 151
click at [68, 386] on span "Users" at bounding box center [104, 383] width 132 height 16
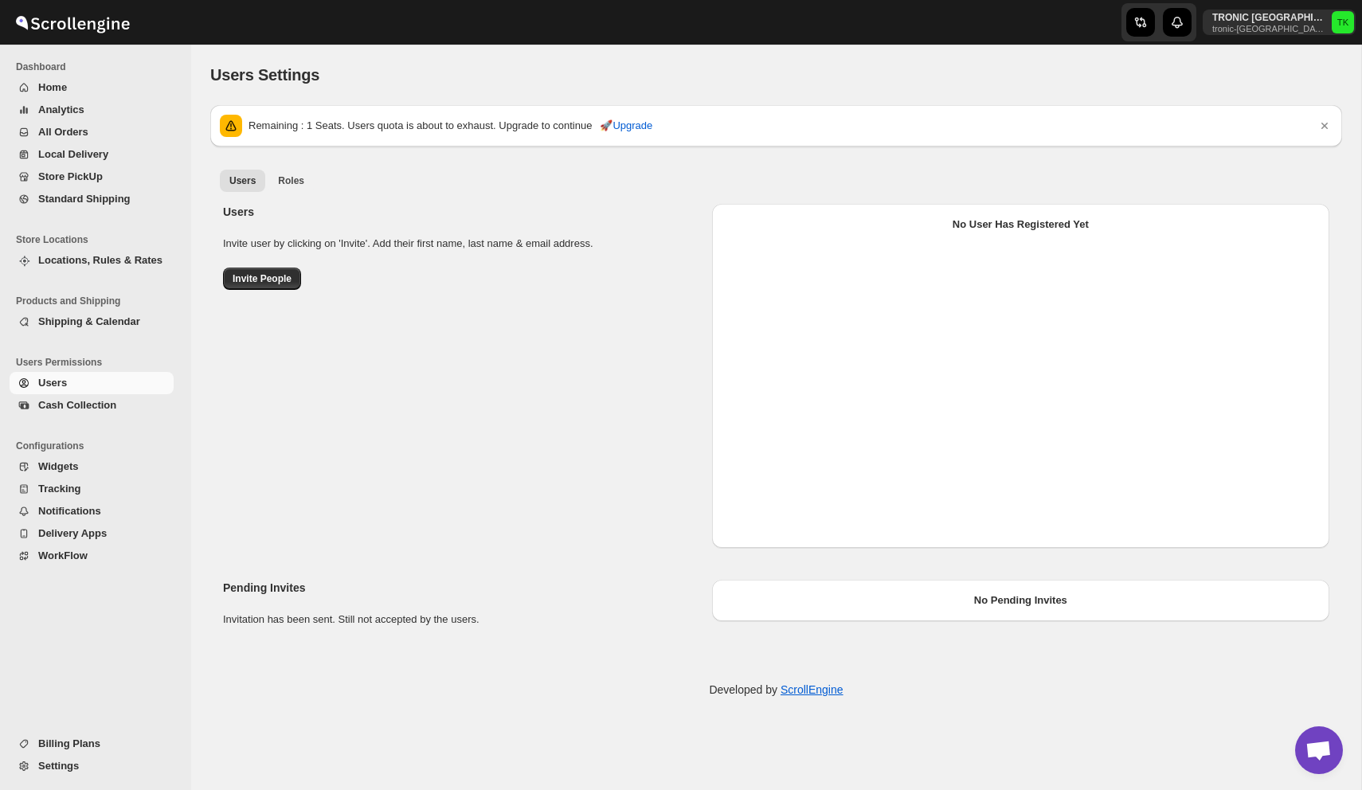
select select "637b767fbaab0276b10c91d5"
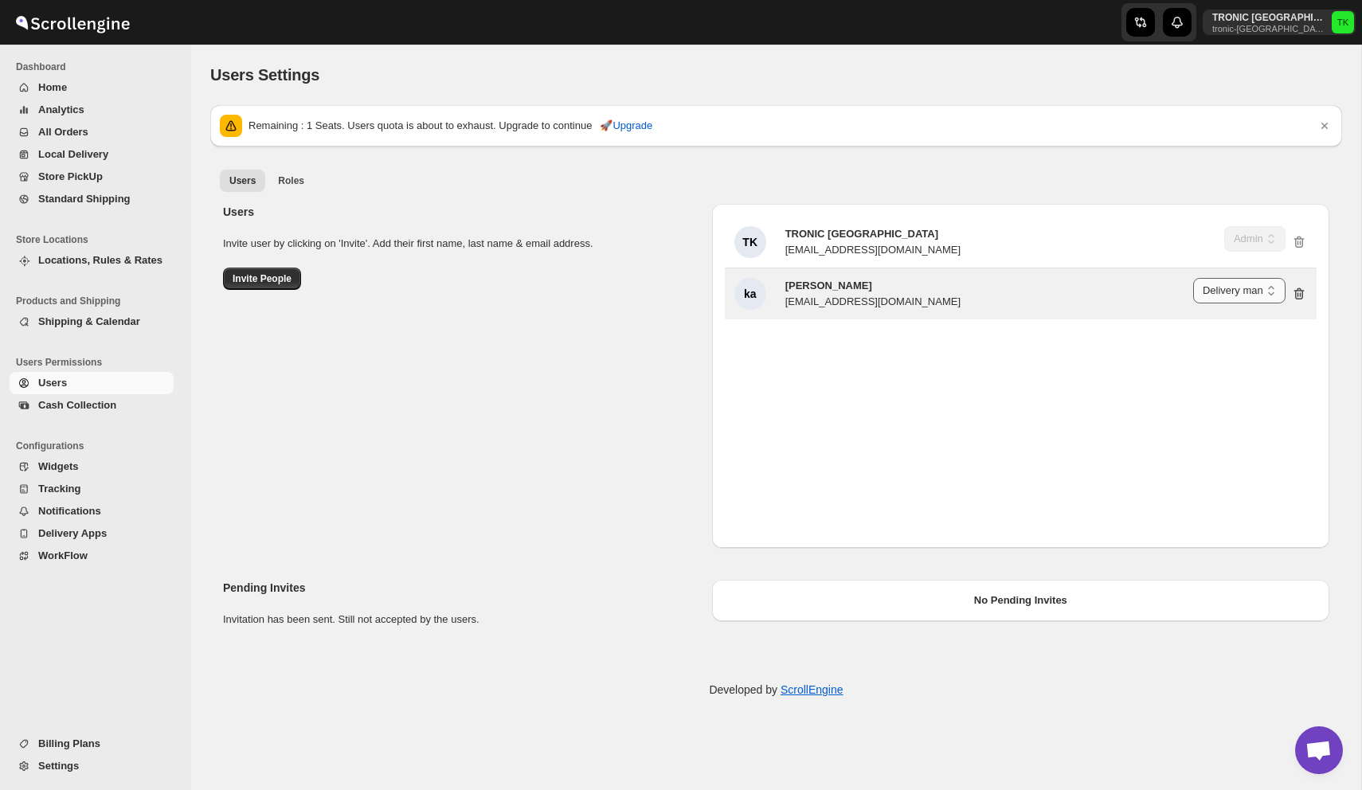
click at [1225, 284] on select "Delivery Executive Manager Admin Delivery man" at bounding box center [1239, 290] width 92 height 25
click at [1193, 278] on select "Delivery Executive Manager Admin Delivery man" at bounding box center [1239, 290] width 92 height 25
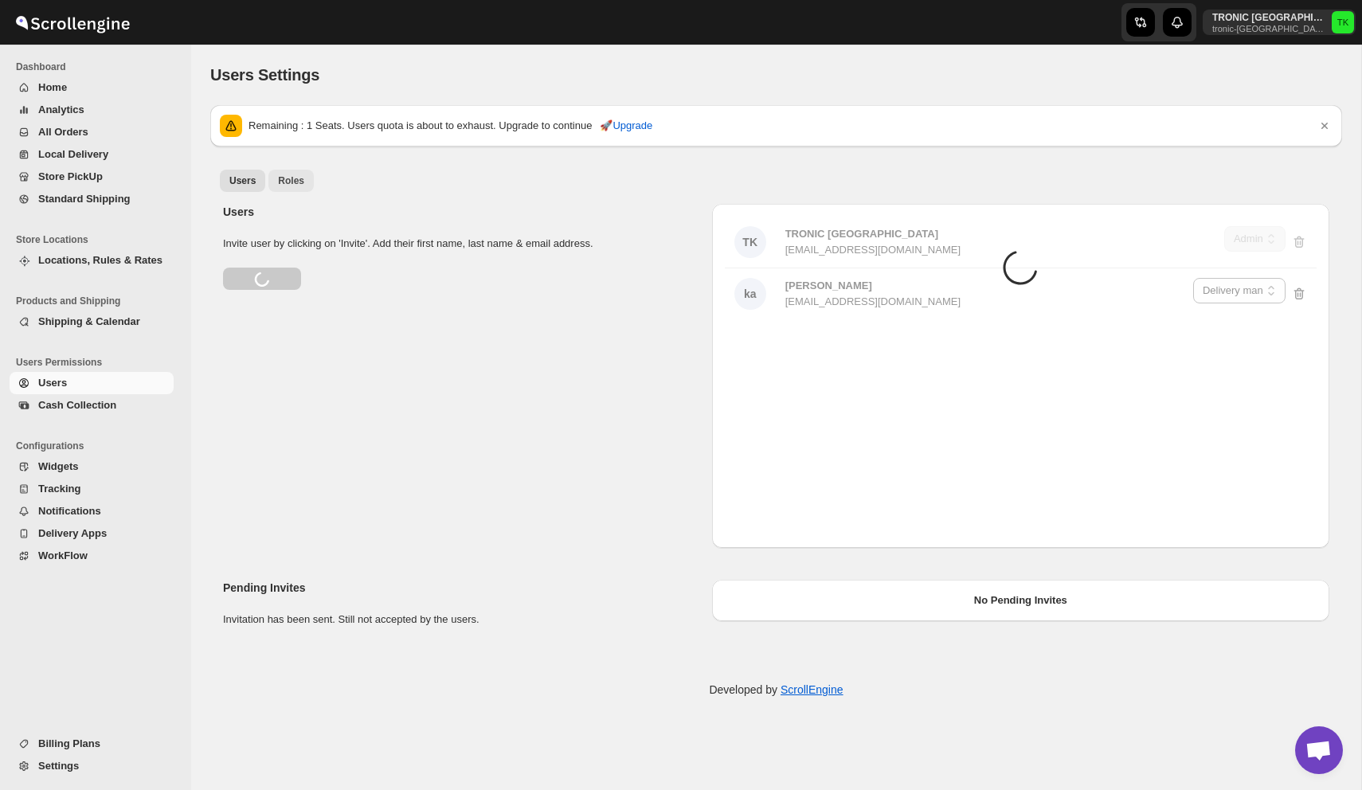
select select "637b767fbaab0276b10c91d8"
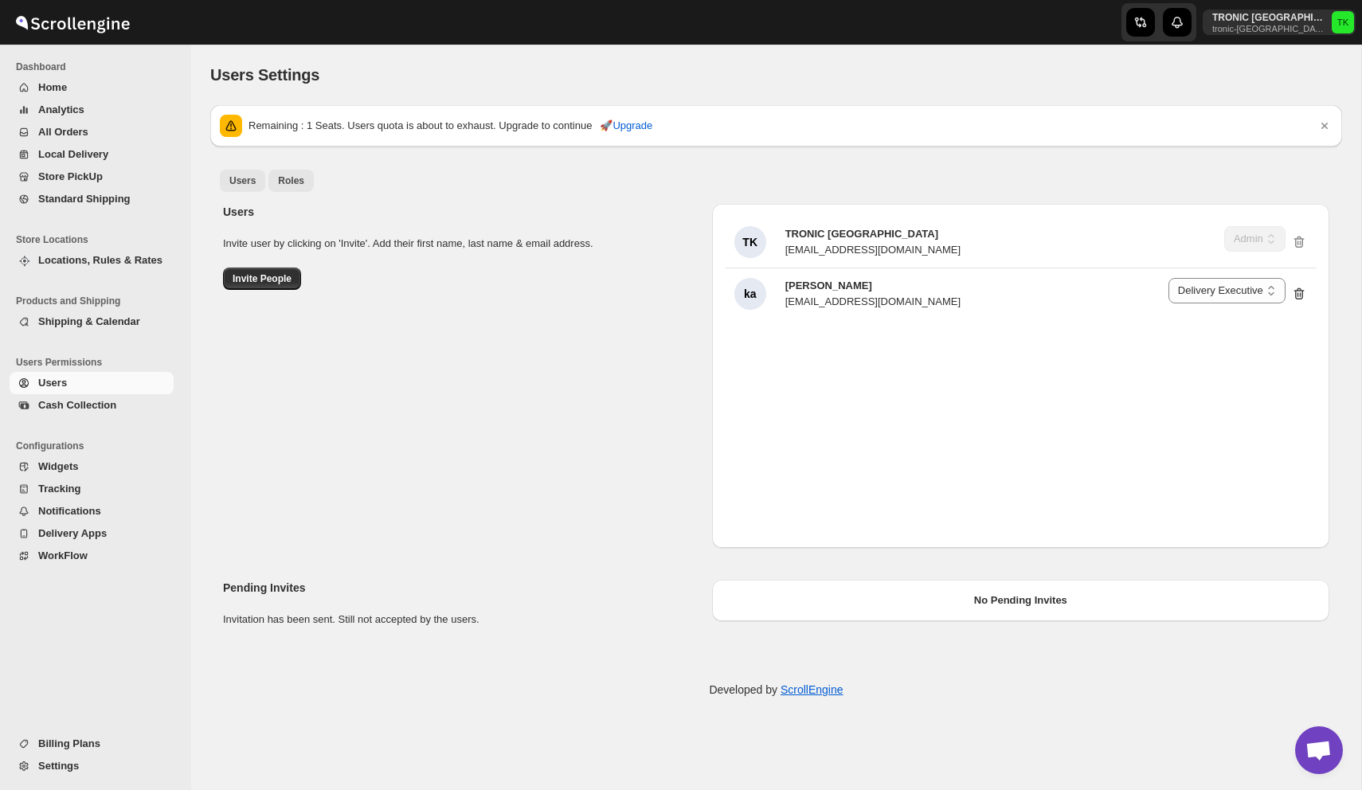
click at [296, 183] on span "Roles" at bounding box center [291, 180] width 26 height 13
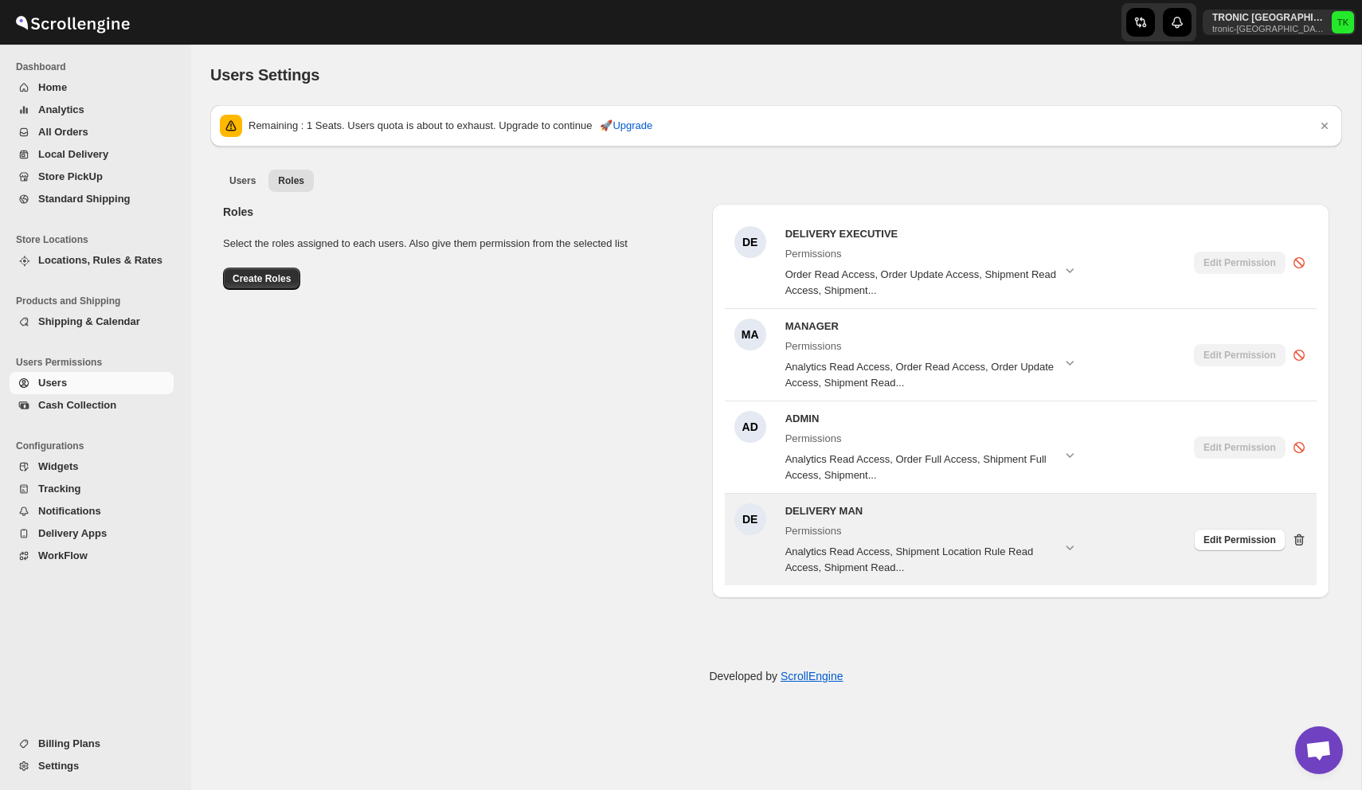
click at [1310, 540] on div "DE DELIVERY MAN Permissions Analytics Read Access, Shipment Location Rule Read …" at bounding box center [1021, 540] width 592 height 92
click at [1294, 532] on icon at bounding box center [1299, 540] width 16 height 16
click at [1300, 539] on icon at bounding box center [1301, 541] width 2 height 5
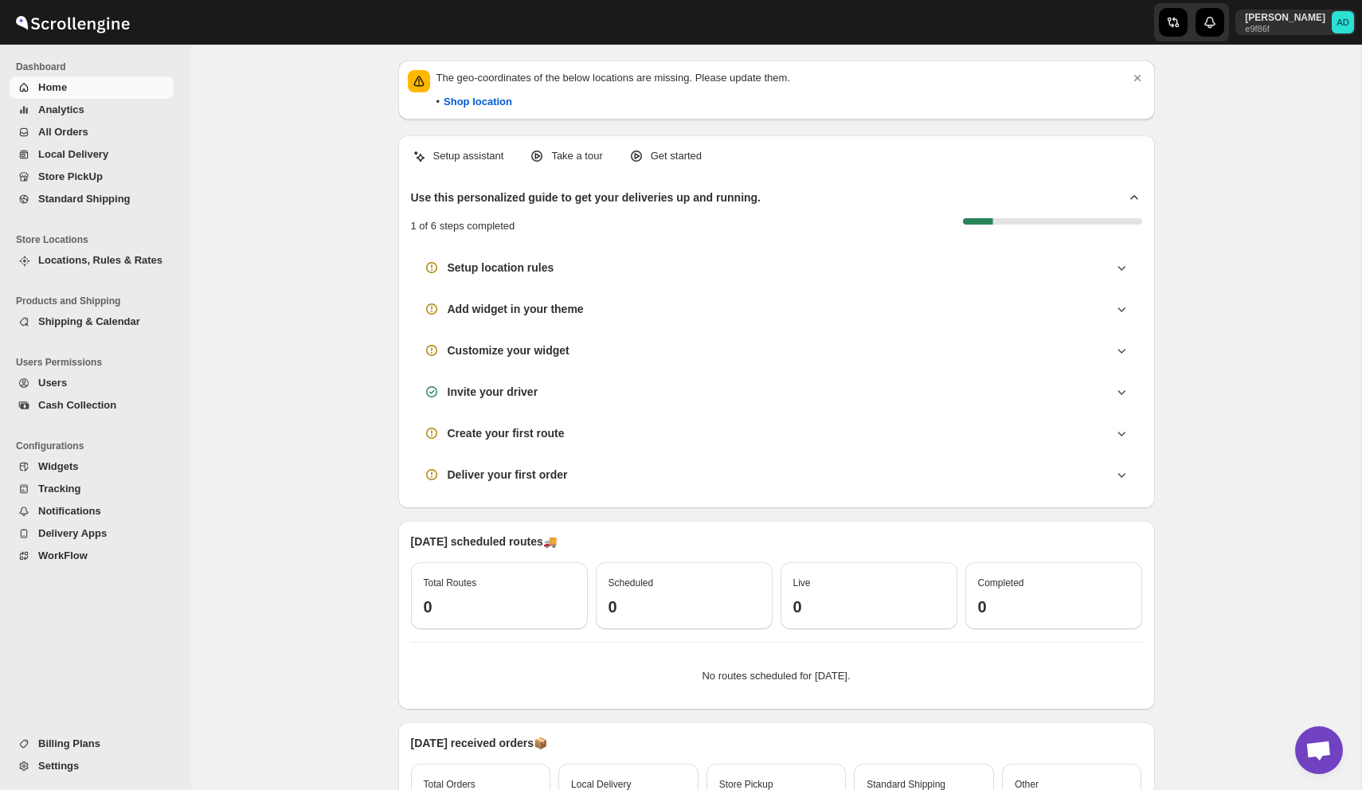
click at [92, 329] on span "Shipping & Calendar" at bounding box center [104, 322] width 132 height 16
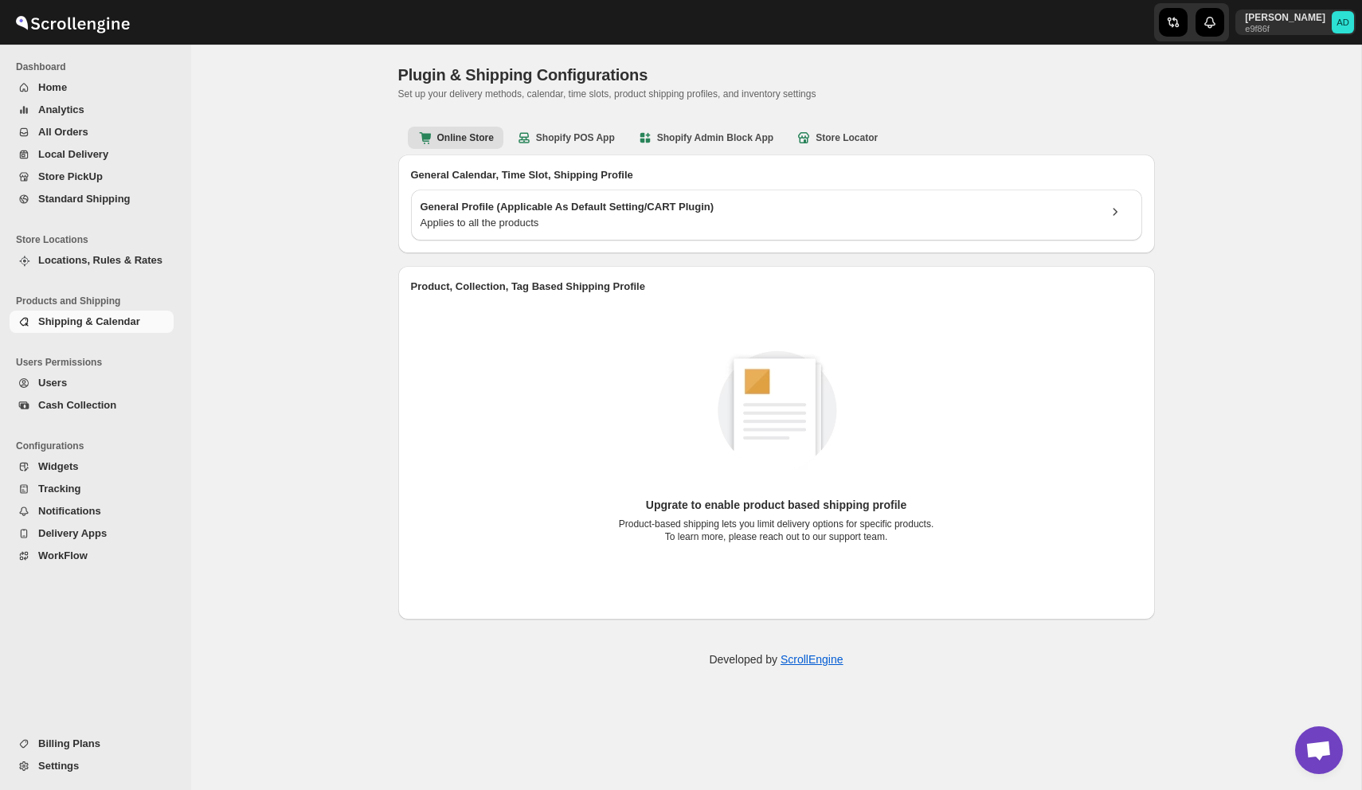
click at [71, 395] on button "Cash Collection" at bounding box center [92, 405] width 164 height 22
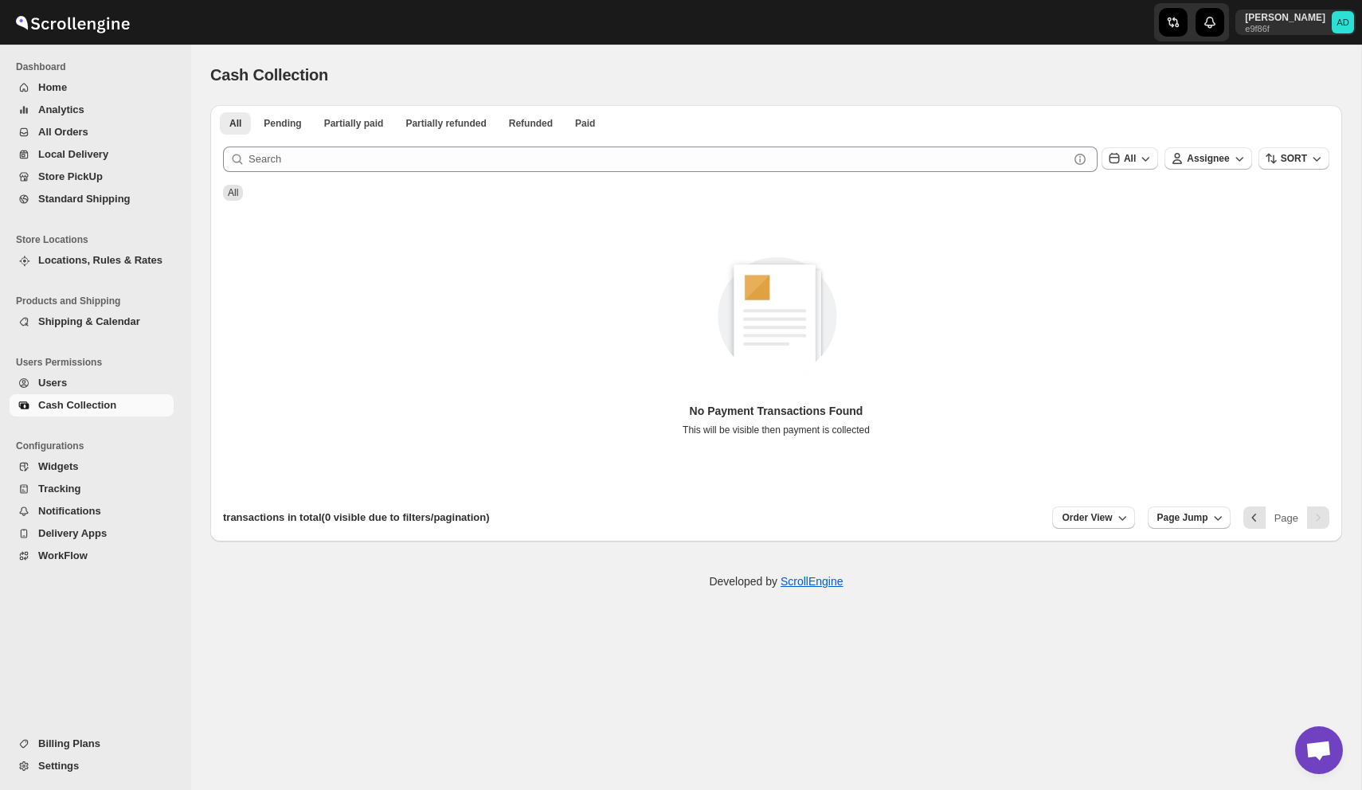
click at [83, 372] on button "Users" at bounding box center [92, 383] width 164 height 22
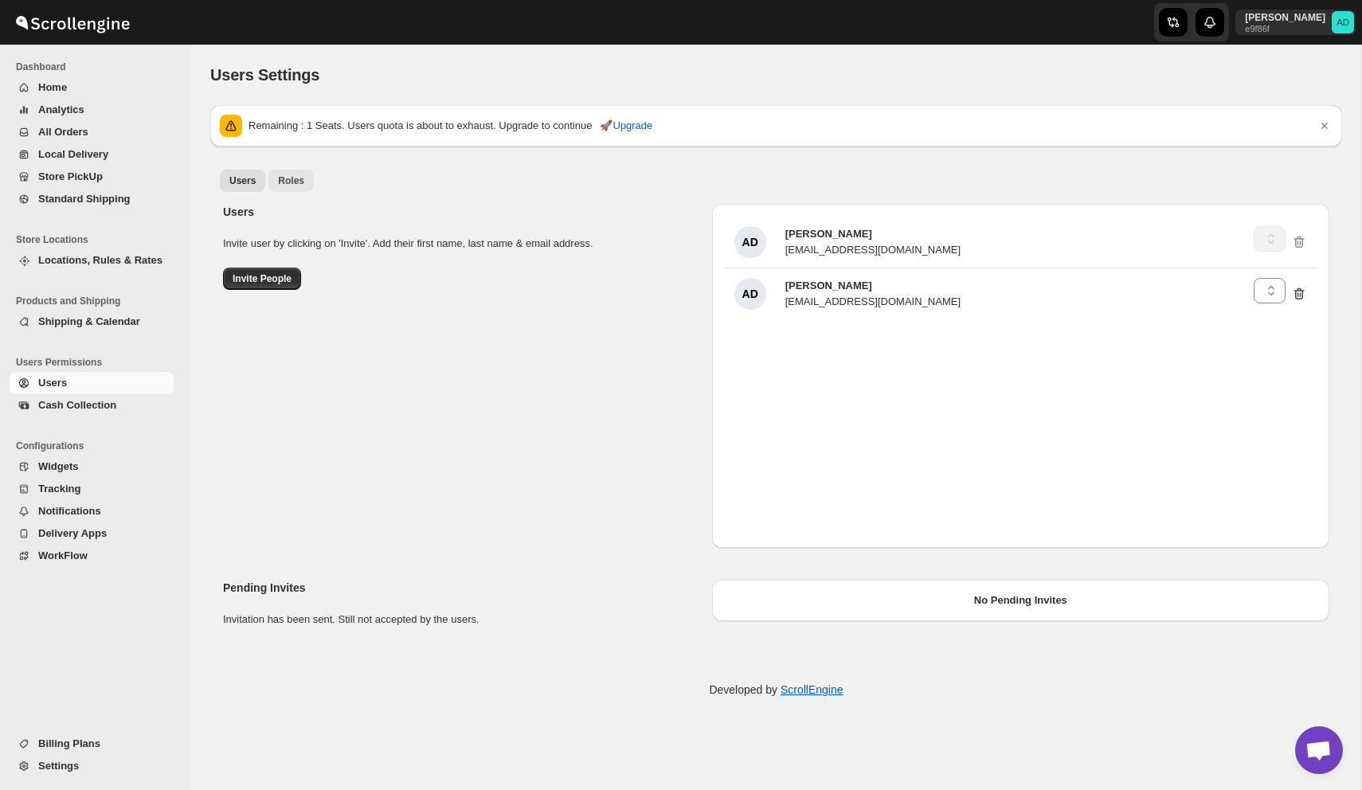
select select "637b767fbaab0276b10c91d5"
select select "6473cb2380483c2bec79d40a"
click at [293, 178] on span "Roles" at bounding box center [291, 180] width 26 height 13
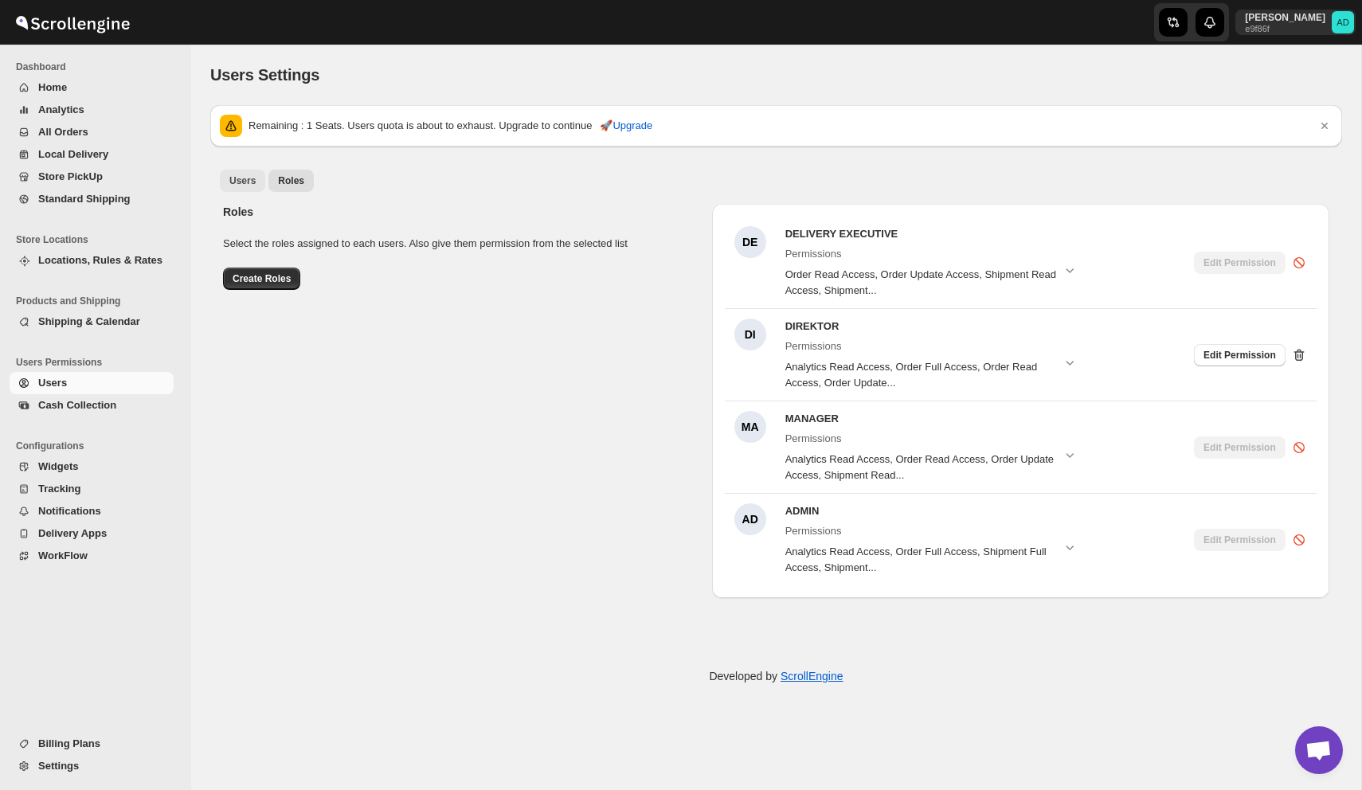
click at [242, 178] on span "Users" at bounding box center [242, 180] width 26 height 13
select select "637b767fbaab0276b10c91d5"
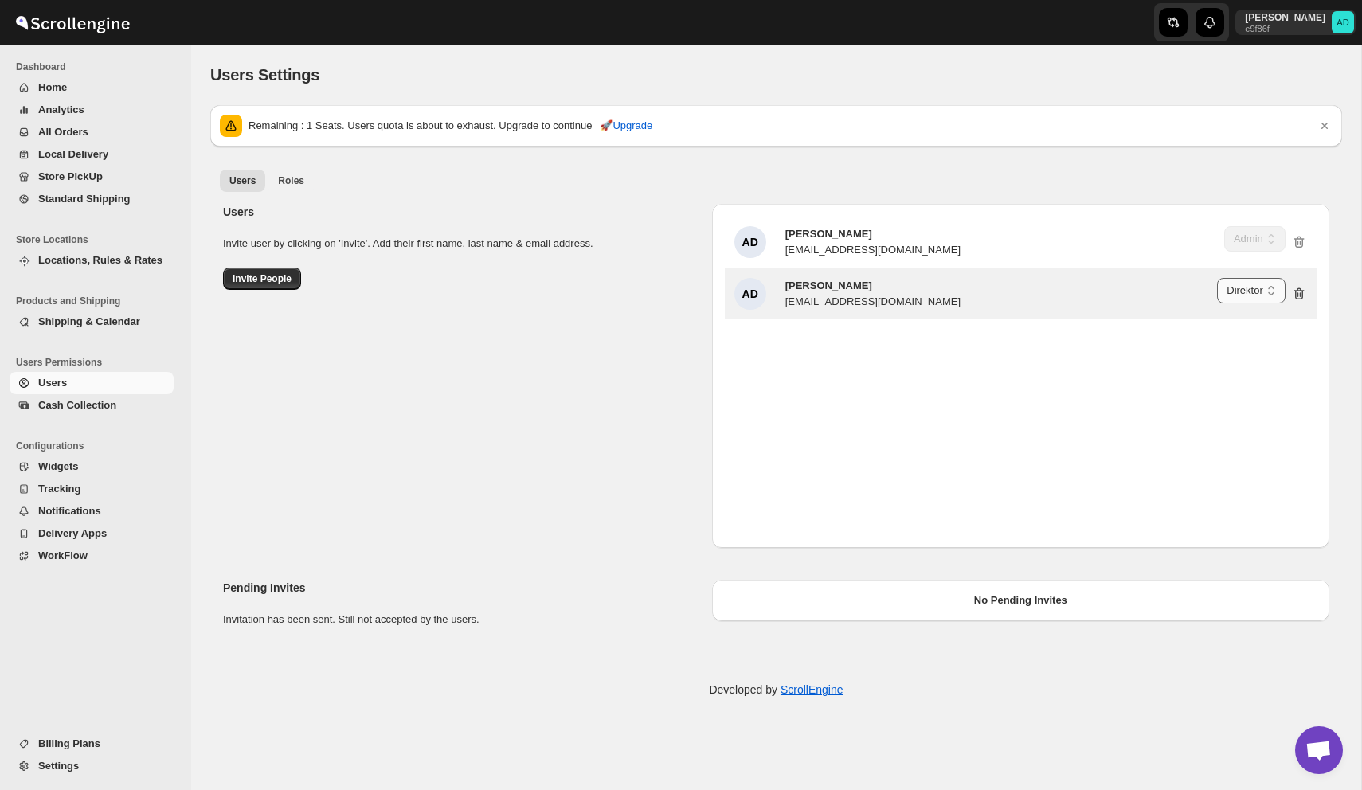
click at [1244, 278] on select "Delivery Executive Direktor Manager Admin" at bounding box center [1251, 290] width 69 height 25
click at [1217, 278] on select "Delivery Executive Direktor Manager Admin" at bounding box center [1251, 290] width 69 height 25
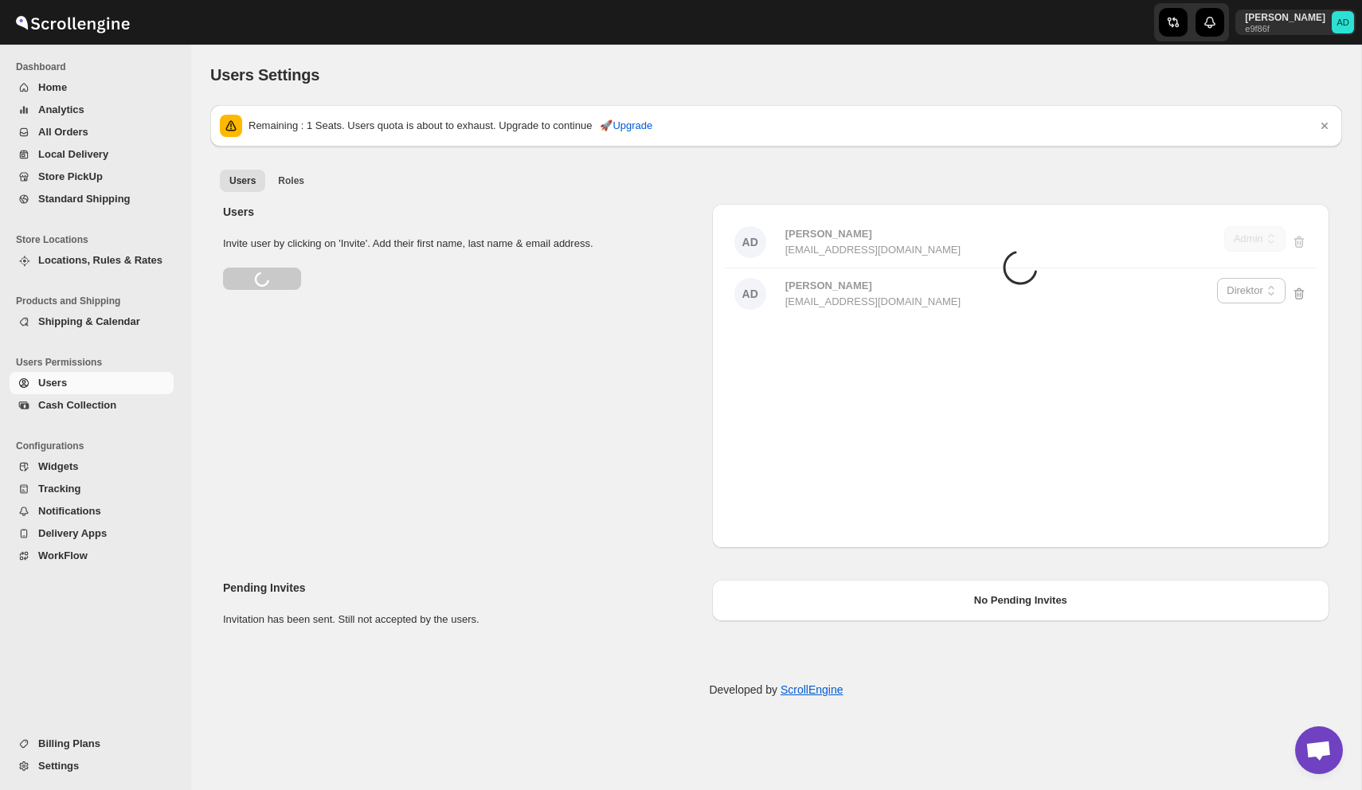
select select "637b767fbaab0276b10c91d8"
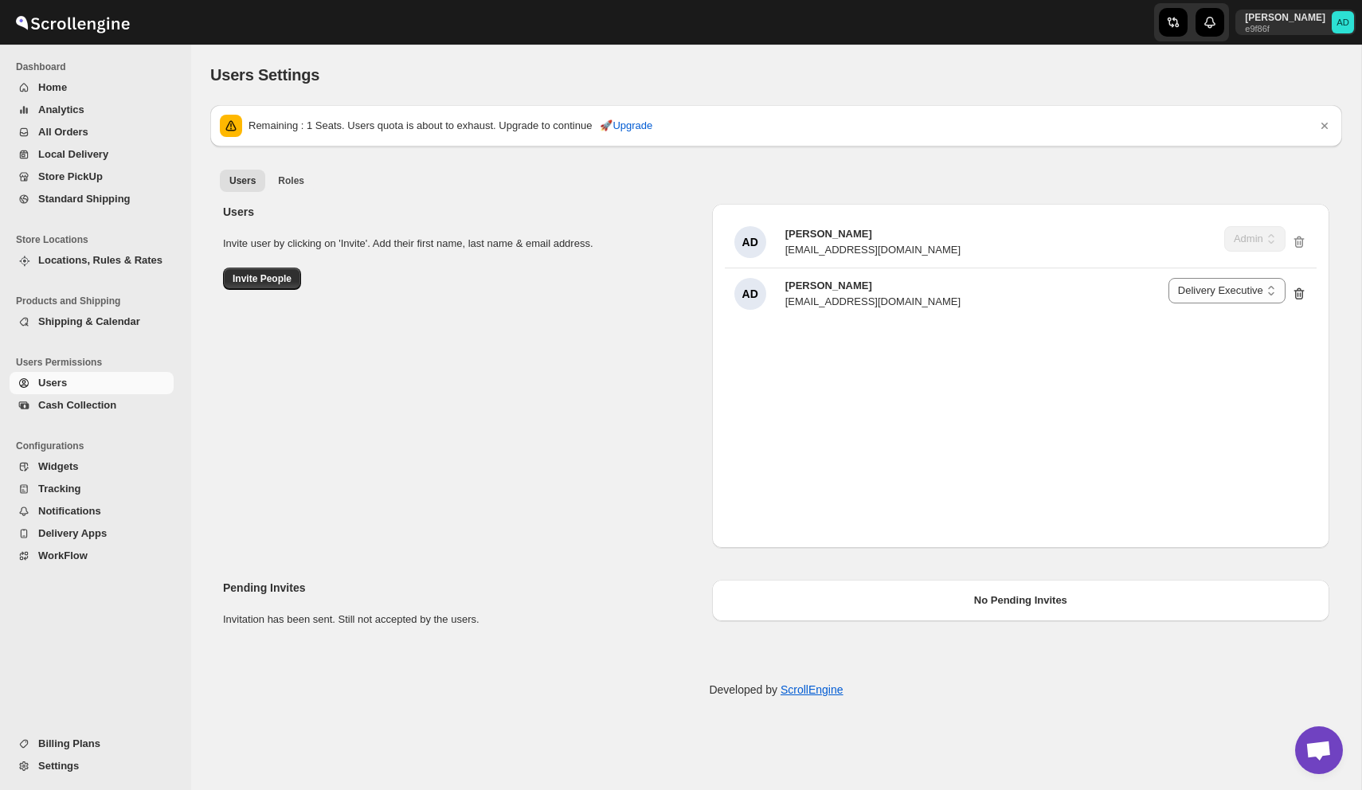
click at [421, 193] on div "Users Invite user by clicking on 'Invite'. Add their first name, last name & em…" at bounding box center [769, 369] width 1119 height 357
click at [297, 174] on button "Roles" at bounding box center [290, 181] width 45 height 22
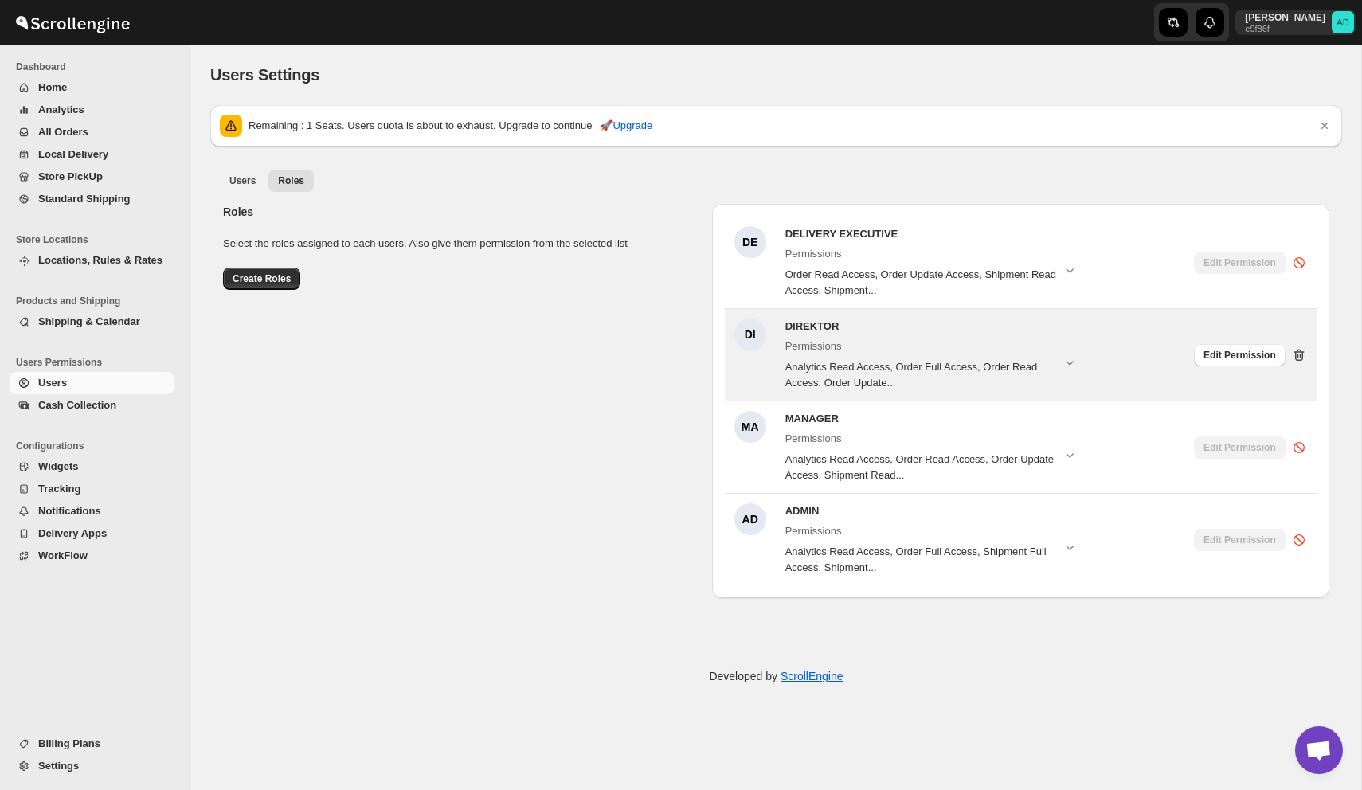
click at [1301, 354] on icon at bounding box center [1301, 356] width 2 height 5
